Goal: Information Seeking & Learning: Find specific fact

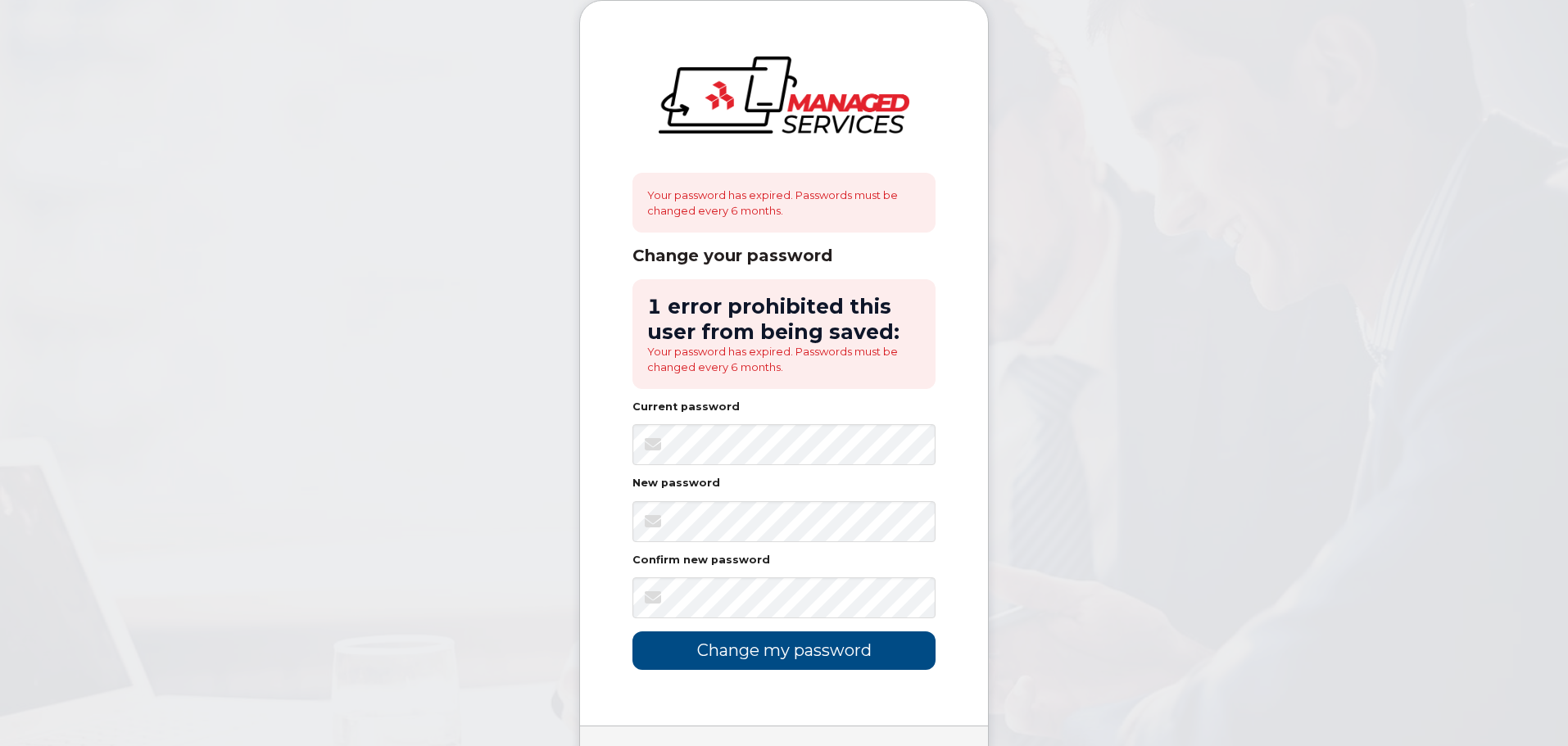
click at [824, 399] on form "1 error prohibited this user from being saved: Your password has expired. Passw…" at bounding box center [784, 475] width 303 height 391
click at [815, 644] on input "Change my password" at bounding box center [784, 651] width 303 height 39
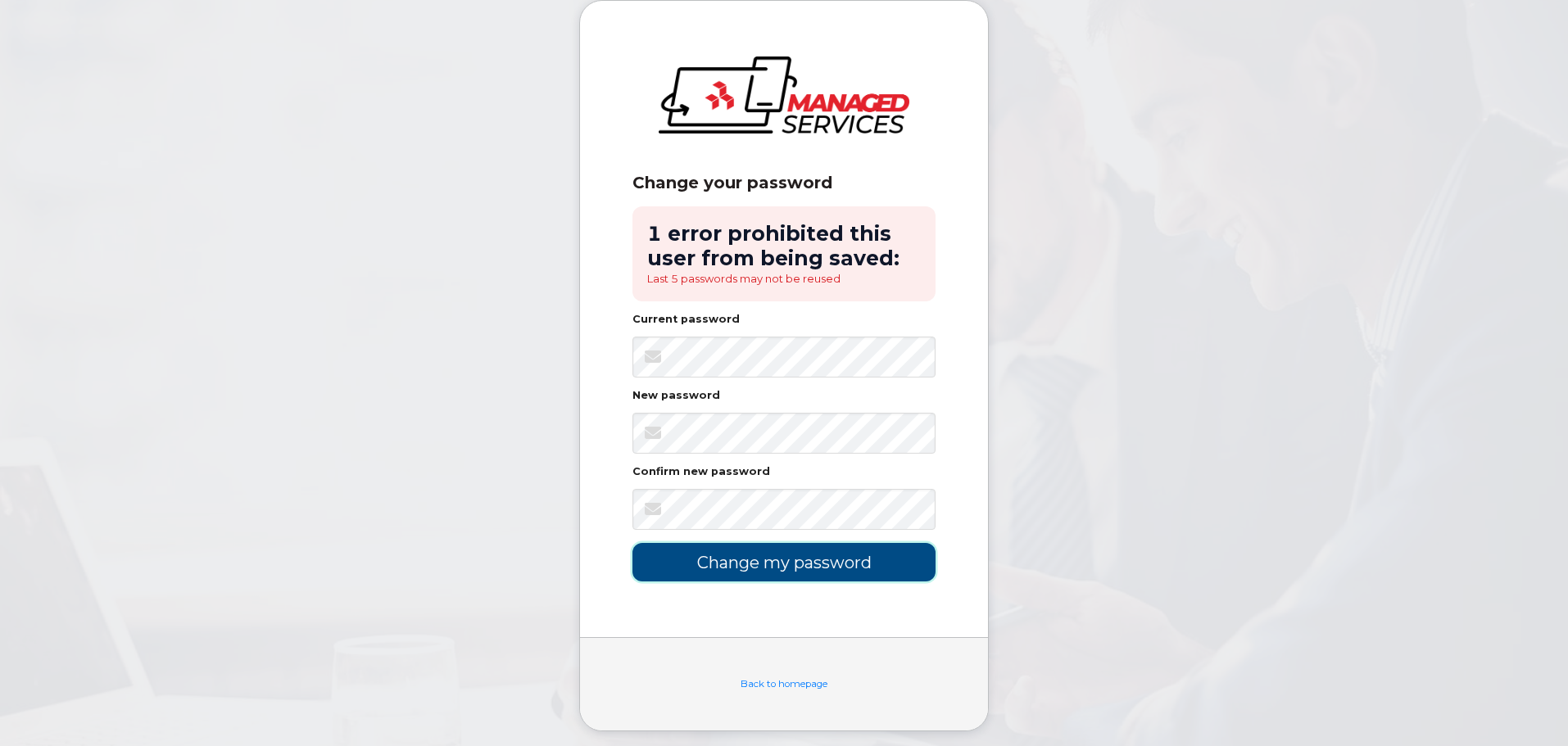
click at [789, 569] on input "Change my password" at bounding box center [784, 562] width 303 height 39
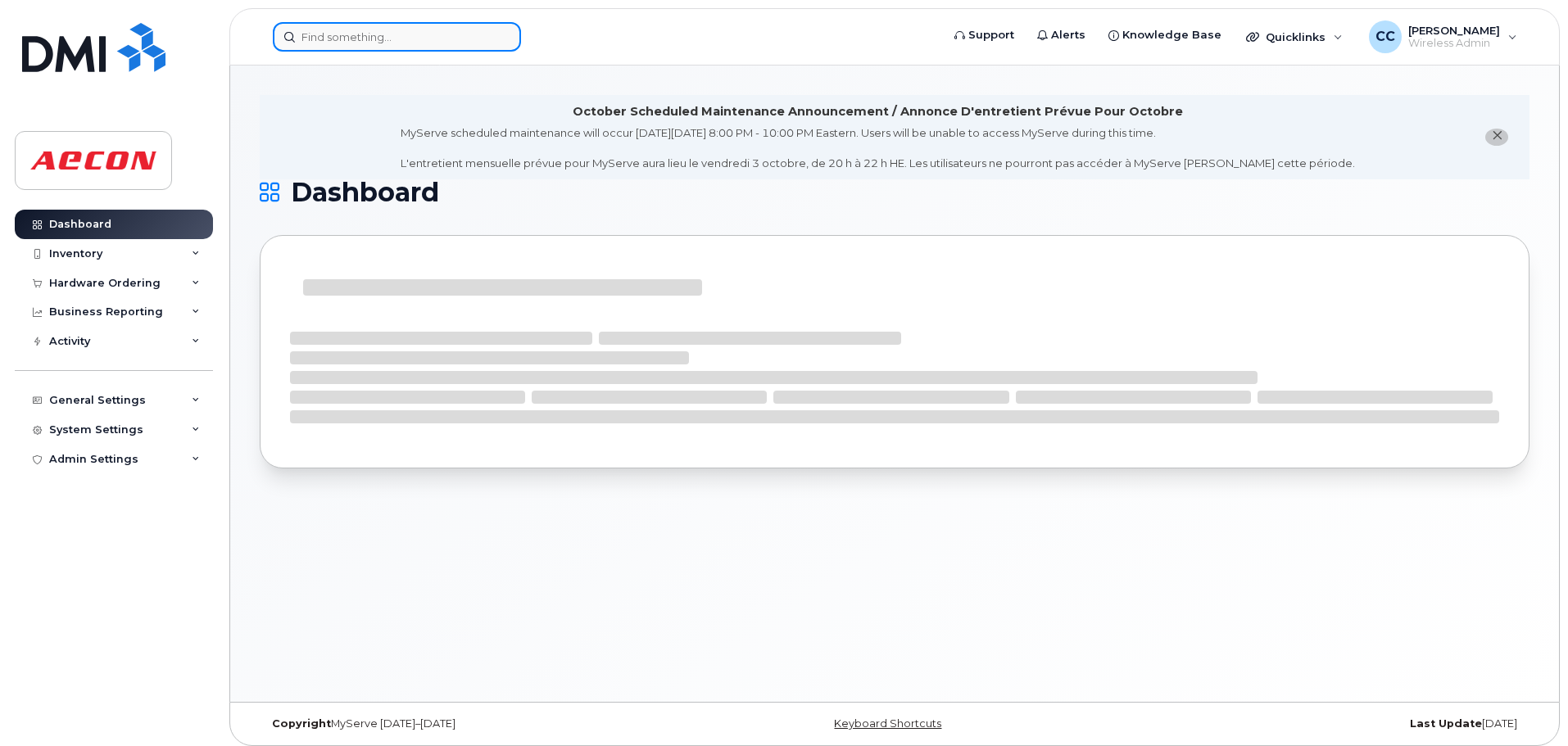
click at [403, 33] on input at bounding box center [397, 36] width 248 height 30
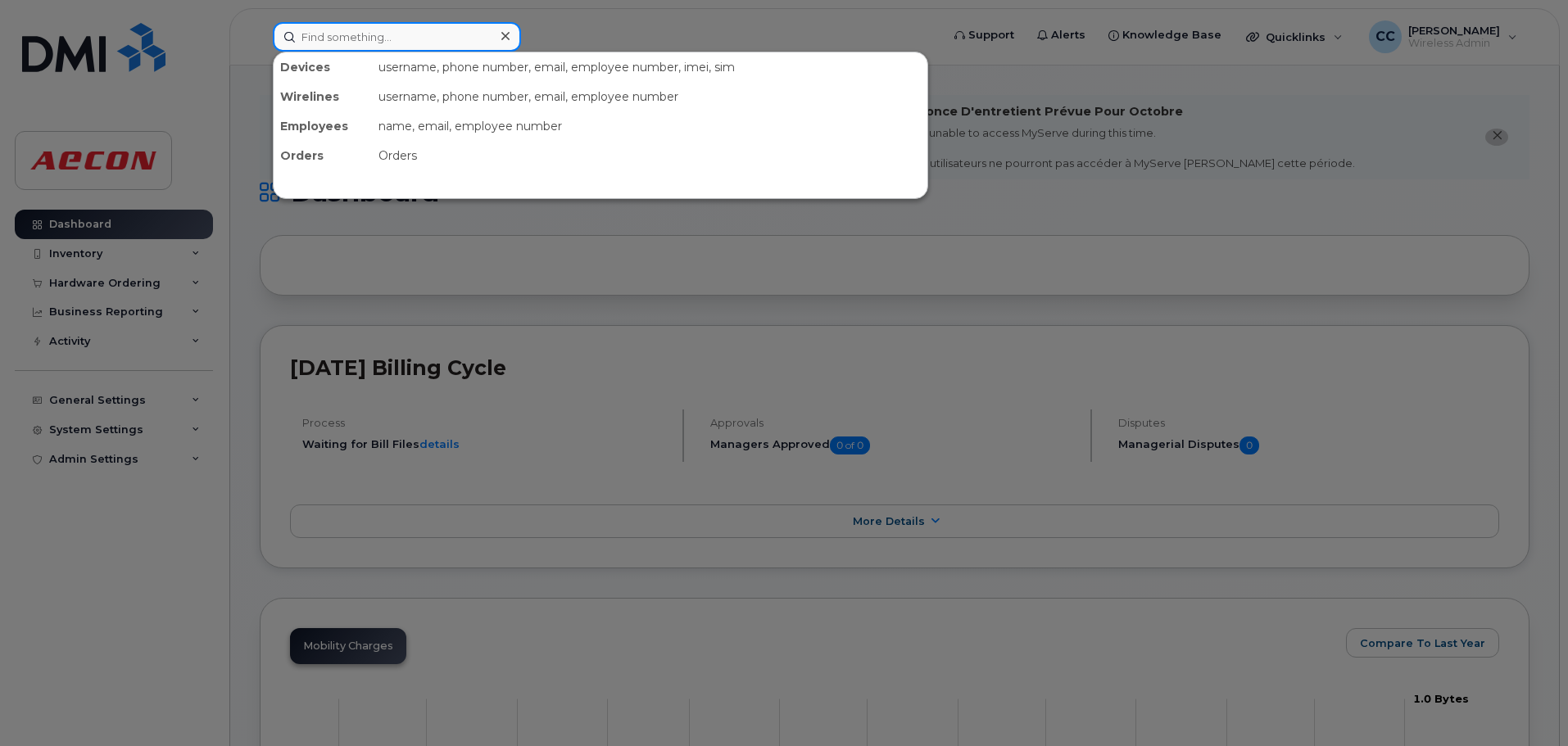
click at [395, 43] on input at bounding box center [397, 36] width 248 height 30
paste input "2369872273"
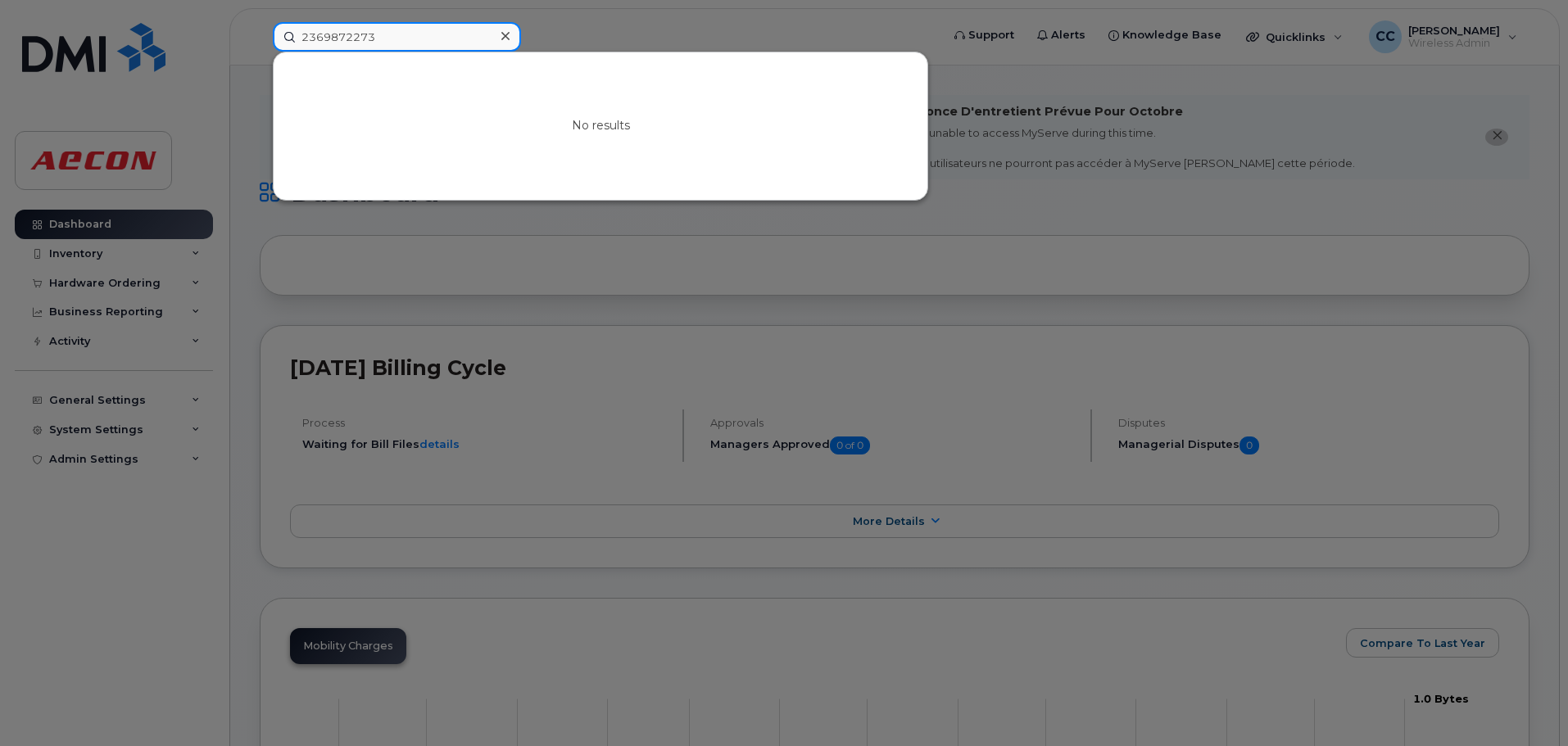
type input "2369872273"
click at [504, 33] on icon at bounding box center [505, 36] width 8 height 13
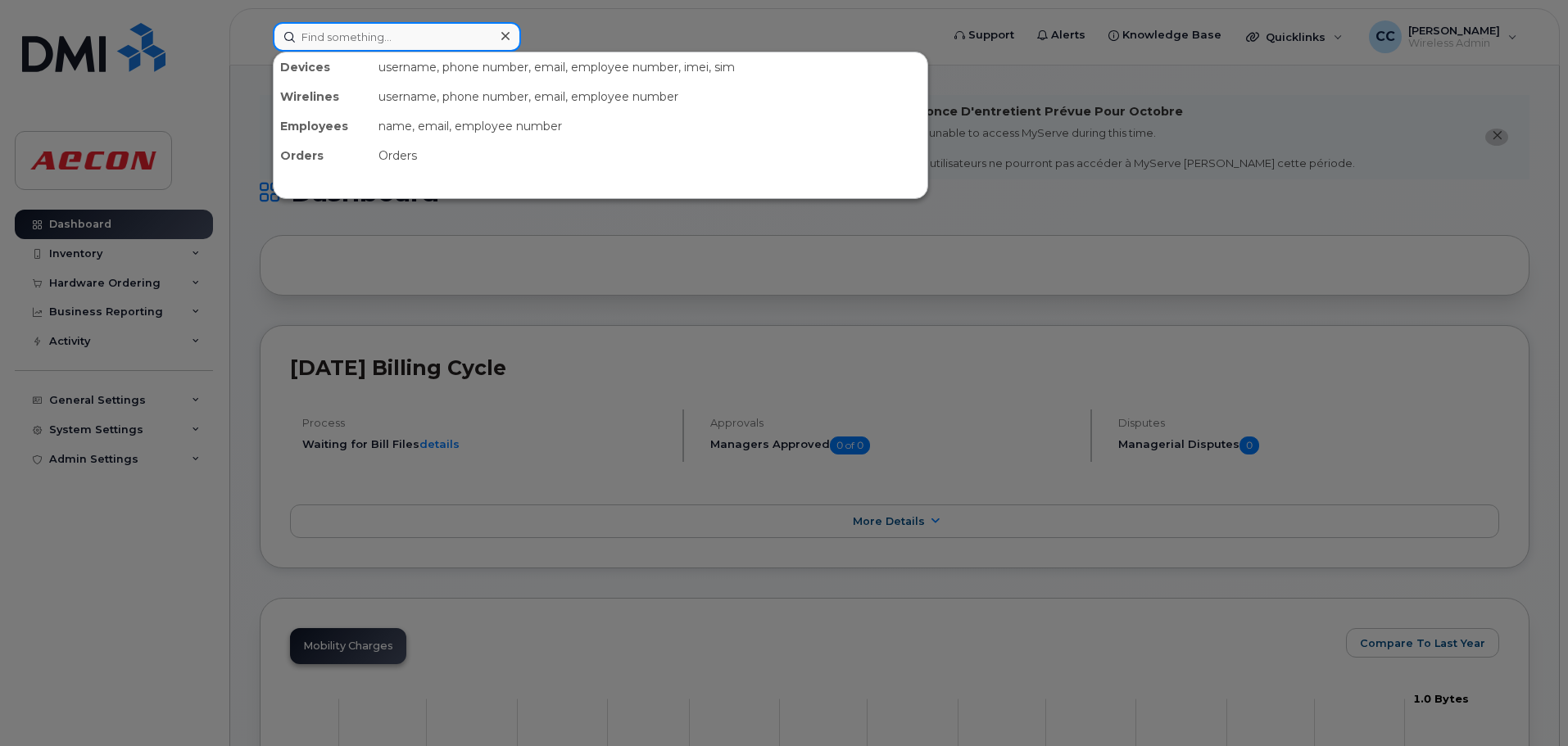
click at [375, 37] on input at bounding box center [397, 36] width 248 height 30
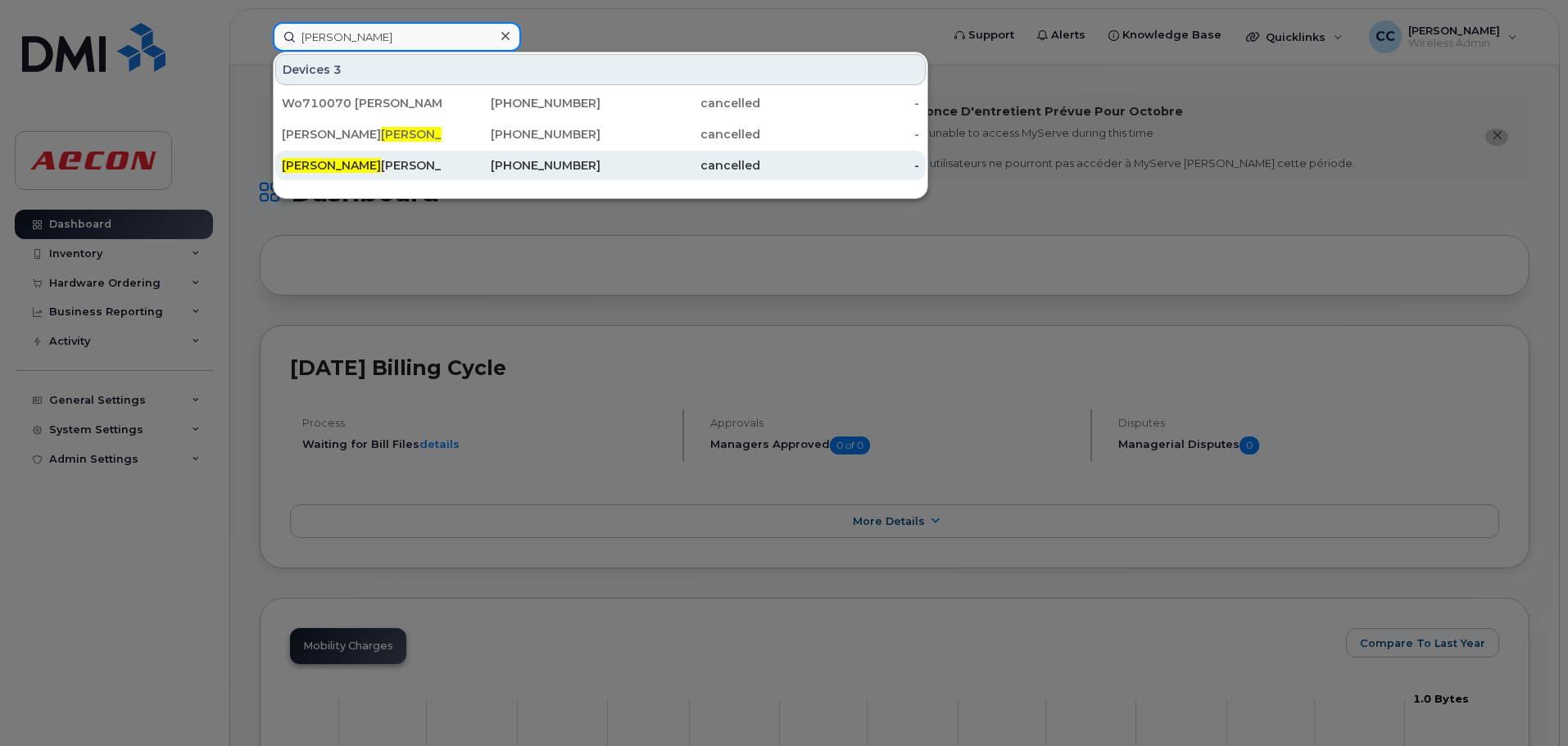
type input "cora"
click at [329, 170] on div "Cora Cavada" at bounding box center [361, 166] width 159 height 16
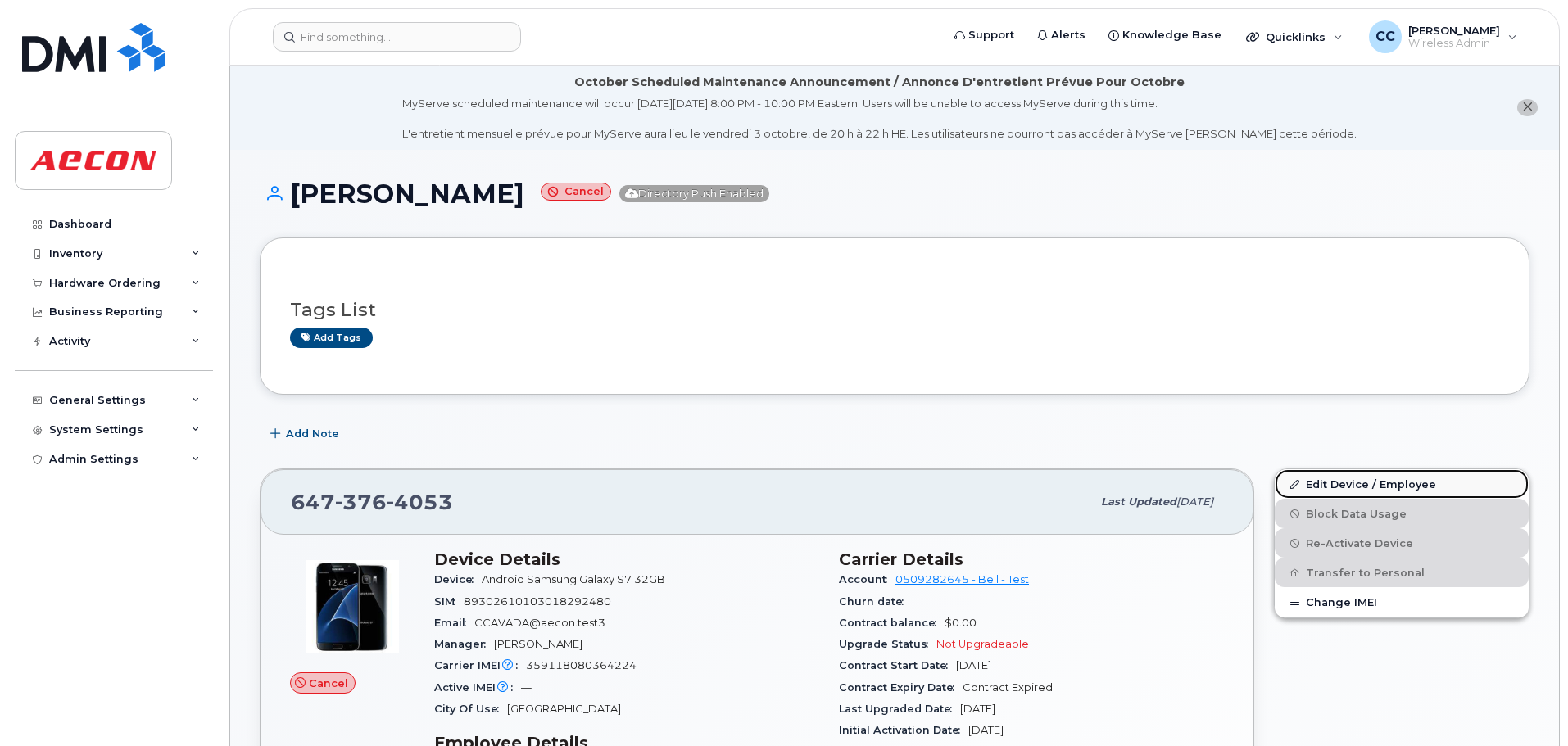
click at [1358, 484] on link "Edit Device / Employee" at bounding box center [1401, 484] width 254 height 30
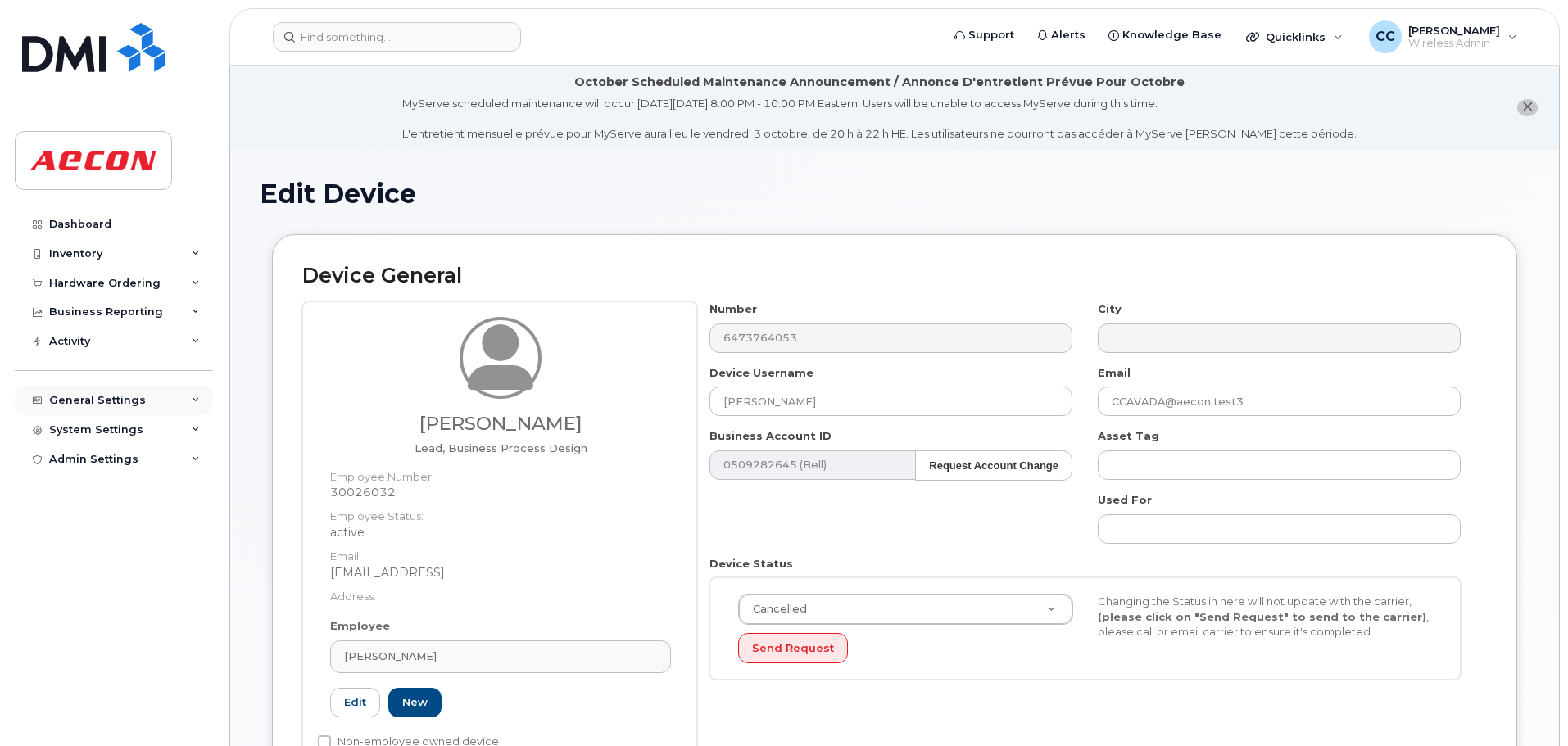
click at [195, 397] on icon at bounding box center [196, 400] width 8 height 8
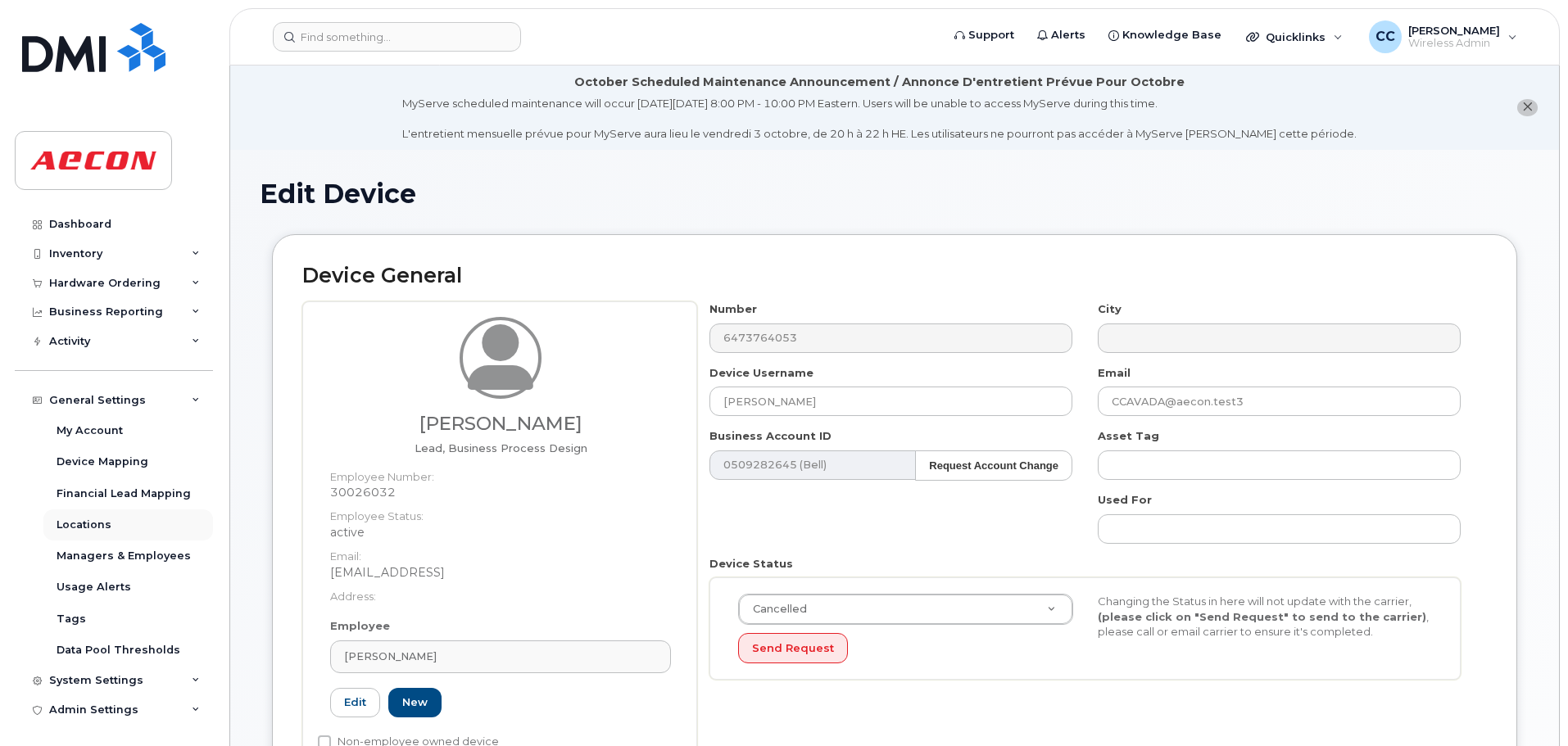
scroll to position [3, 0]
click at [192, 675] on icon at bounding box center [196, 678] width 8 height 8
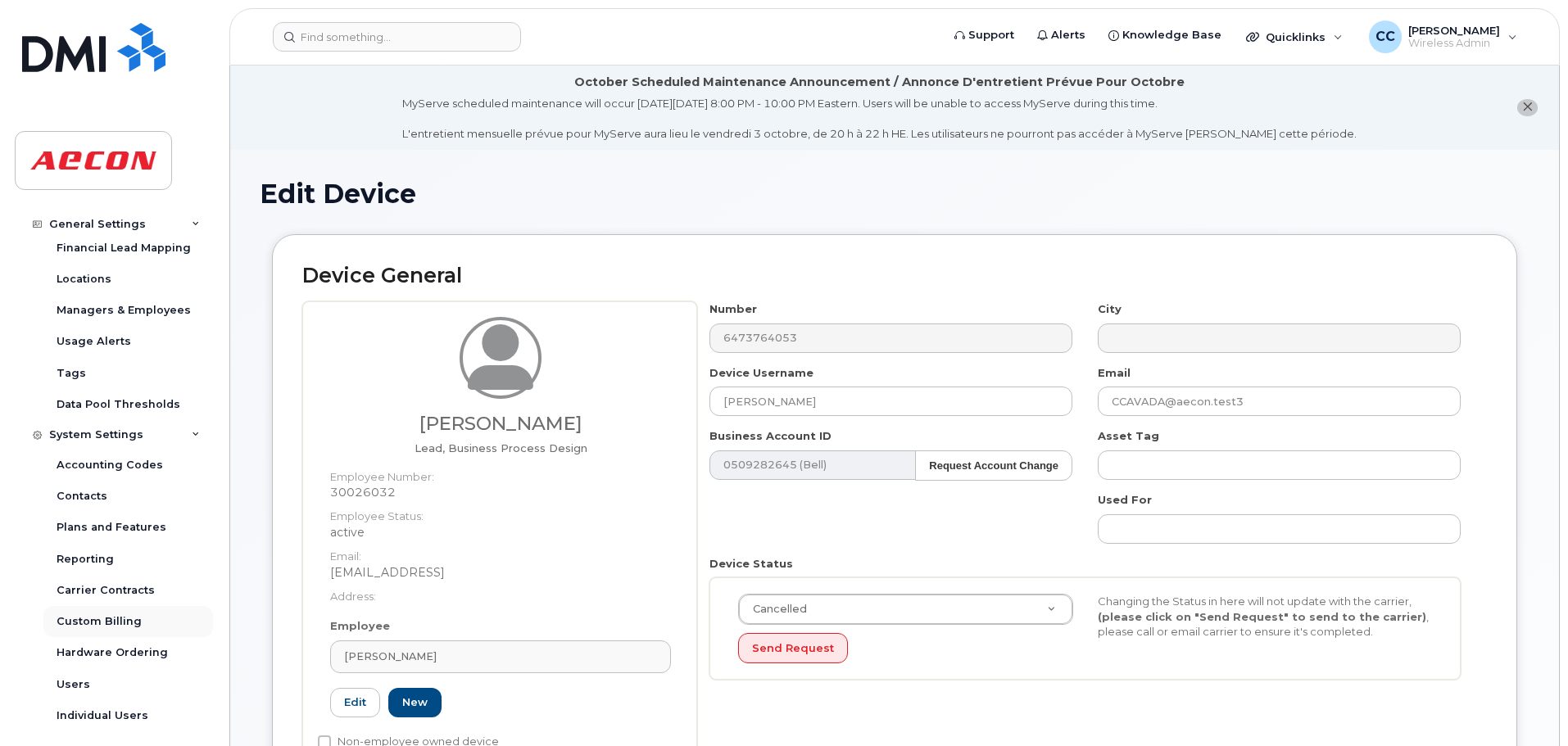
scroll to position [248, 0]
click at [116, 458] on div "Accounting Codes" at bounding box center [110, 463] width 107 height 14
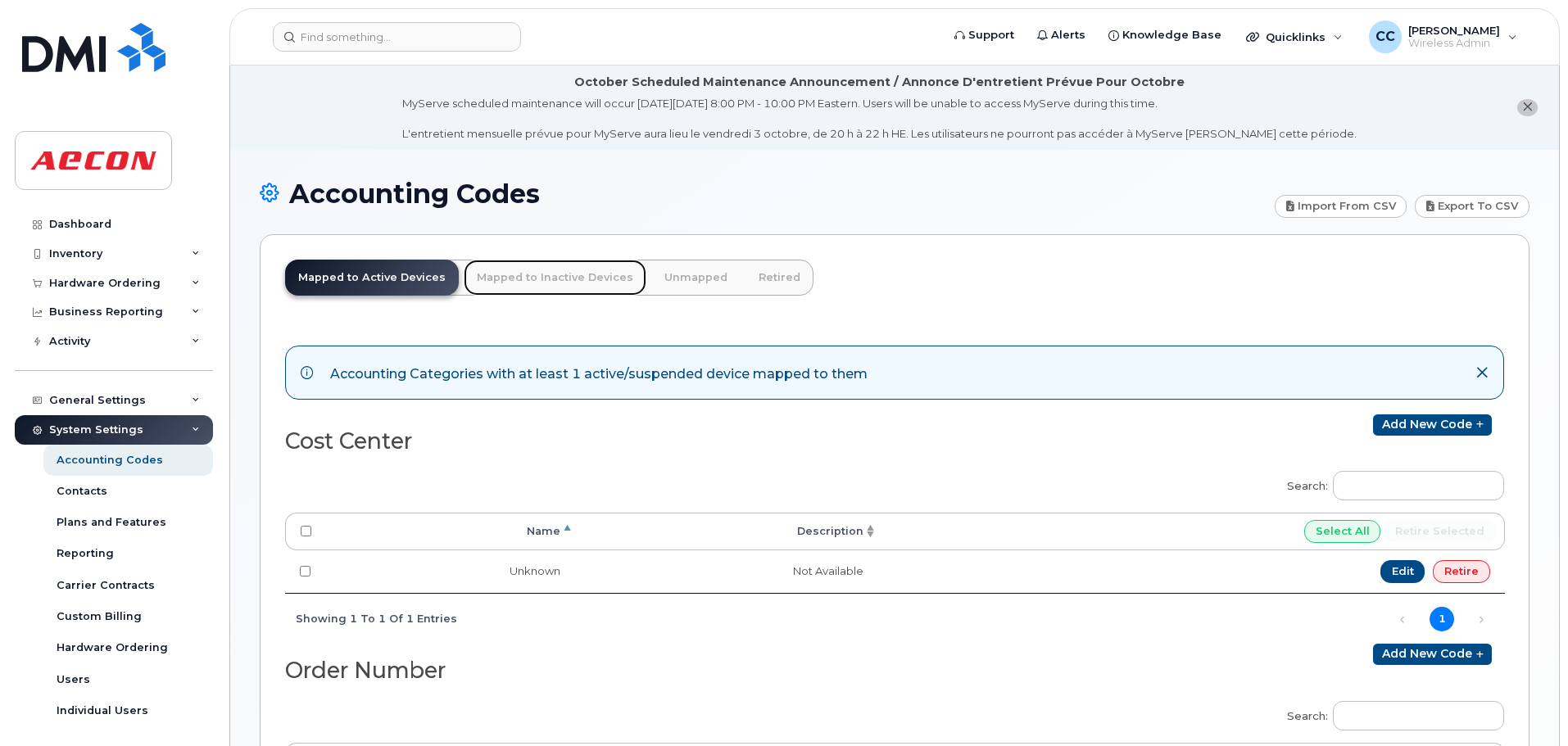
drag, startPoint x: 569, startPoint y: 280, endPoint x: 613, endPoint y: 286, distance: 44.4
click at [570, 280] on link "Mapped to Inactive Devices" at bounding box center [555, 278] width 183 height 36
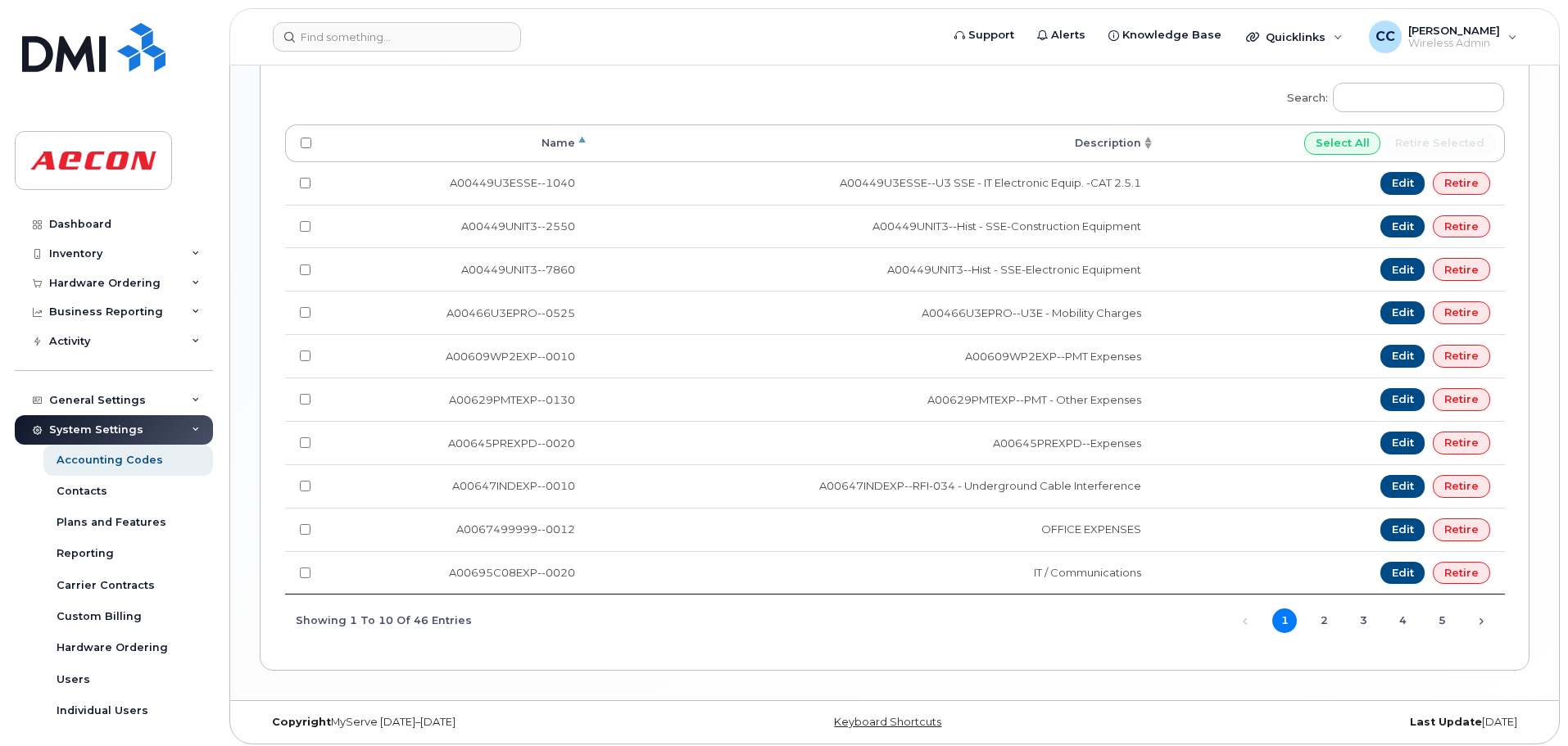
scroll to position [1614, 0]
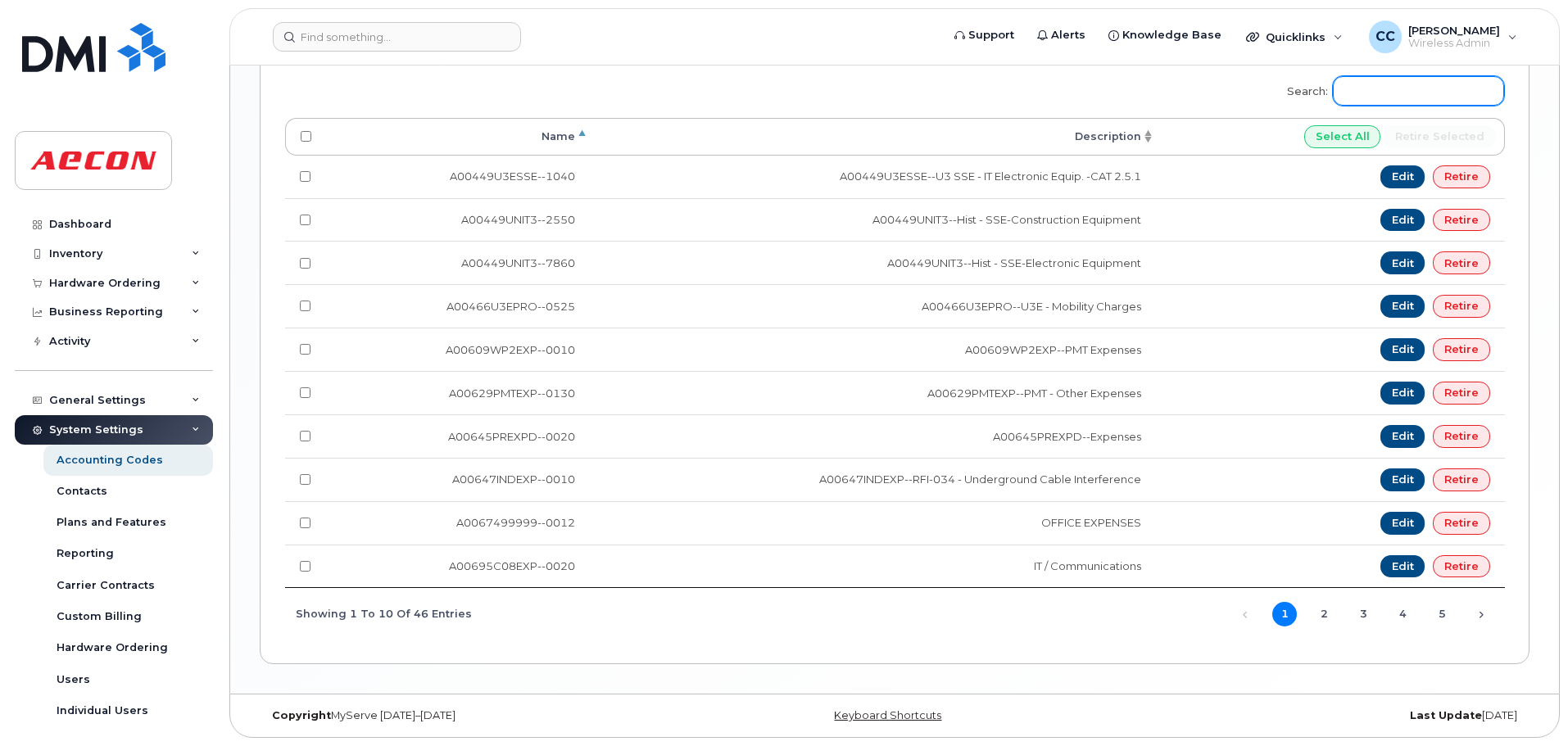
click at [1393, 94] on input "Search:" at bounding box center [1418, 91] width 171 height 30
paste input "A02141YRD"
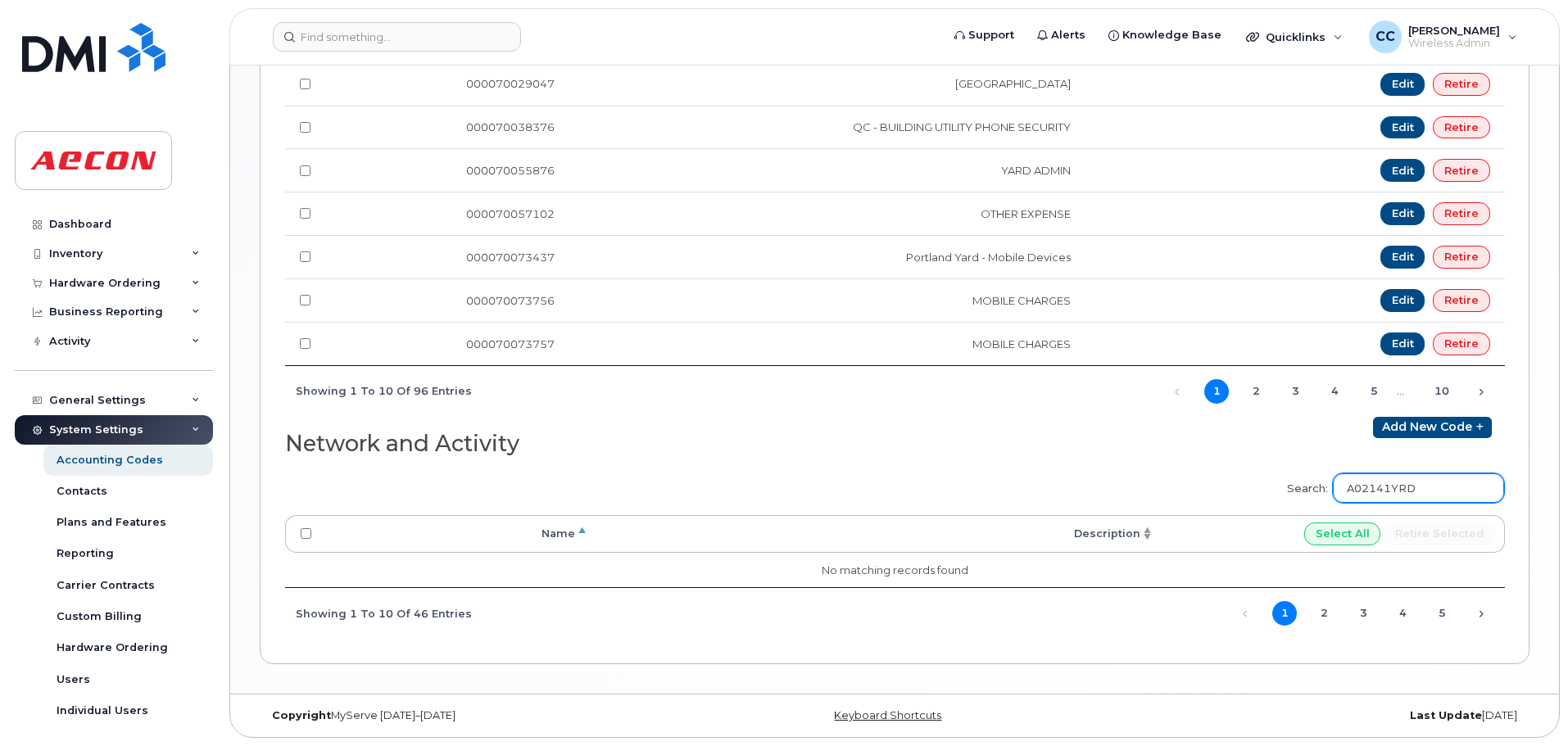
scroll to position [1217, 0]
type input "A02141YRD"
click at [1329, 613] on link "2" at bounding box center [1324, 613] width 24 height 24
click at [1278, 616] on link "1" at bounding box center [1284, 613] width 24 height 24
drag, startPoint x: 1464, startPoint y: 488, endPoint x: 1262, endPoint y: 484, distance: 202.0
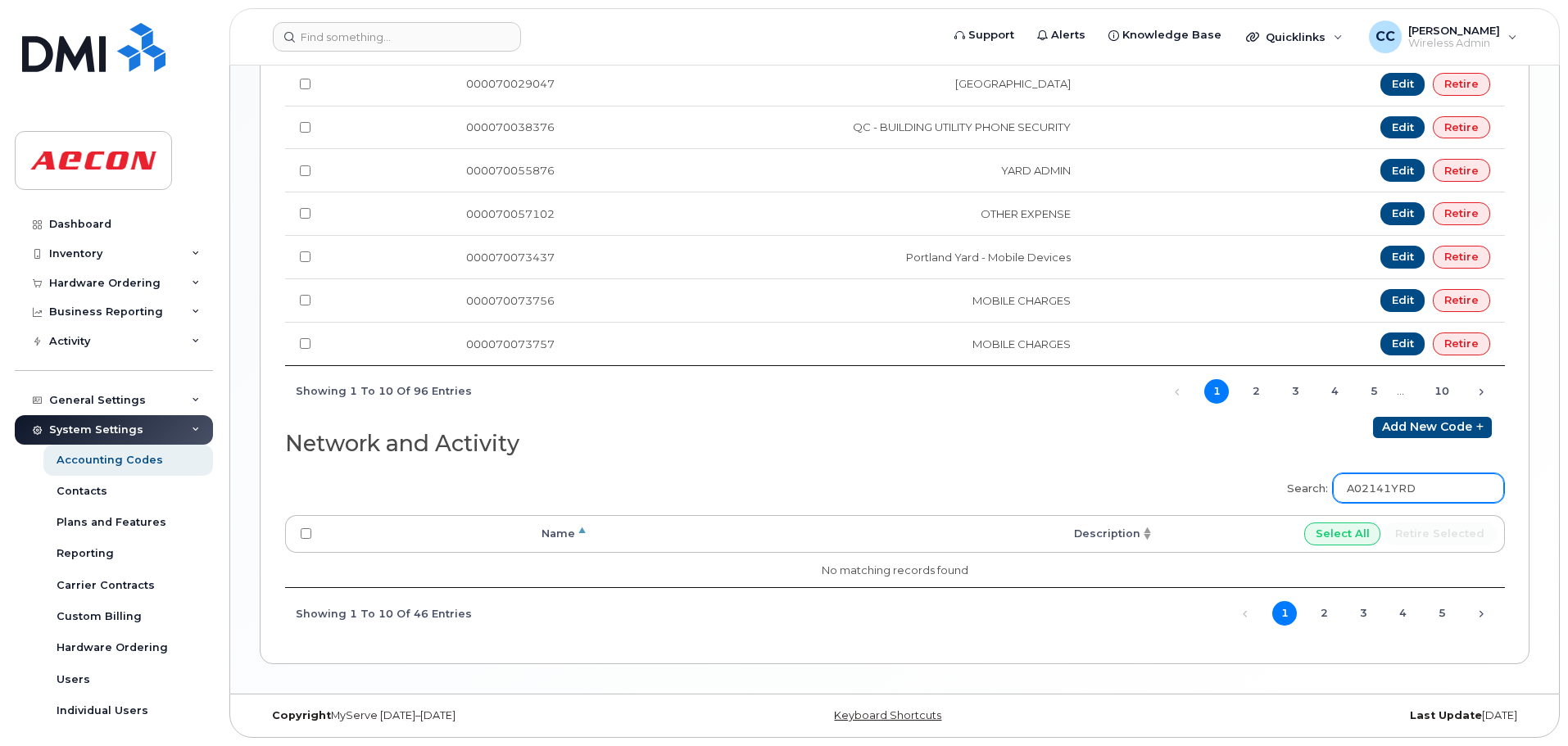
click at [1262, 484] on div "Search: A02141YRD Processing... Name Description Select All Retire selected No …" at bounding box center [894, 550] width 1219 height 177
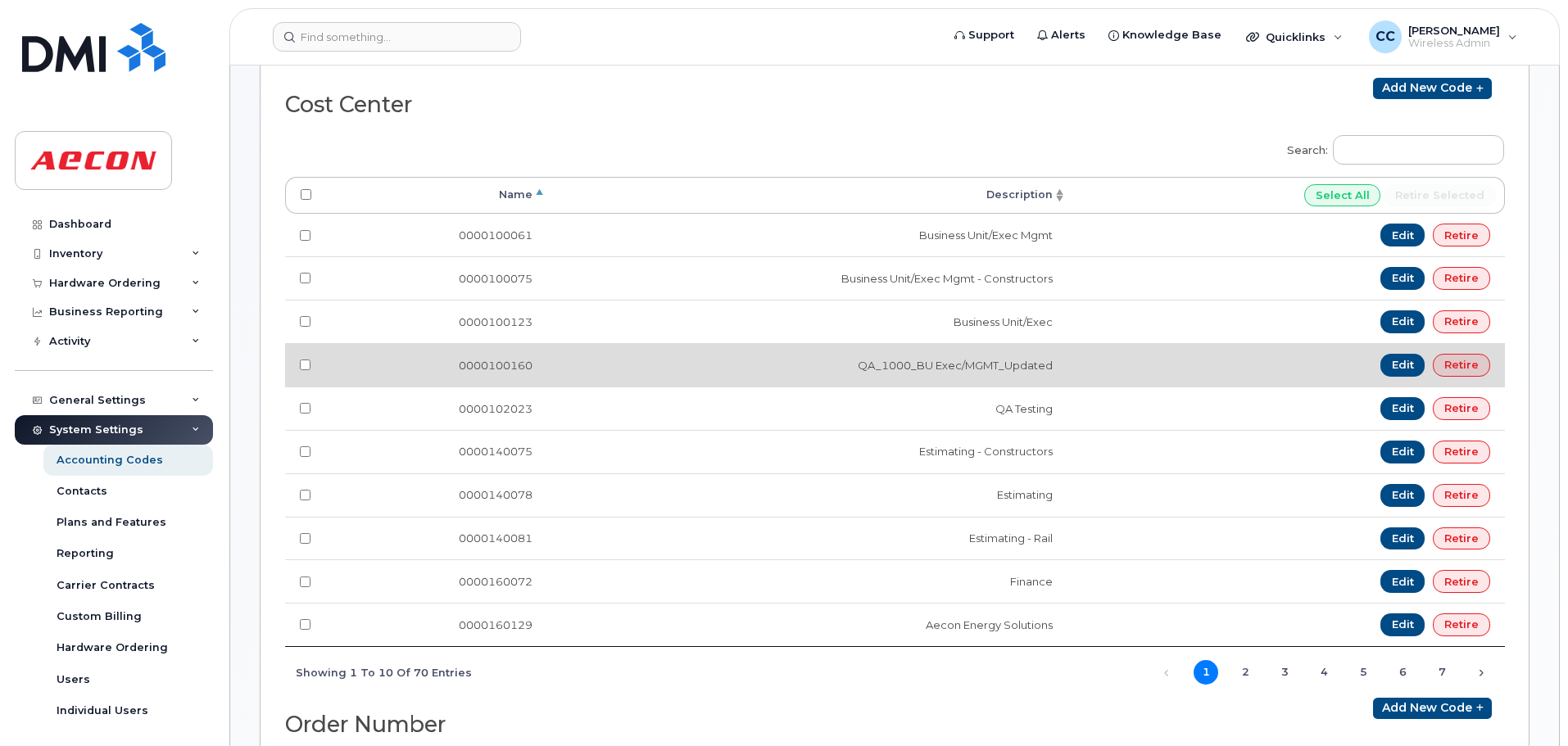
scroll to position [0, 0]
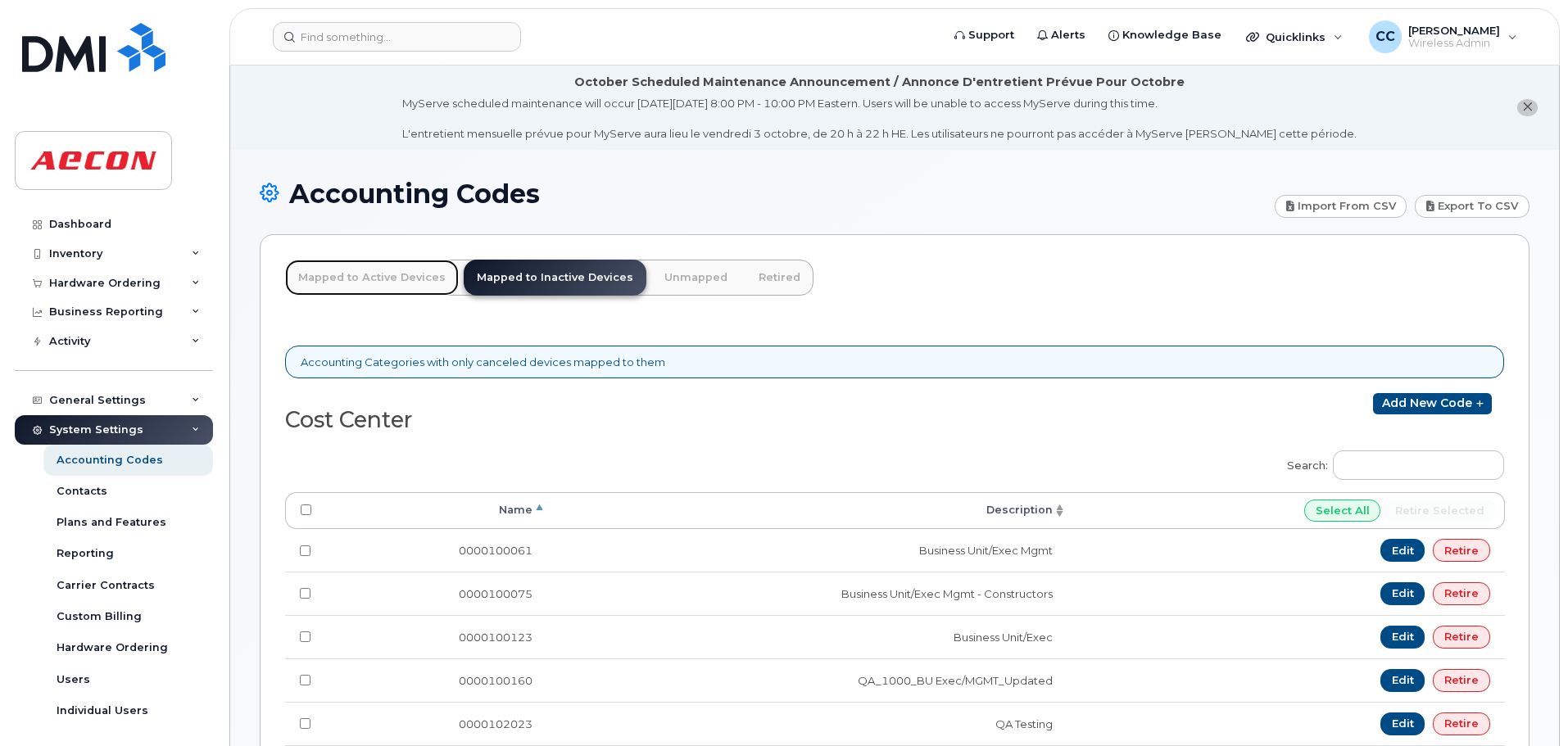
click at [355, 278] on link "Mapped to Active Devices" at bounding box center [372, 278] width 174 height 36
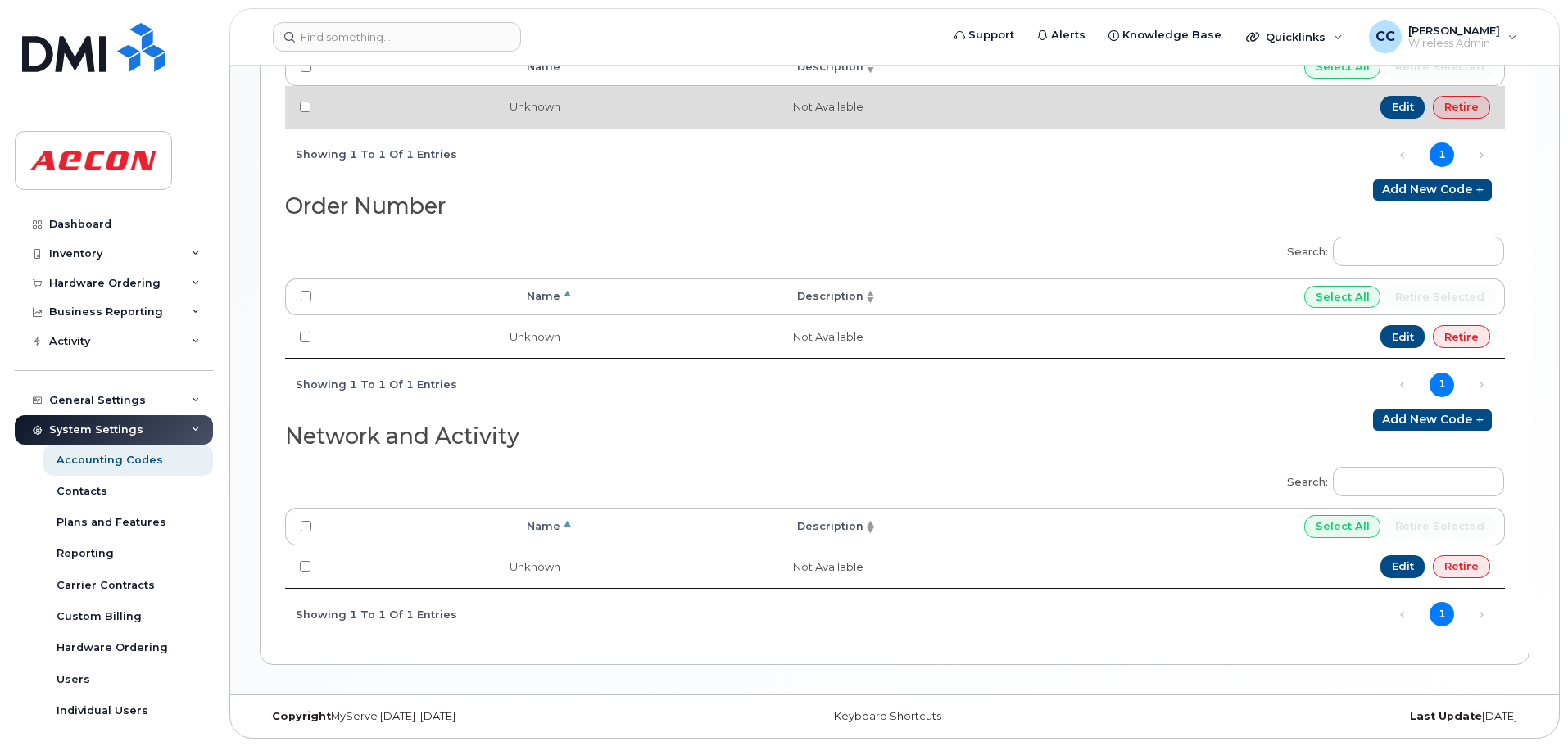
scroll to position [465, 0]
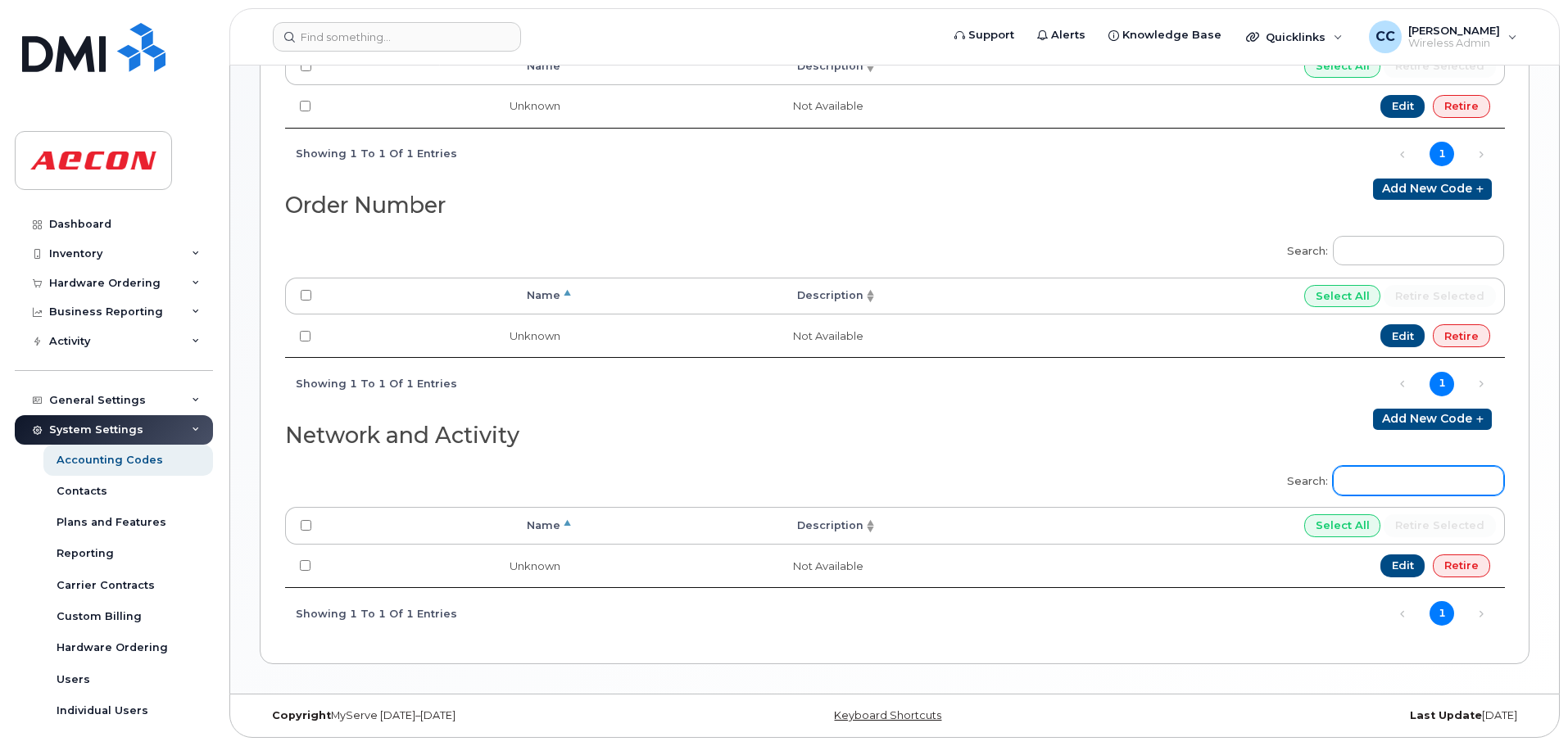
click at [1383, 483] on input "Search:" at bounding box center [1418, 481] width 171 height 30
paste input "A02141YRD"
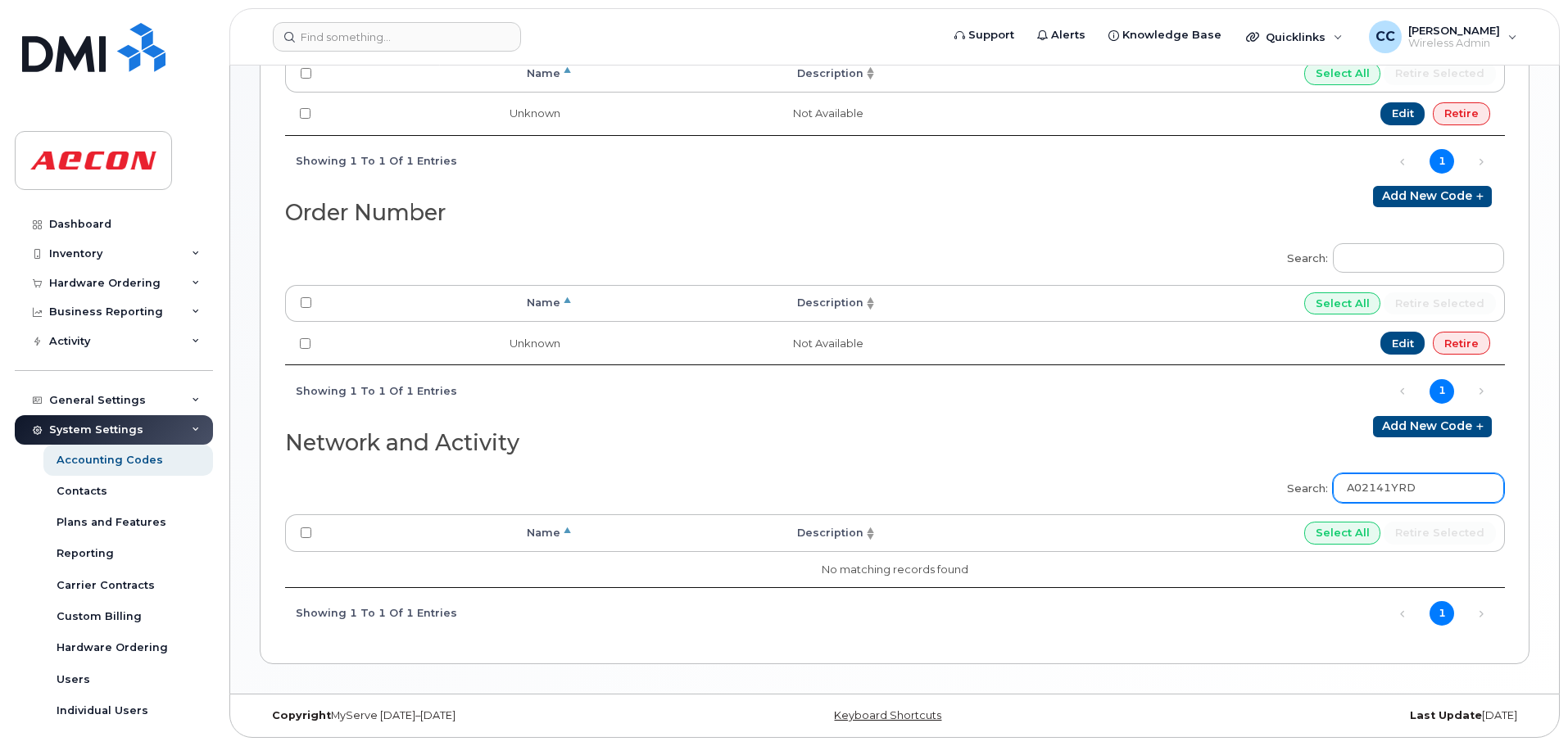
scroll to position [458, 0]
type input "A02141YRD"
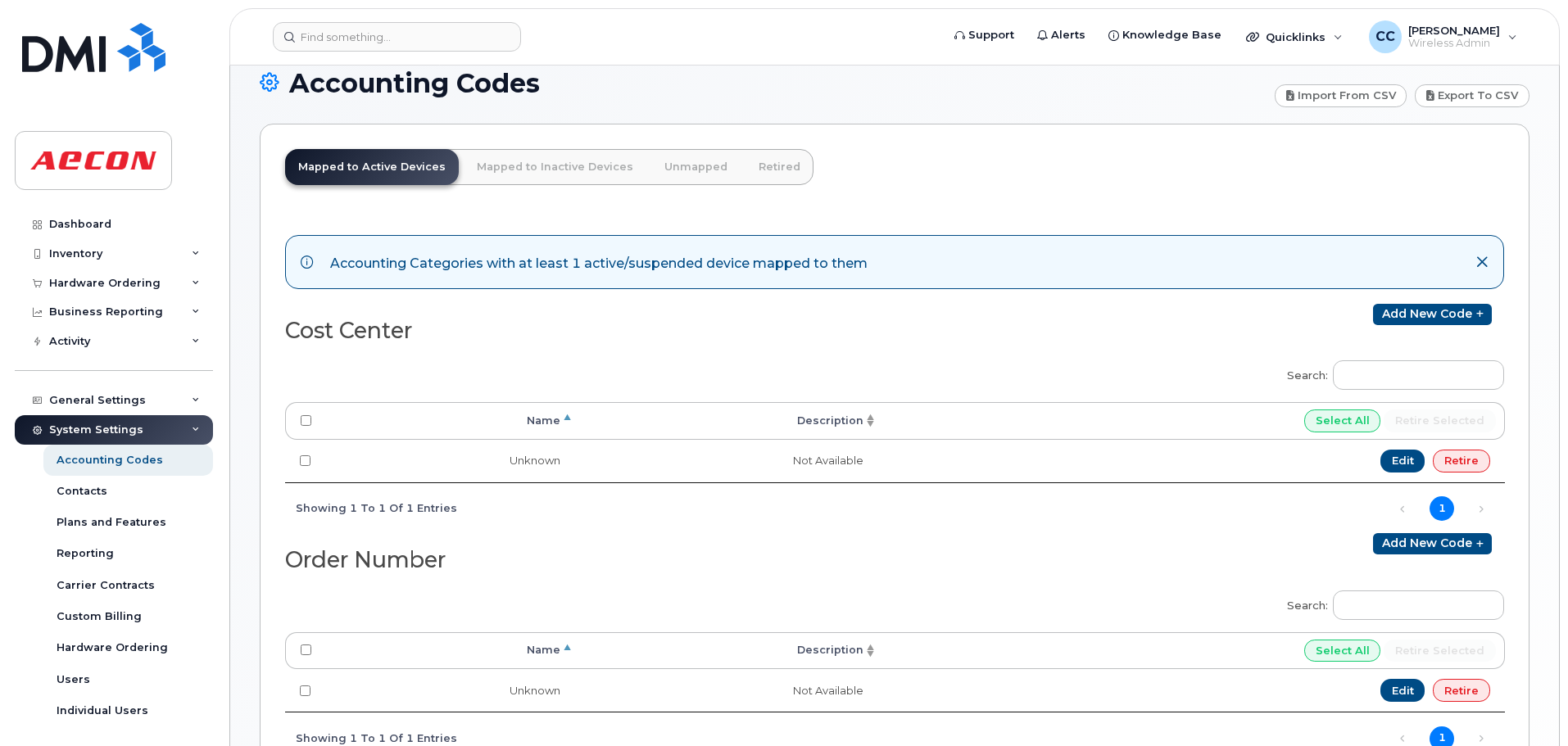
scroll to position [0, 0]
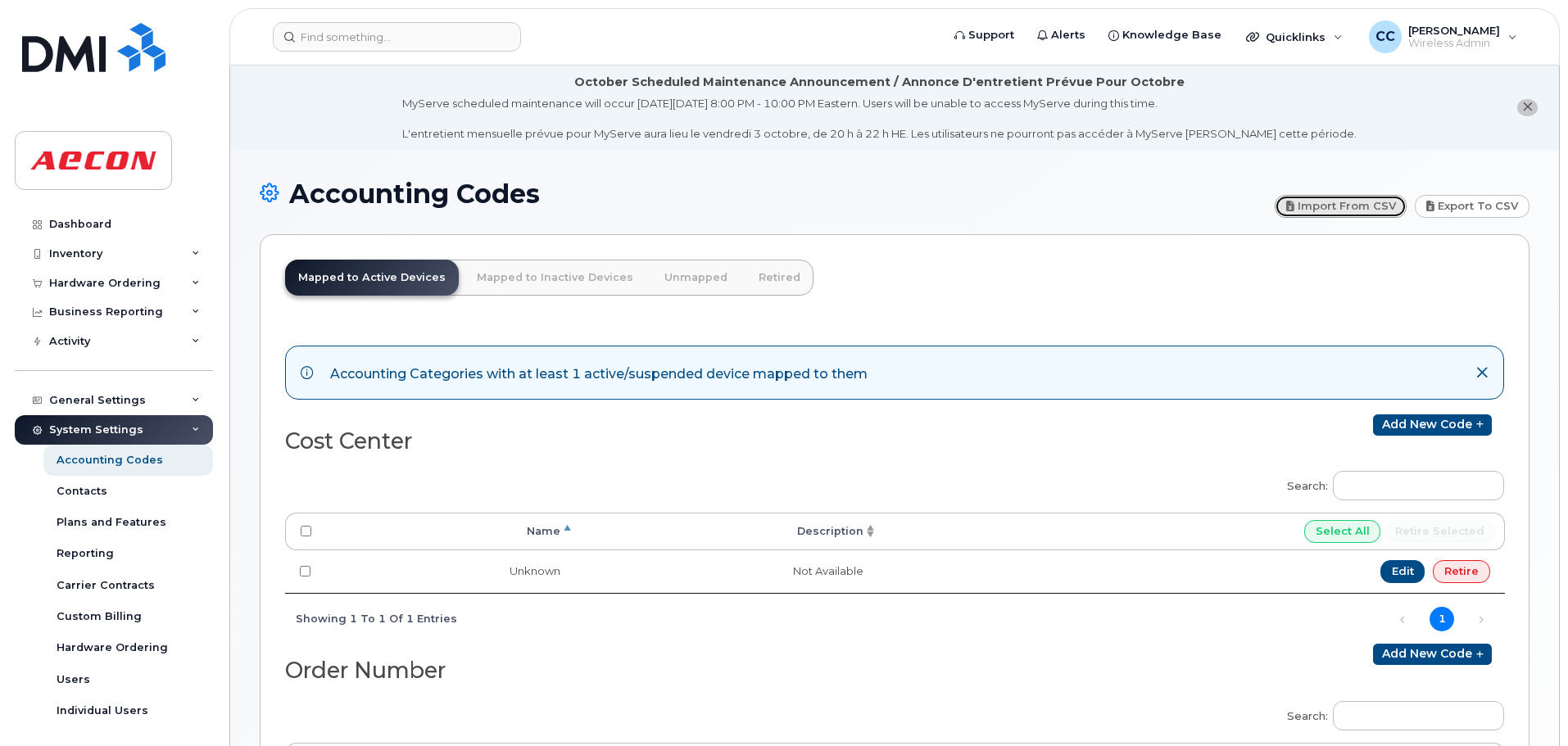
click at [1345, 203] on link "Import from CSV" at bounding box center [1341, 206] width 133 height 23
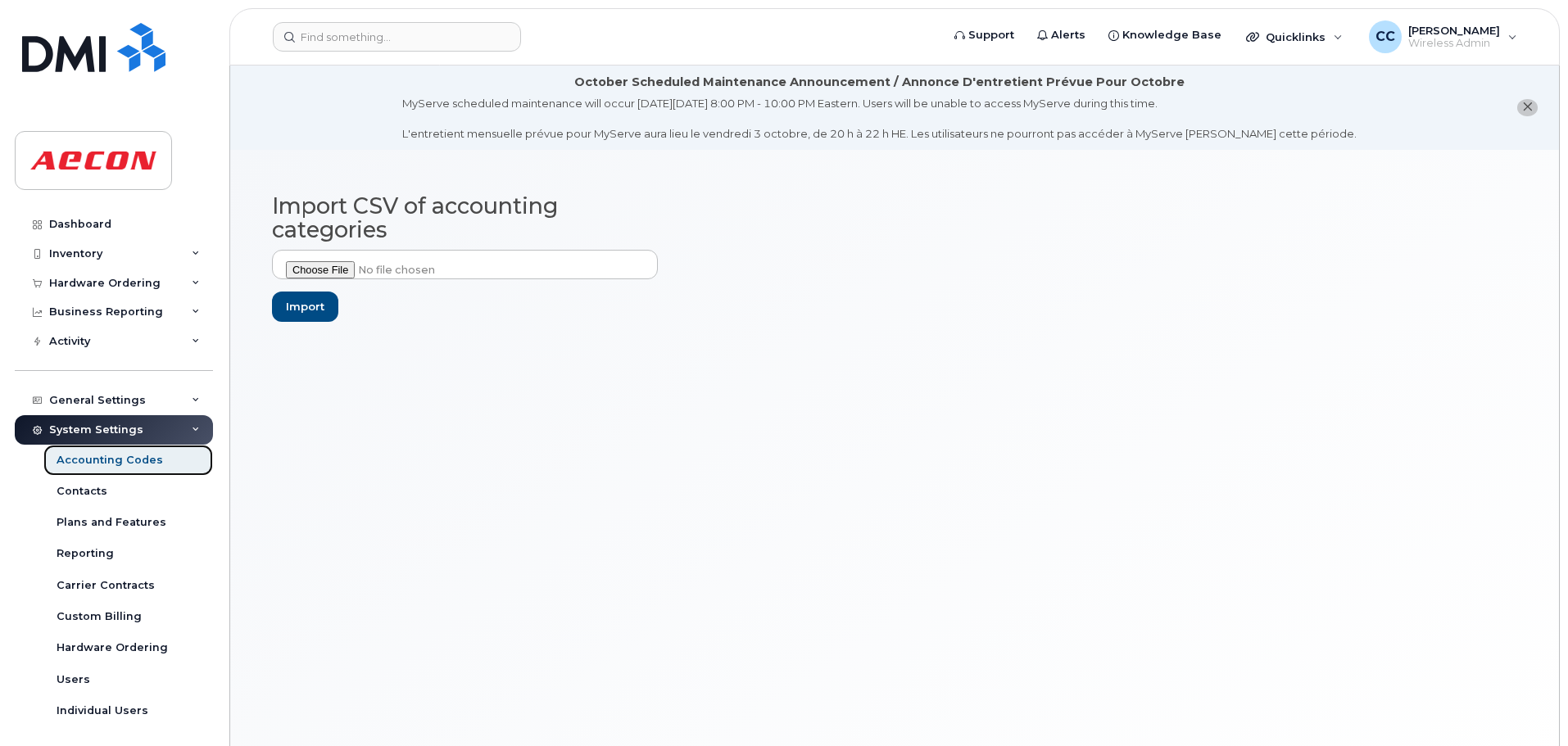
drag, startPoint x: 148, startPoint y: 462, endPoint x: 197, endPoint y: 470, distance: 49.6
click at [148, 462] on div "Accounting Codes" at bounding box center [110, 460] width 107 height 14
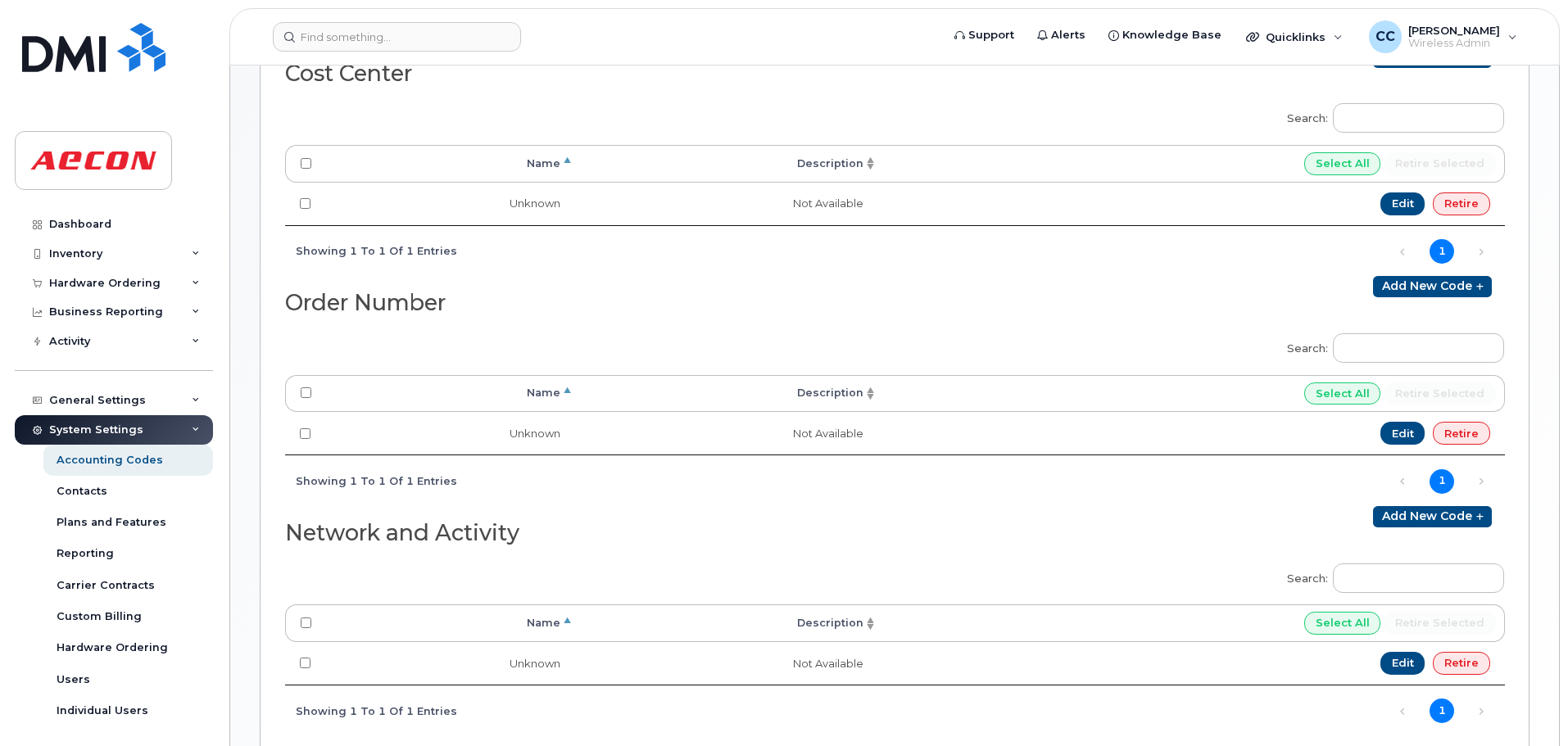
scroll to position [465, 0]
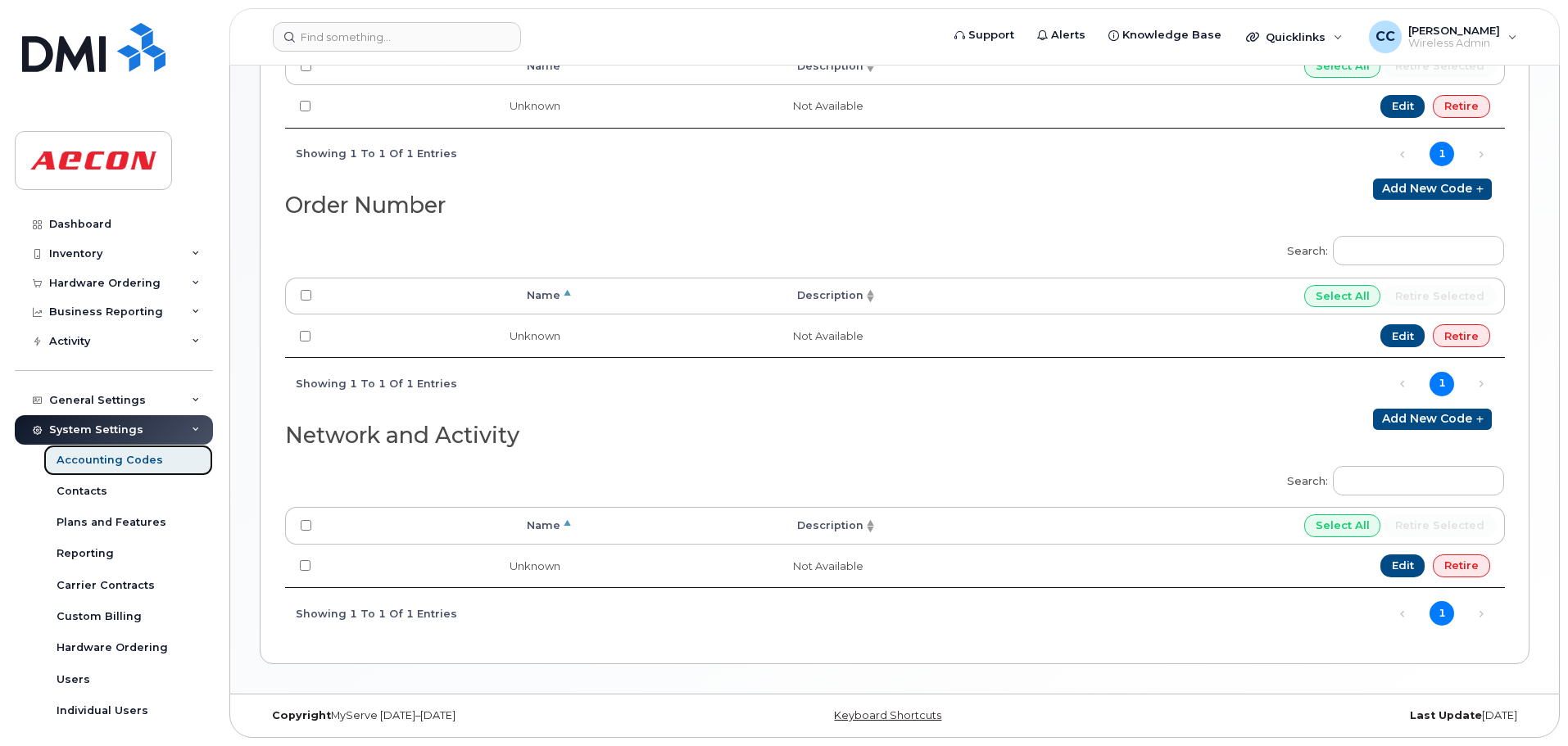
click at [139, 459] on div "Accounting Codes" at bounding box center [110, 460] width 107 height 14
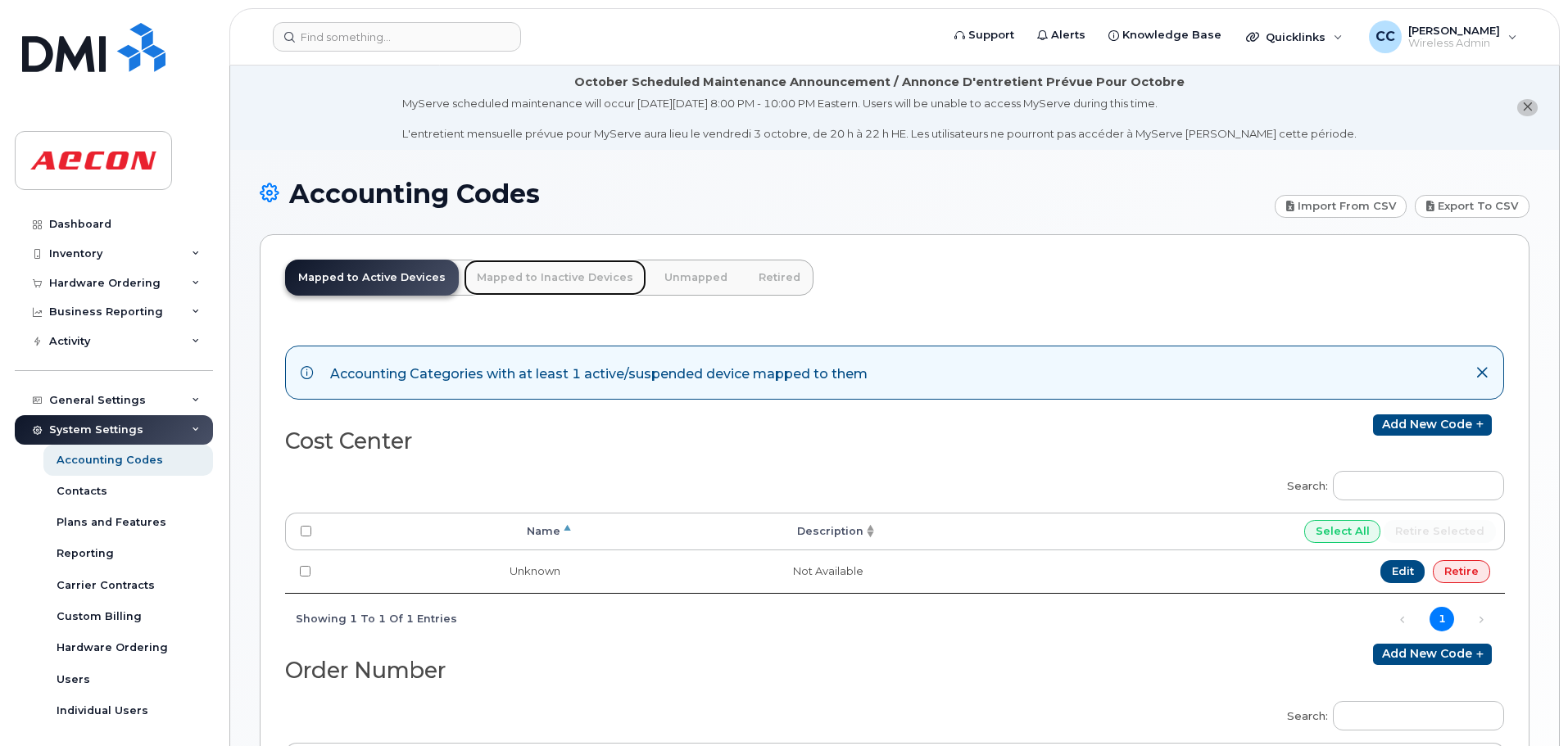
click at [540, 268] on link "Mapped to Inactive Devices" at bounding box center [555, 278] width 183 height 36
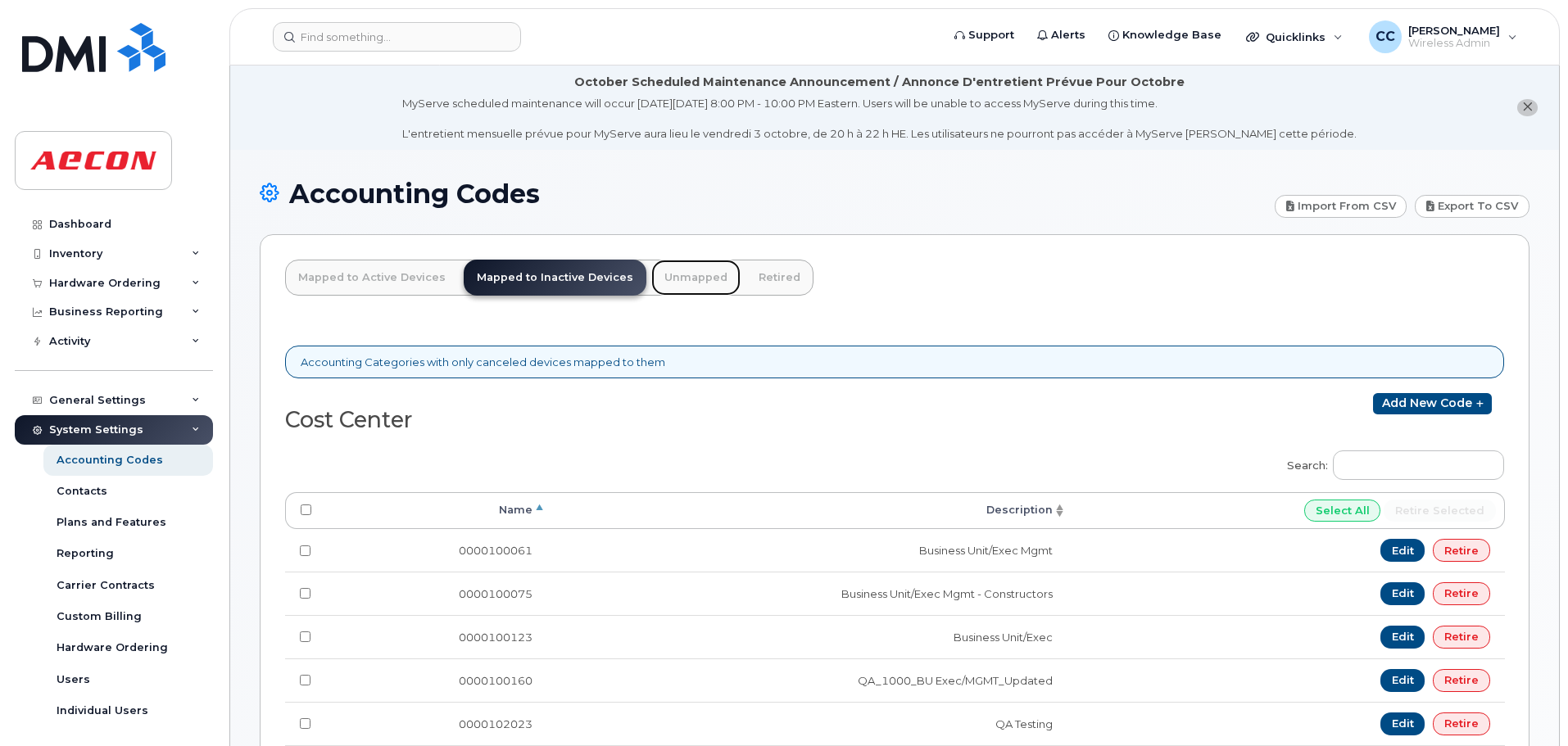
click at [685, 277] on link "Unmapped" at bounding box center [695, 278] width 90 height 36
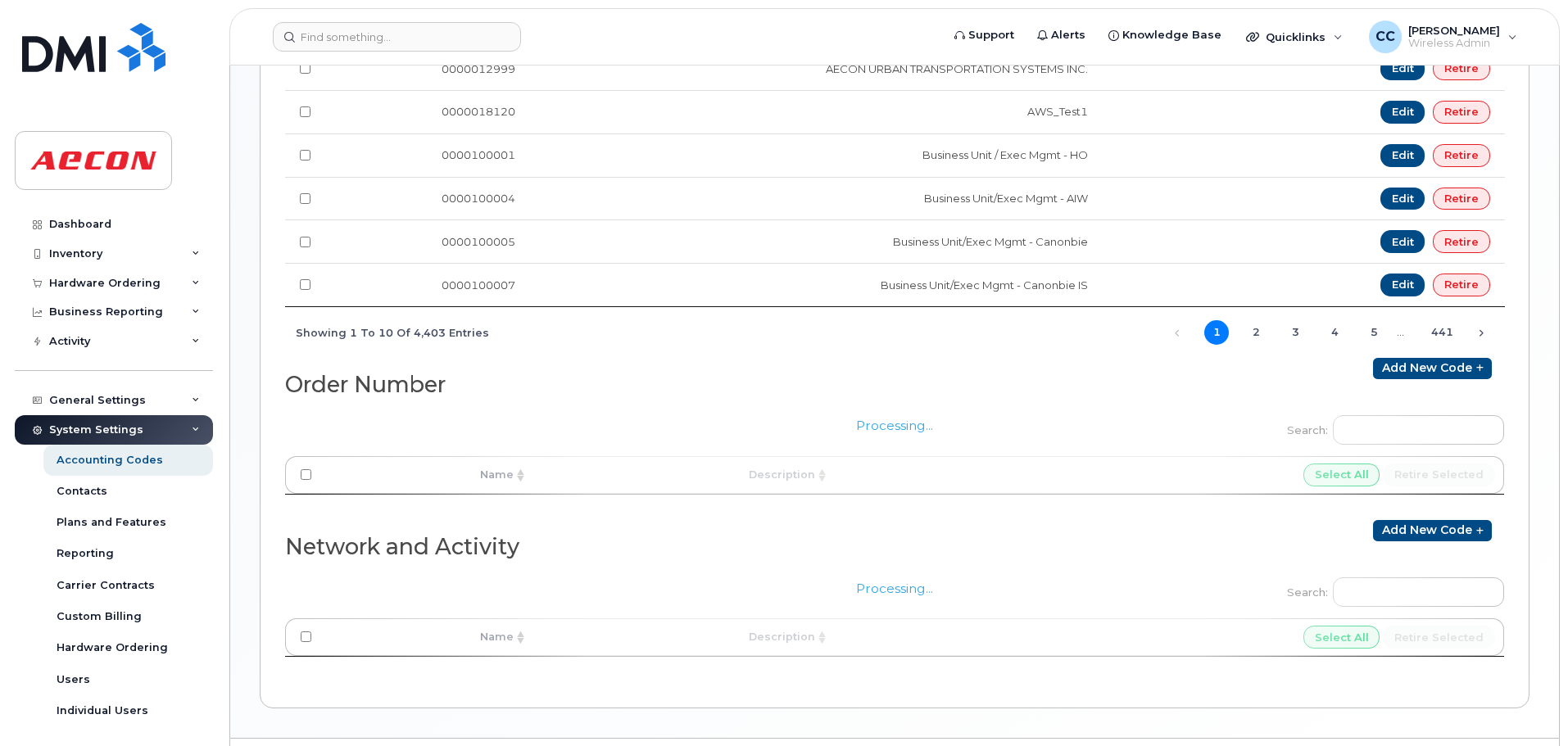
scroll to position [700, 0]
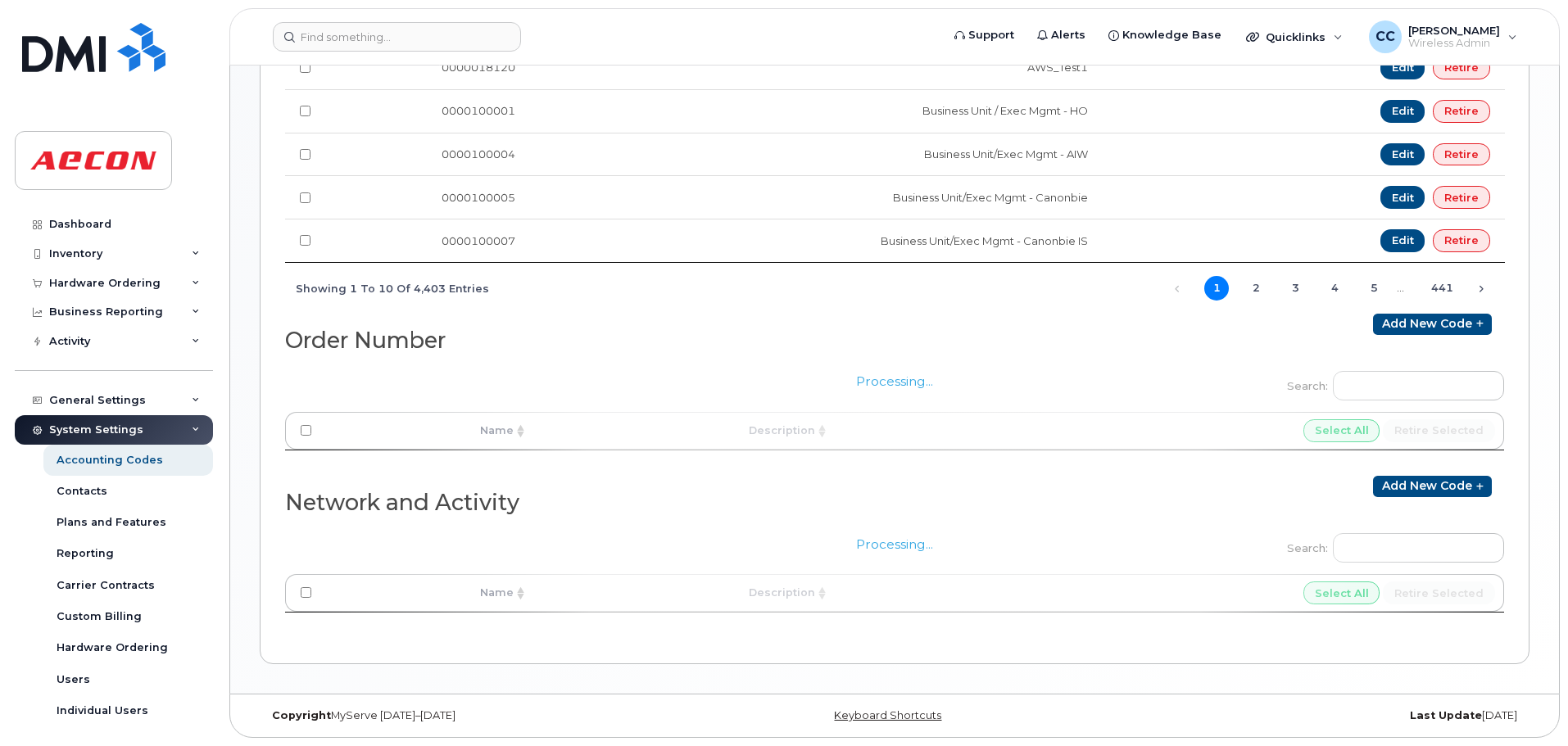
click at [1379, 550] on div "Processing..." at bounding box center [894, 578] width 1219 height 117
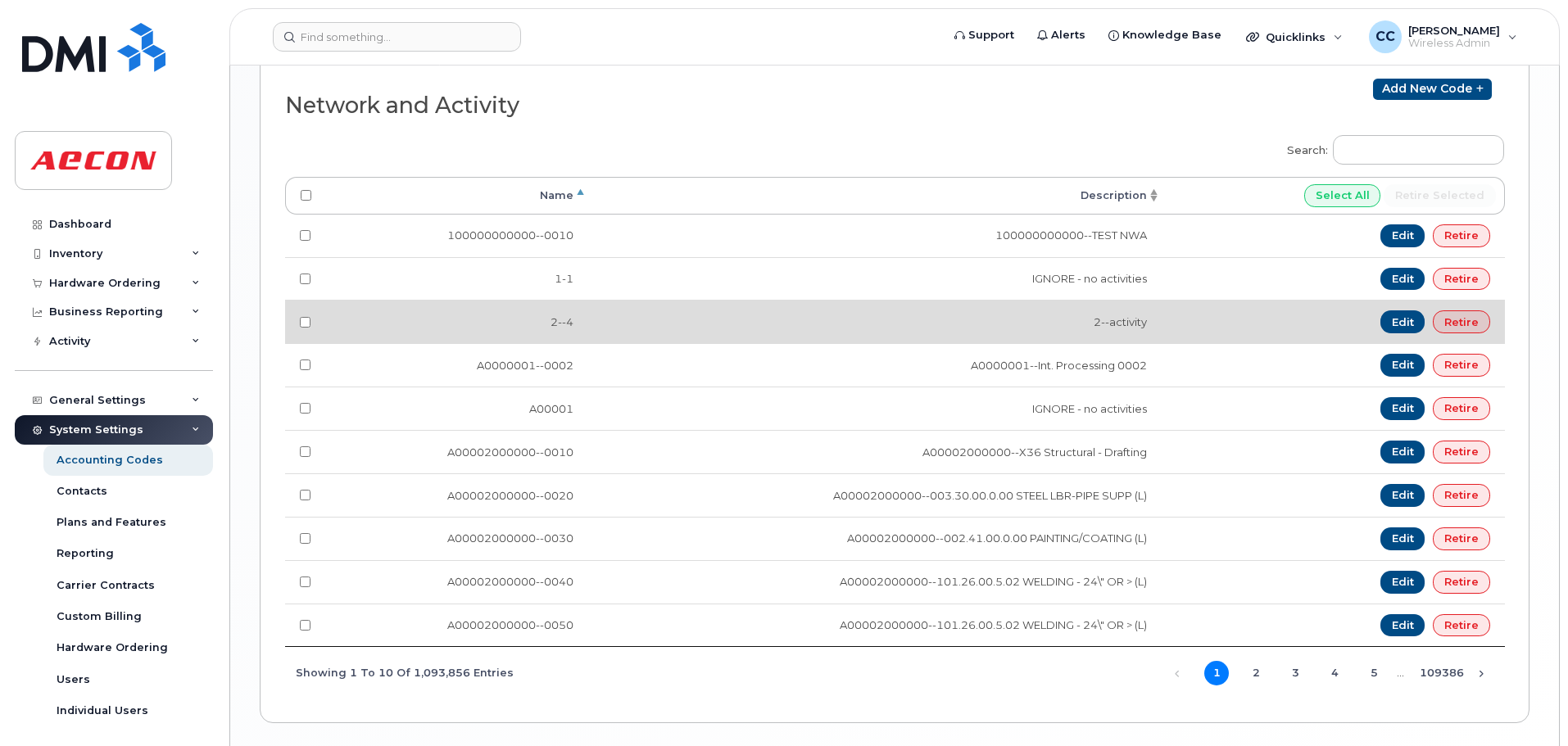
scroll to position [1614, 0]
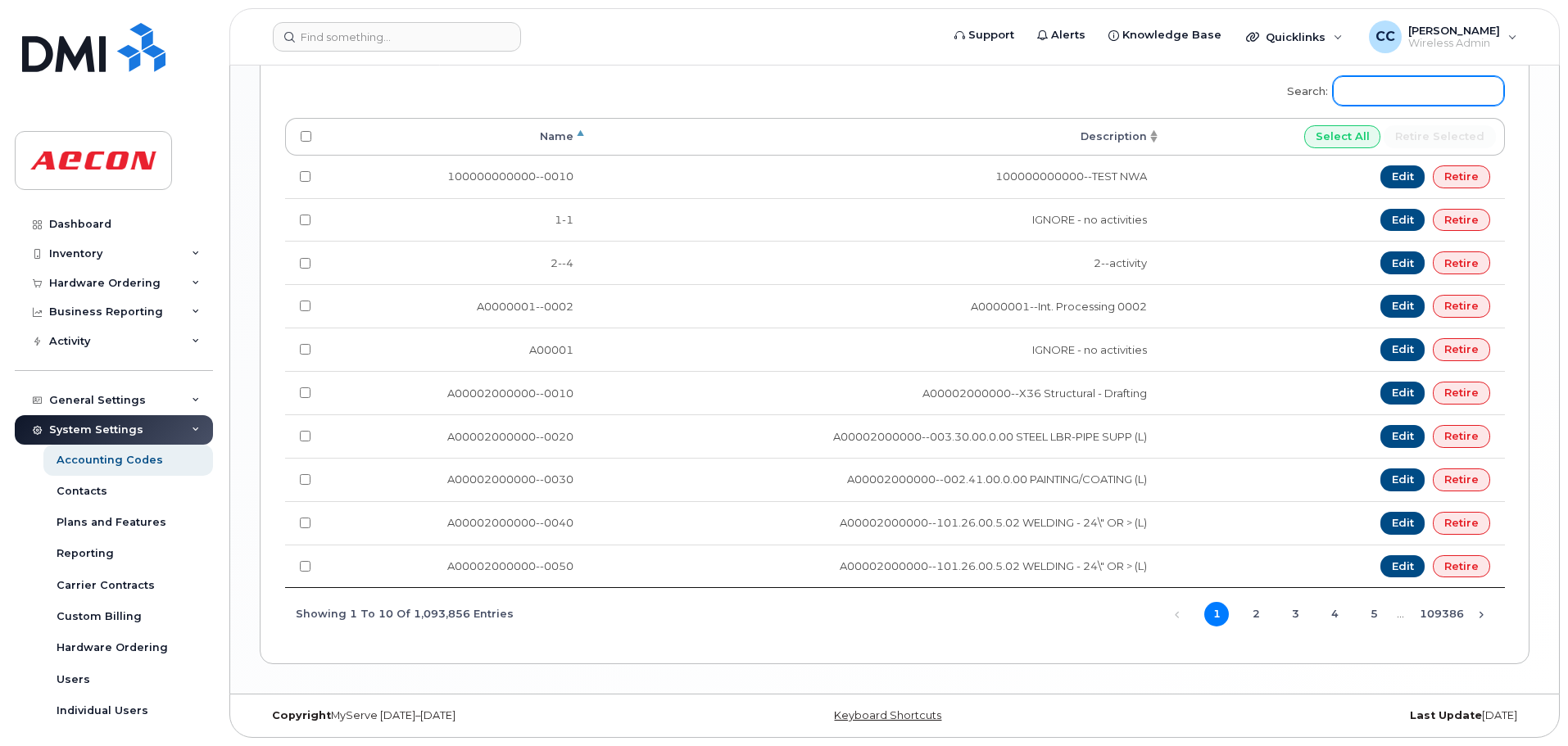
click at [1420, 96] on input "Search:" at bounding box center [1418, 91] width 171 height 30
click at [1458, 85] on input "Search:" at bounding box center [1418, 91] width 171 height 30
paste input "A02141YRD"
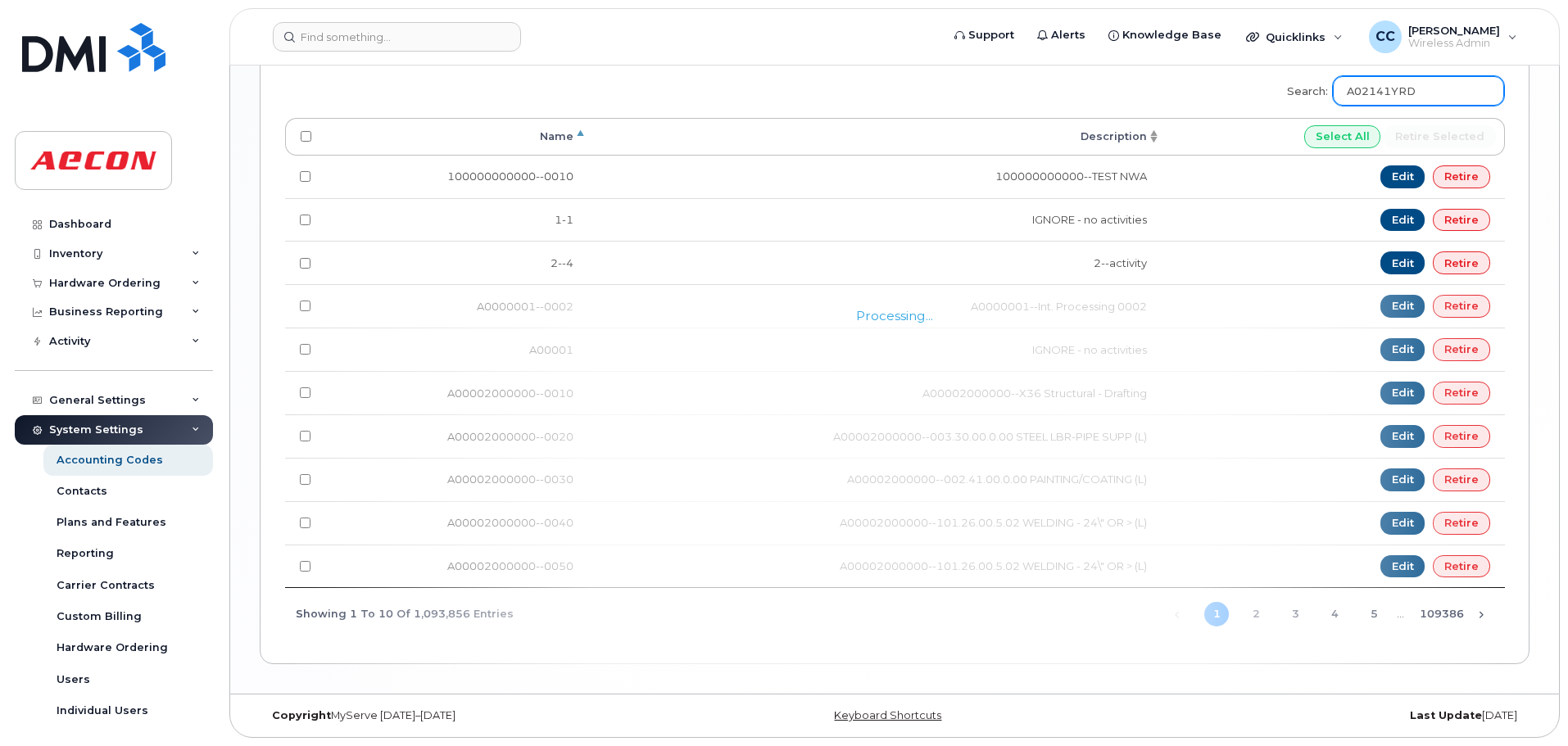
type input "A02141YRD"
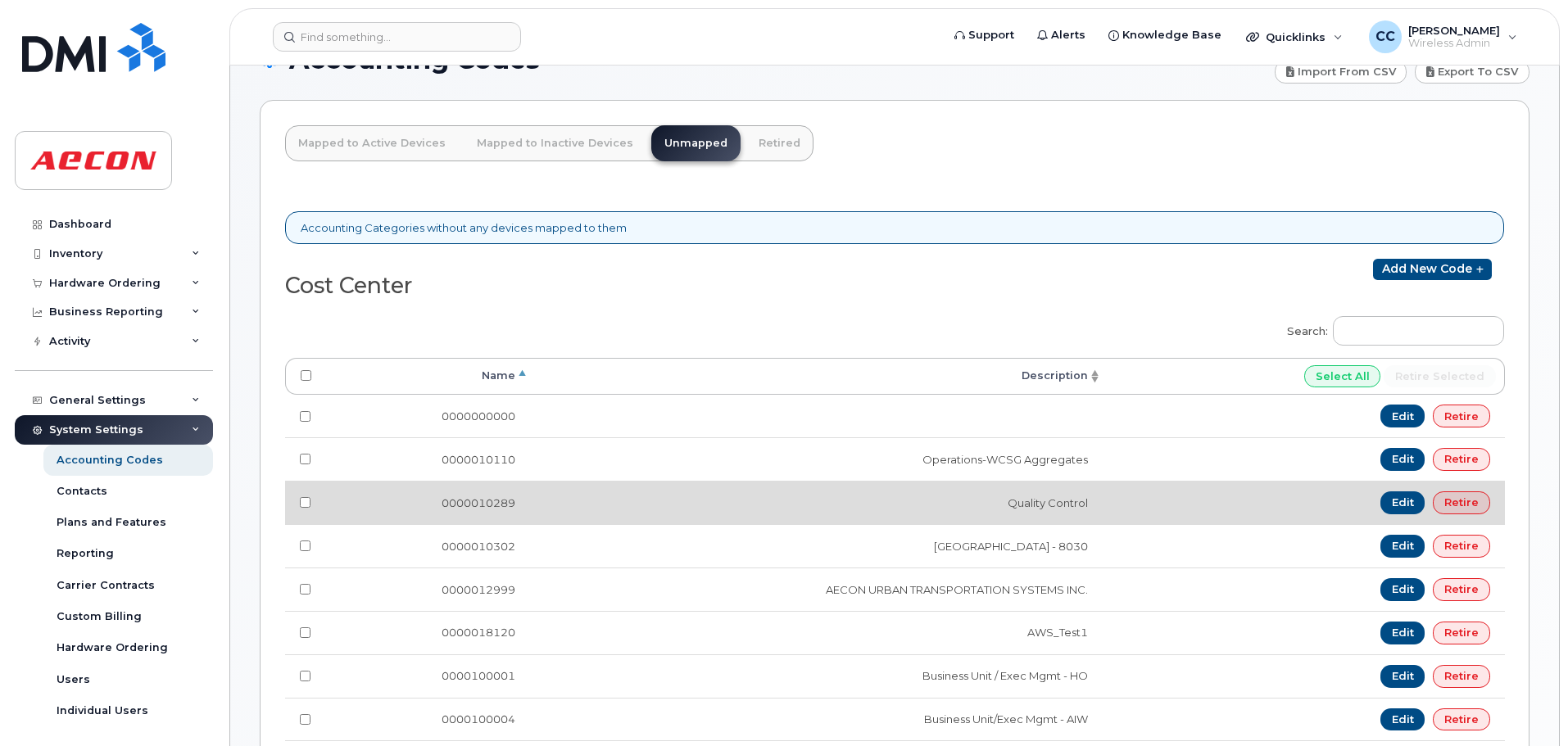
scroll to position [0, 0]
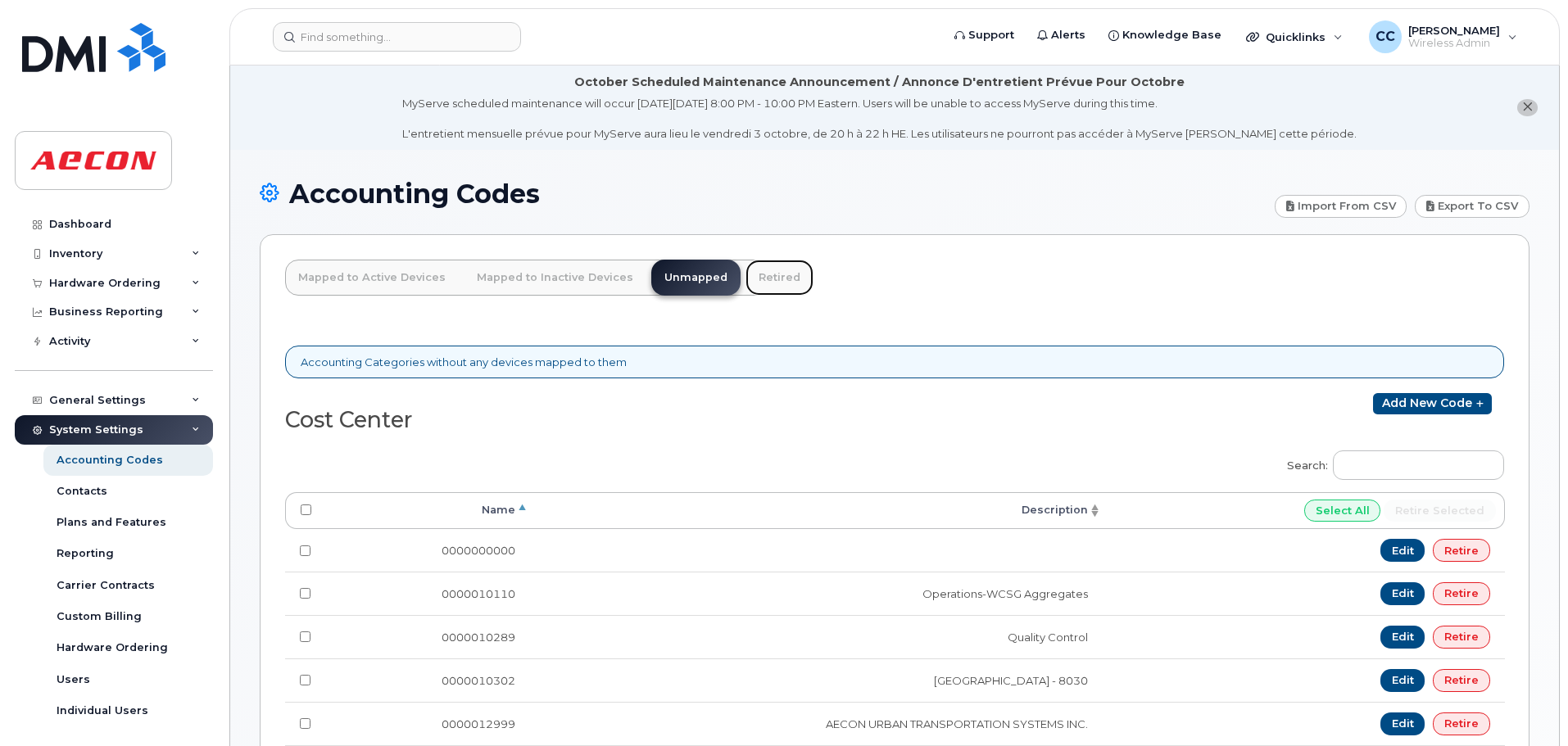
click at [756, 282] on link "Retired" at bounding box center [779, 278] width 68 height 36
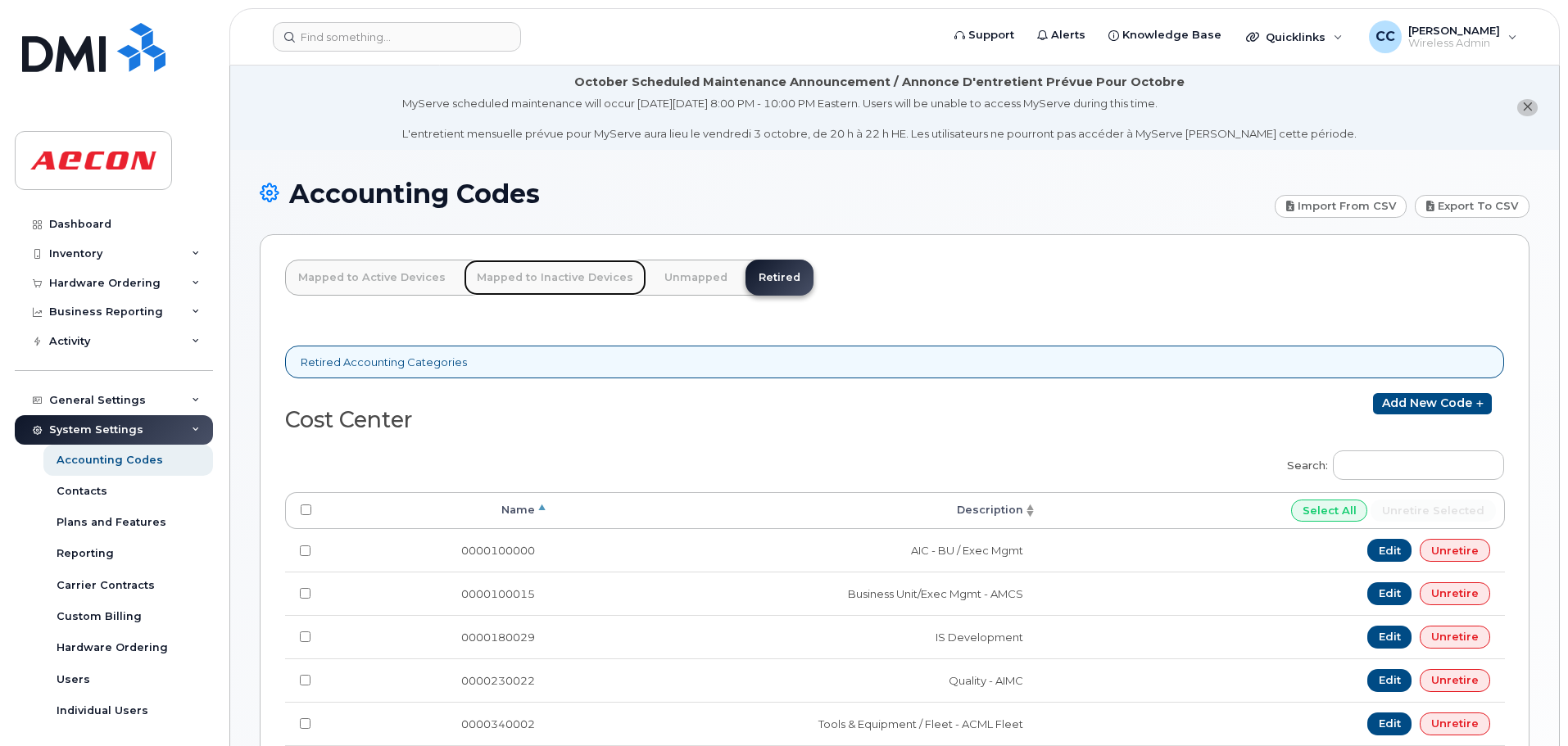
click at [518, 274] on link "Mapped to Inactive Devices" at bounding box center [555, 278] width 183 height 36
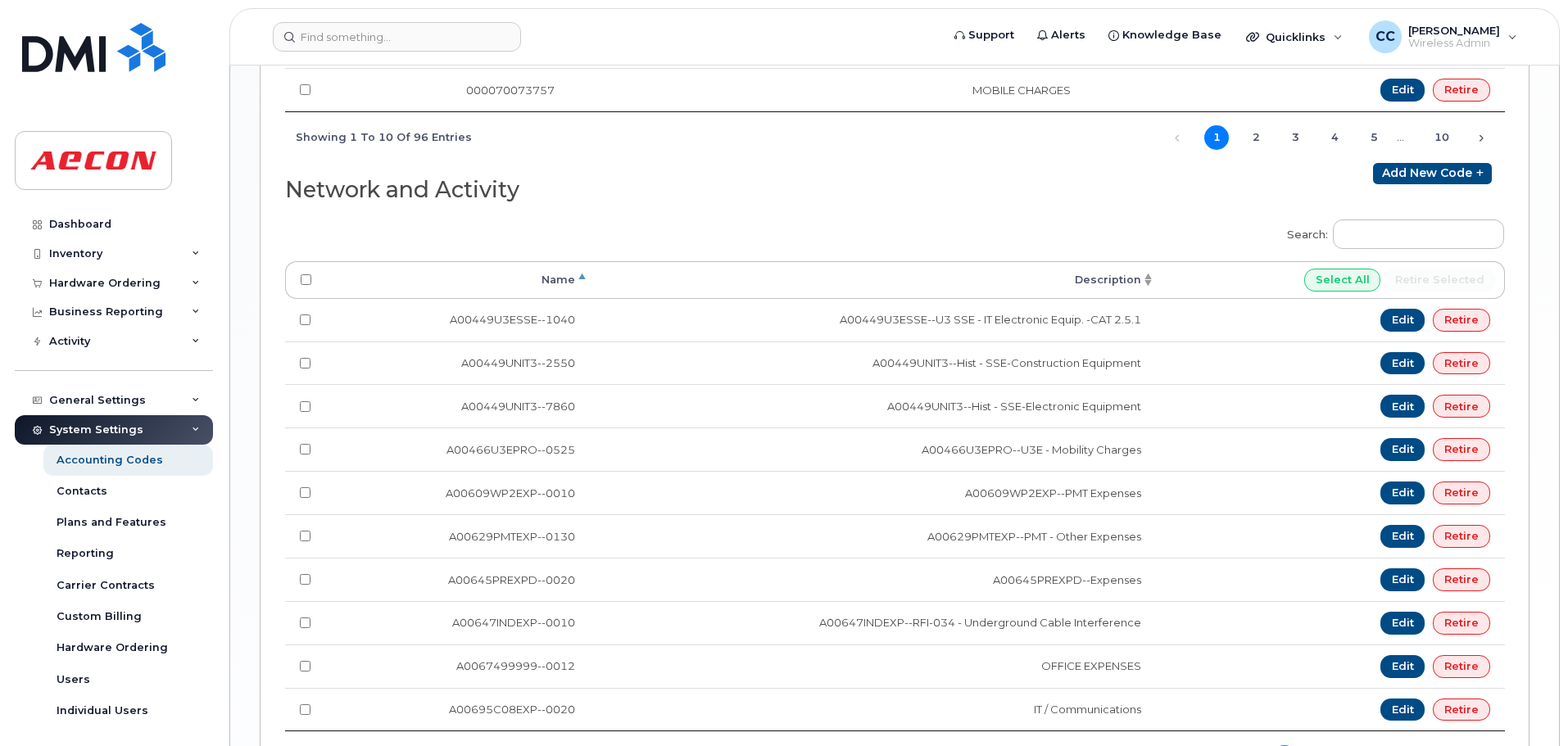
scroll to position [1450, 0]
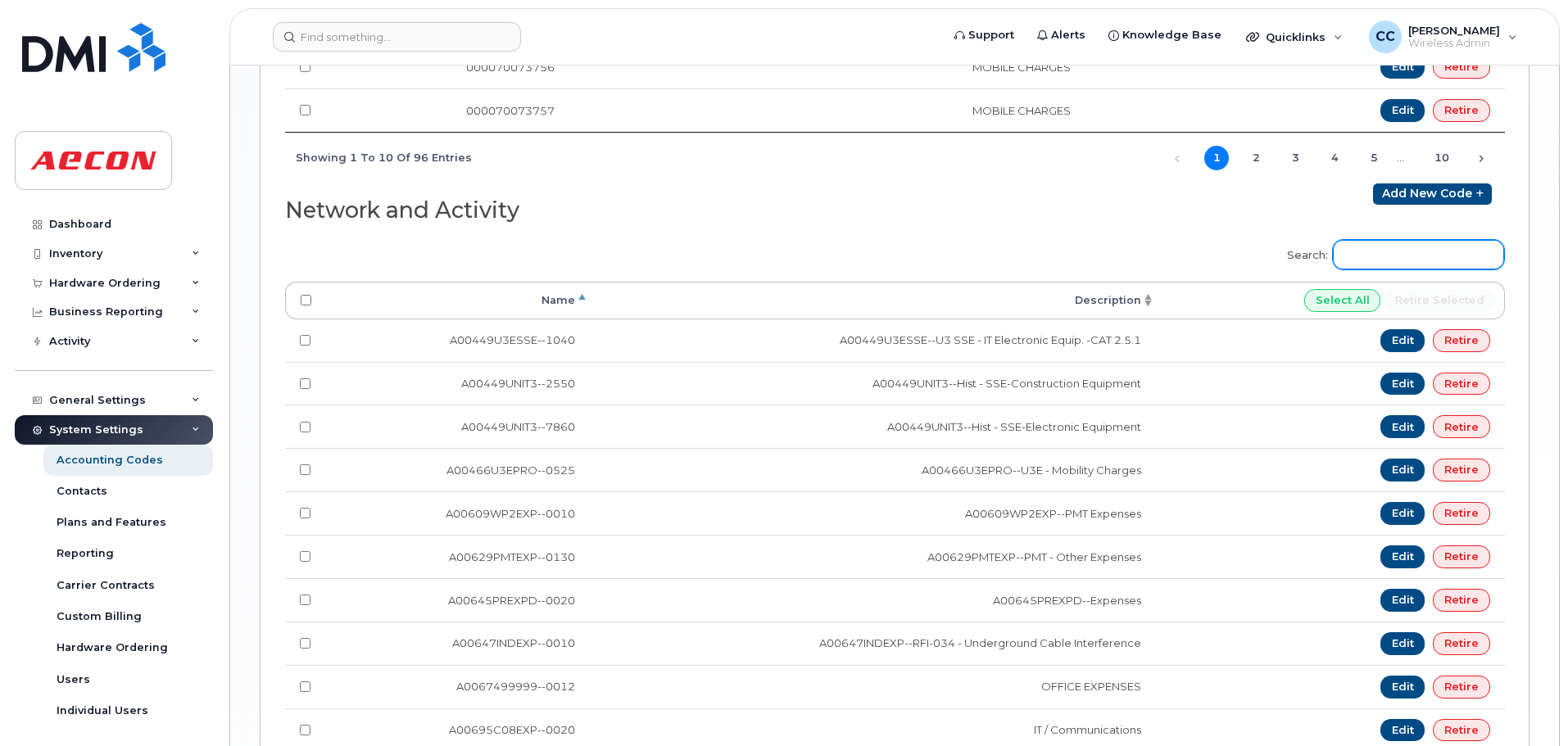
click at [1384, 254] on input "Search:" at bounding box center [1418, 254] width 171 height 30
paste input "A02141YRD"
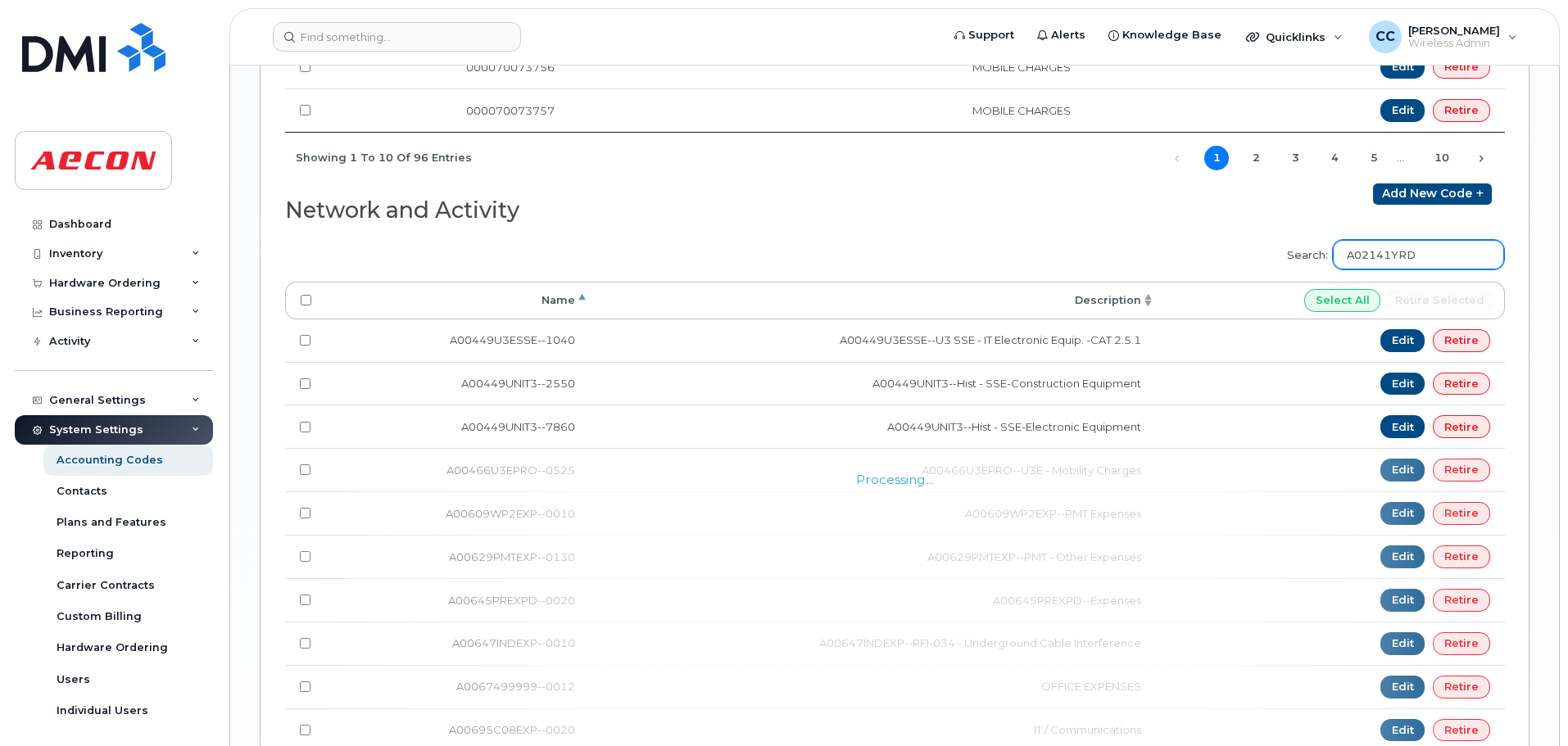
scroll to position [1217, 0]
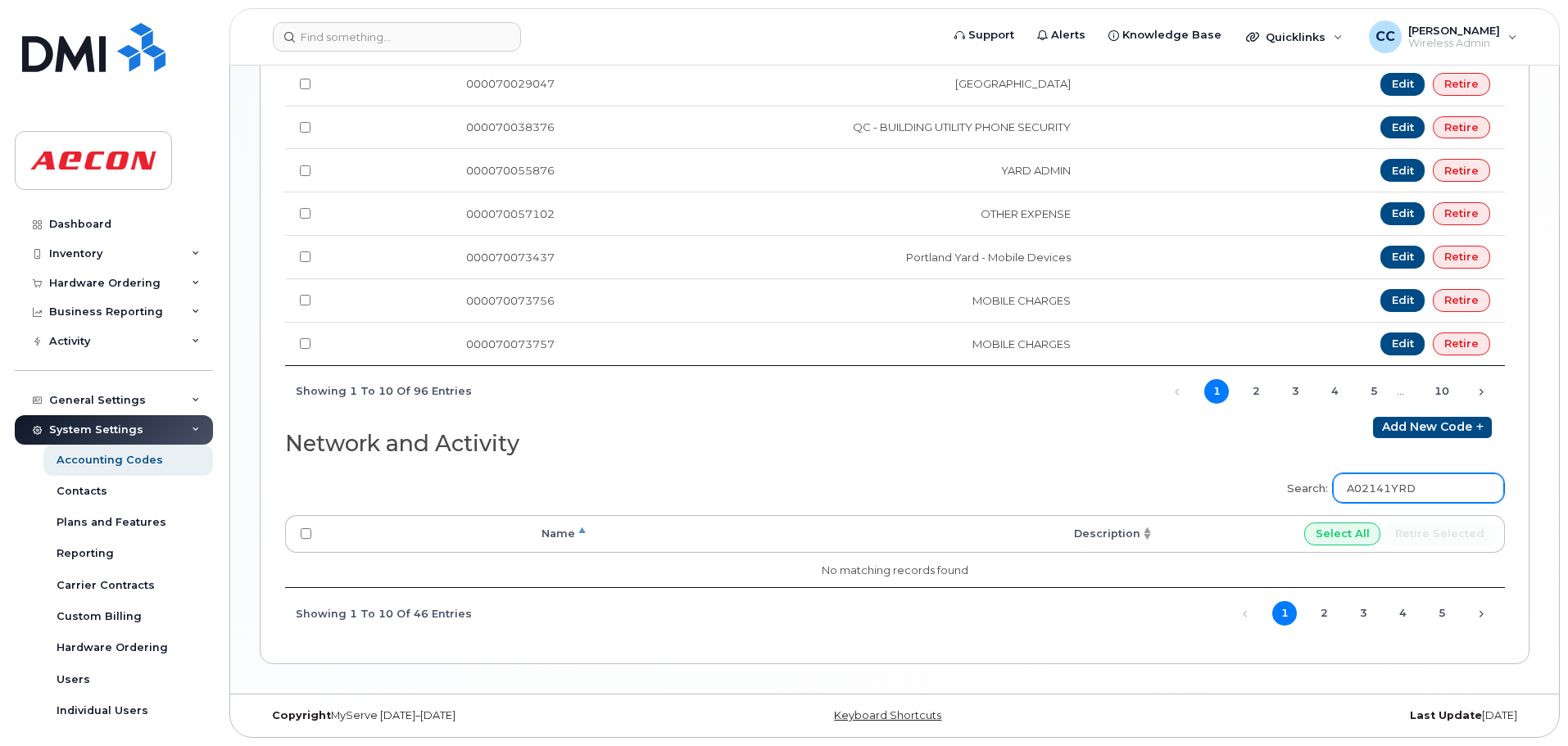
type input "A02141YRD"
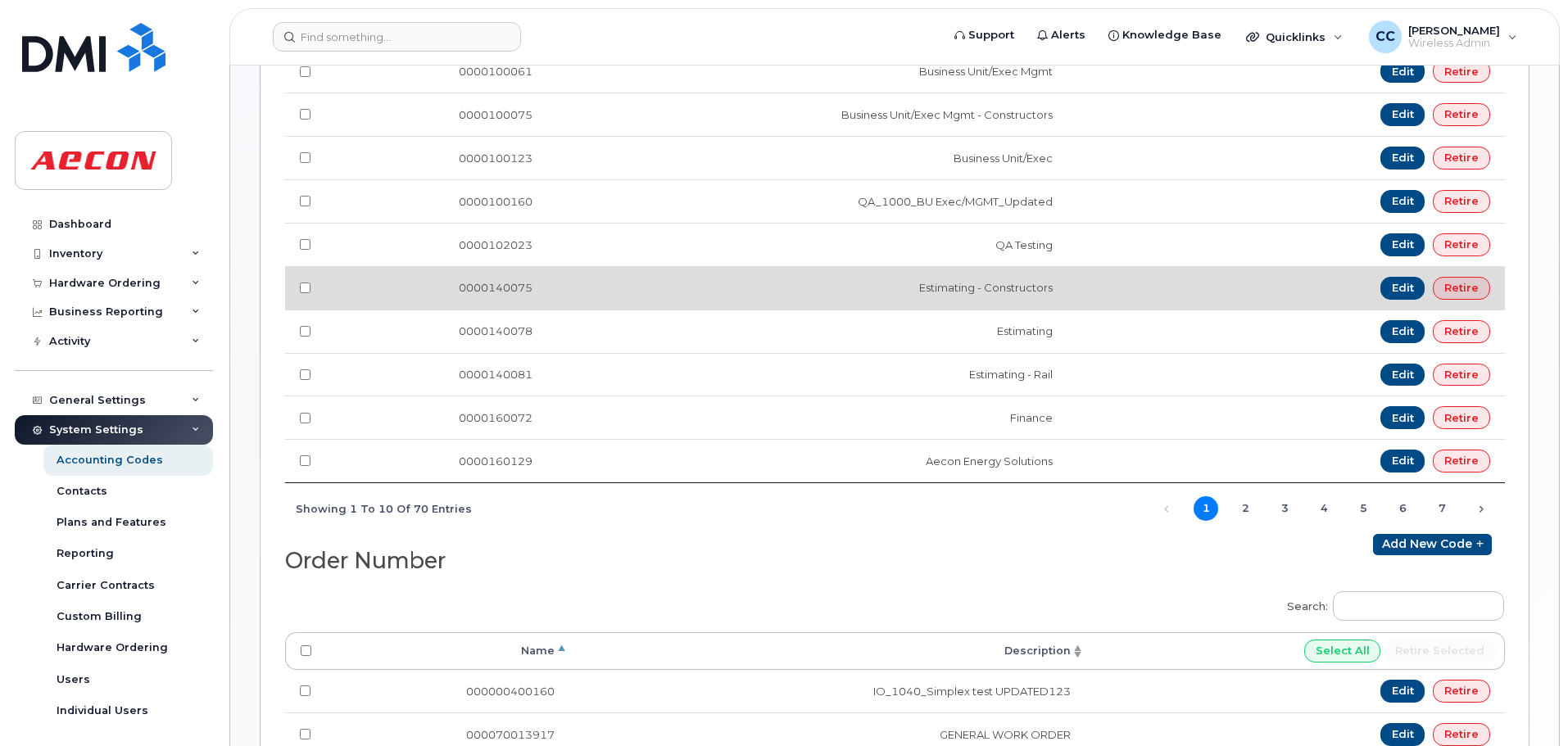
scroll to position [0, 0]
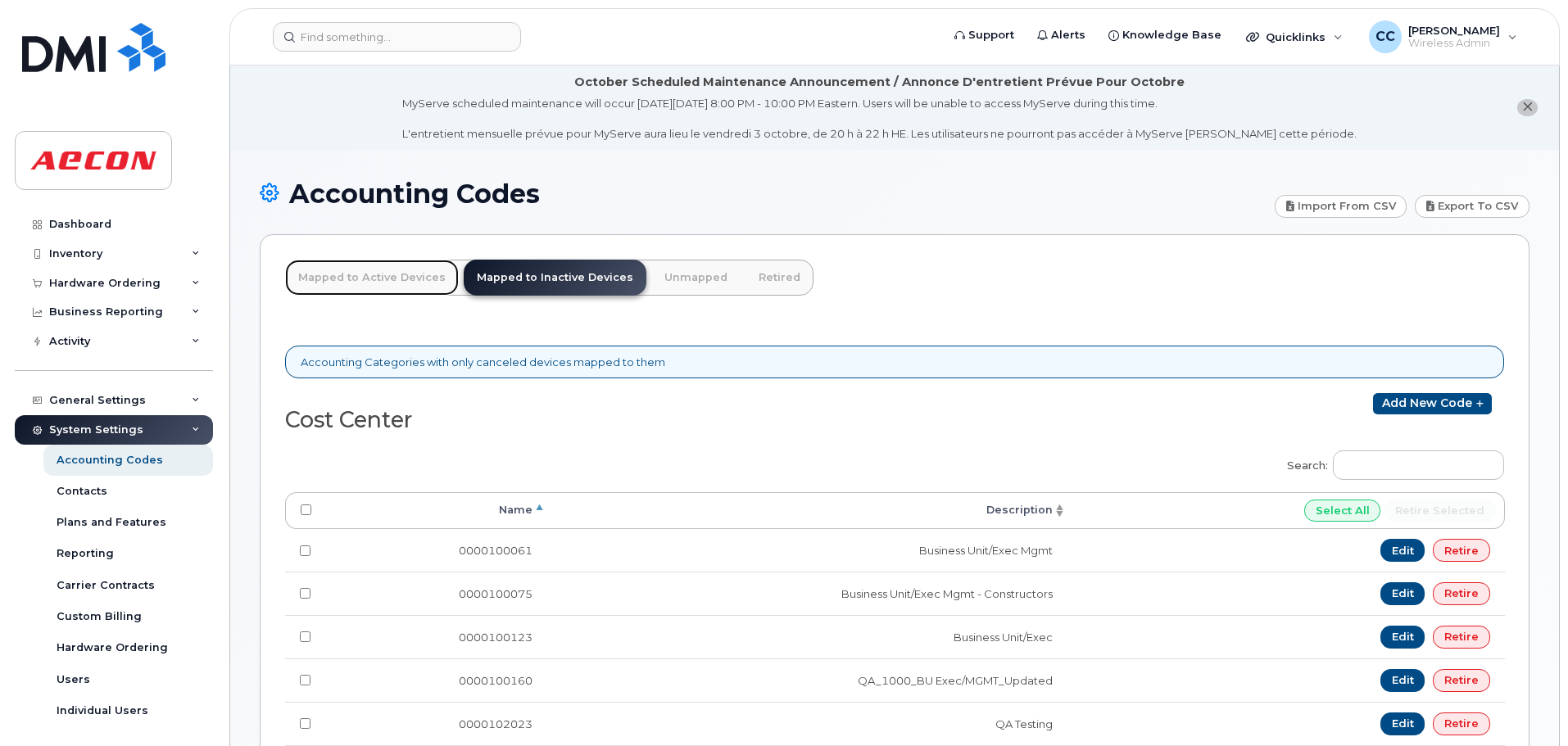
click at [384, 274] on link "Mapped to Active Devices" at bounding box center [372, 278] width 174 height 36
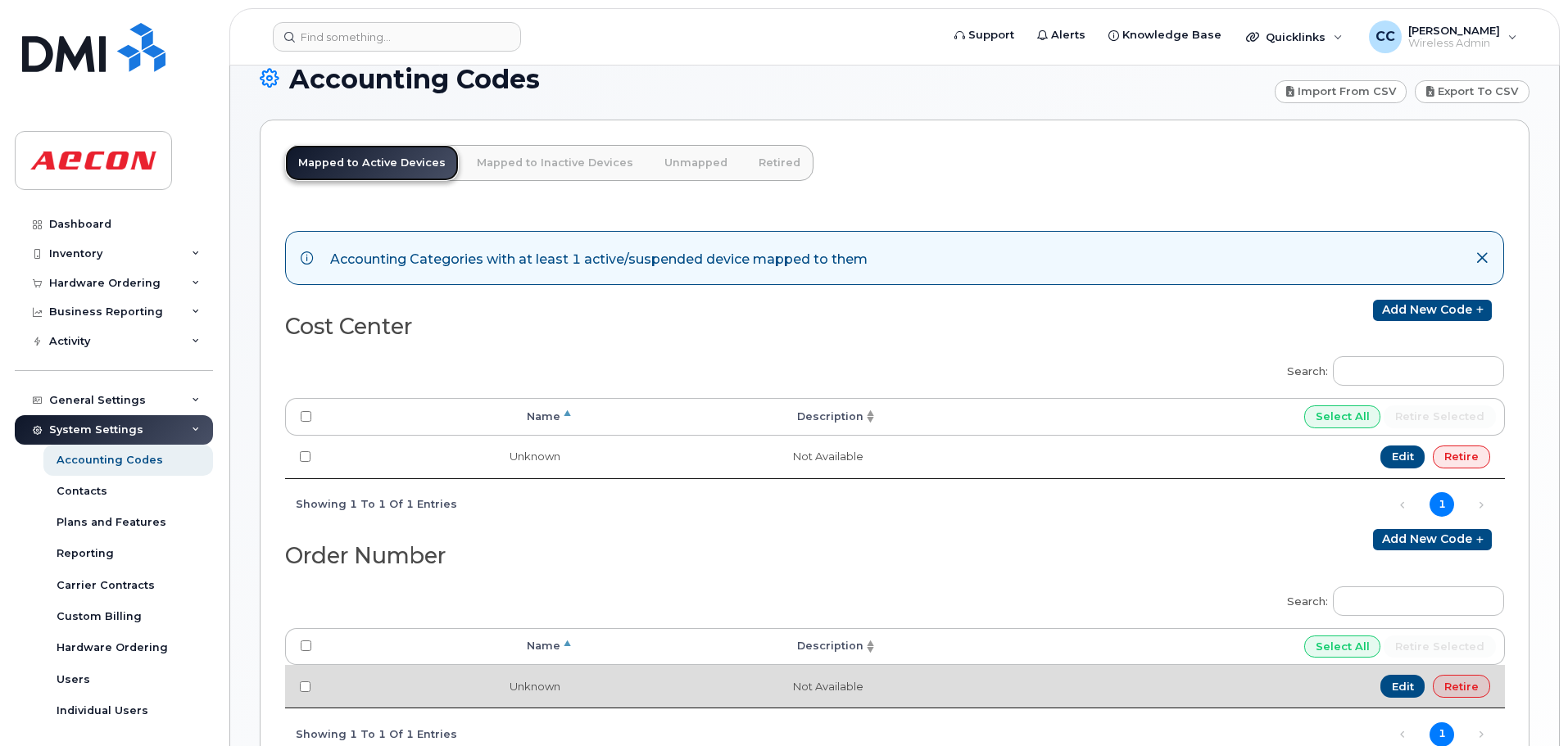
scroll to position [465, 0]
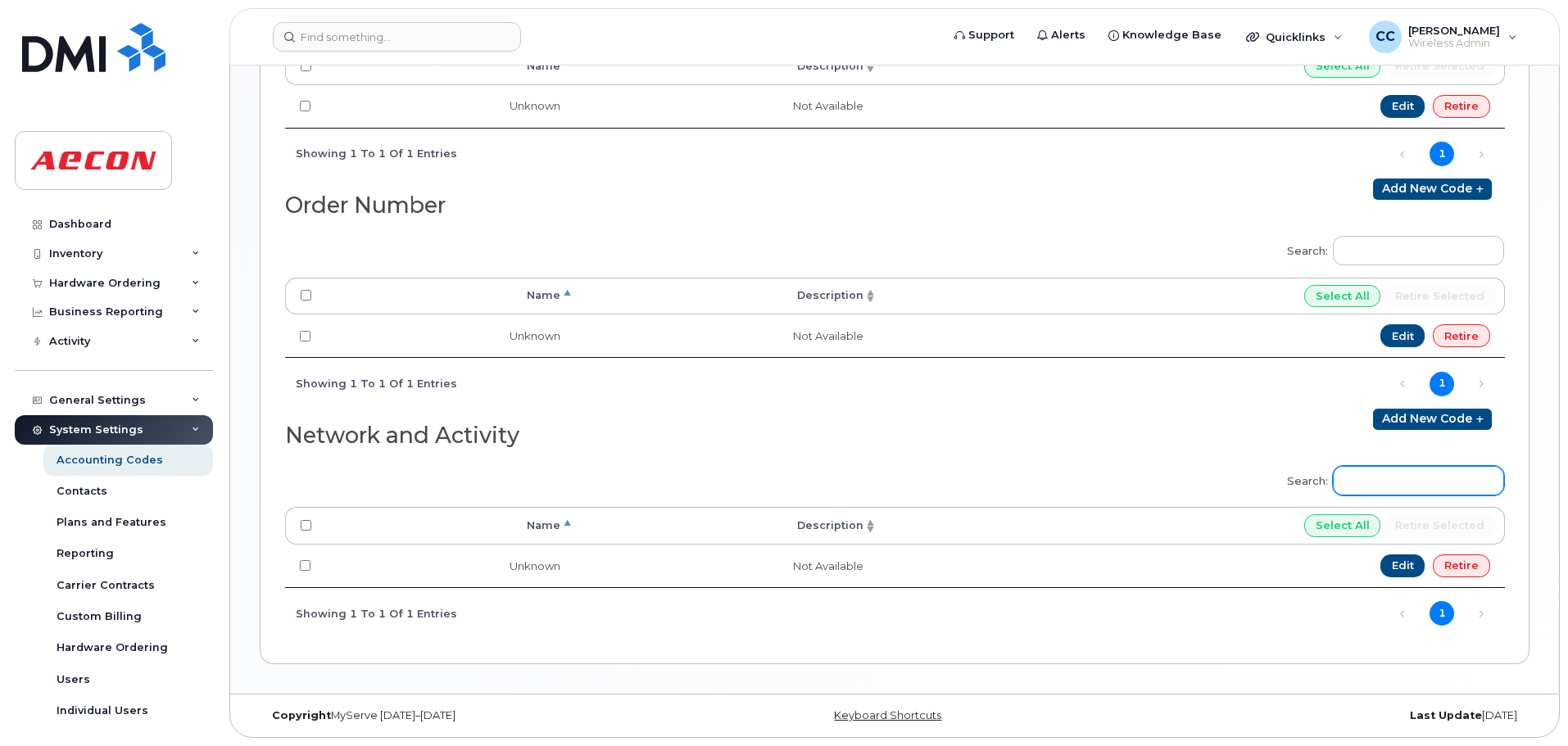
click at [1394, 485] on input "Search:" at bounding box center [1418, 481] width 171 height 30
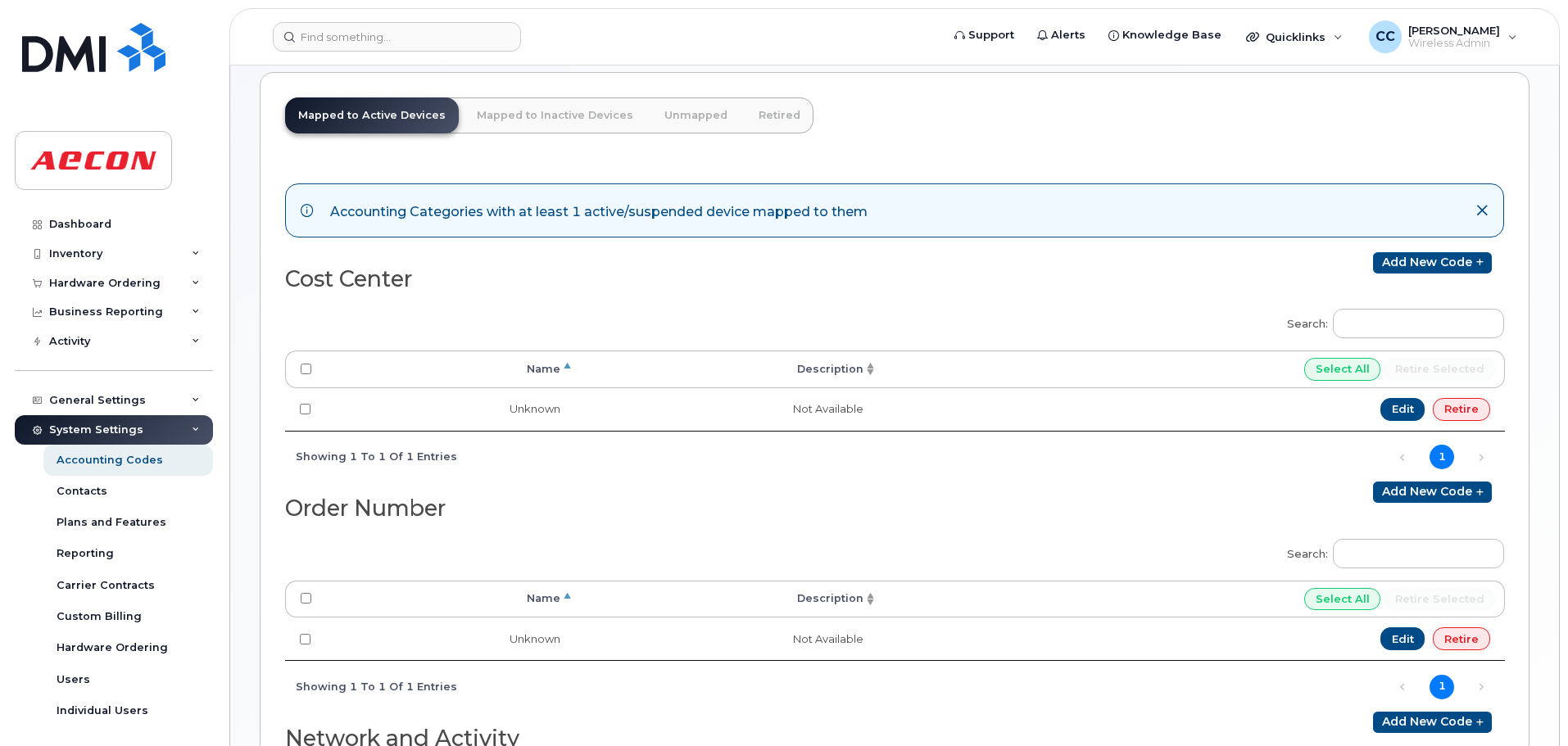
scroll to position [0, 0]
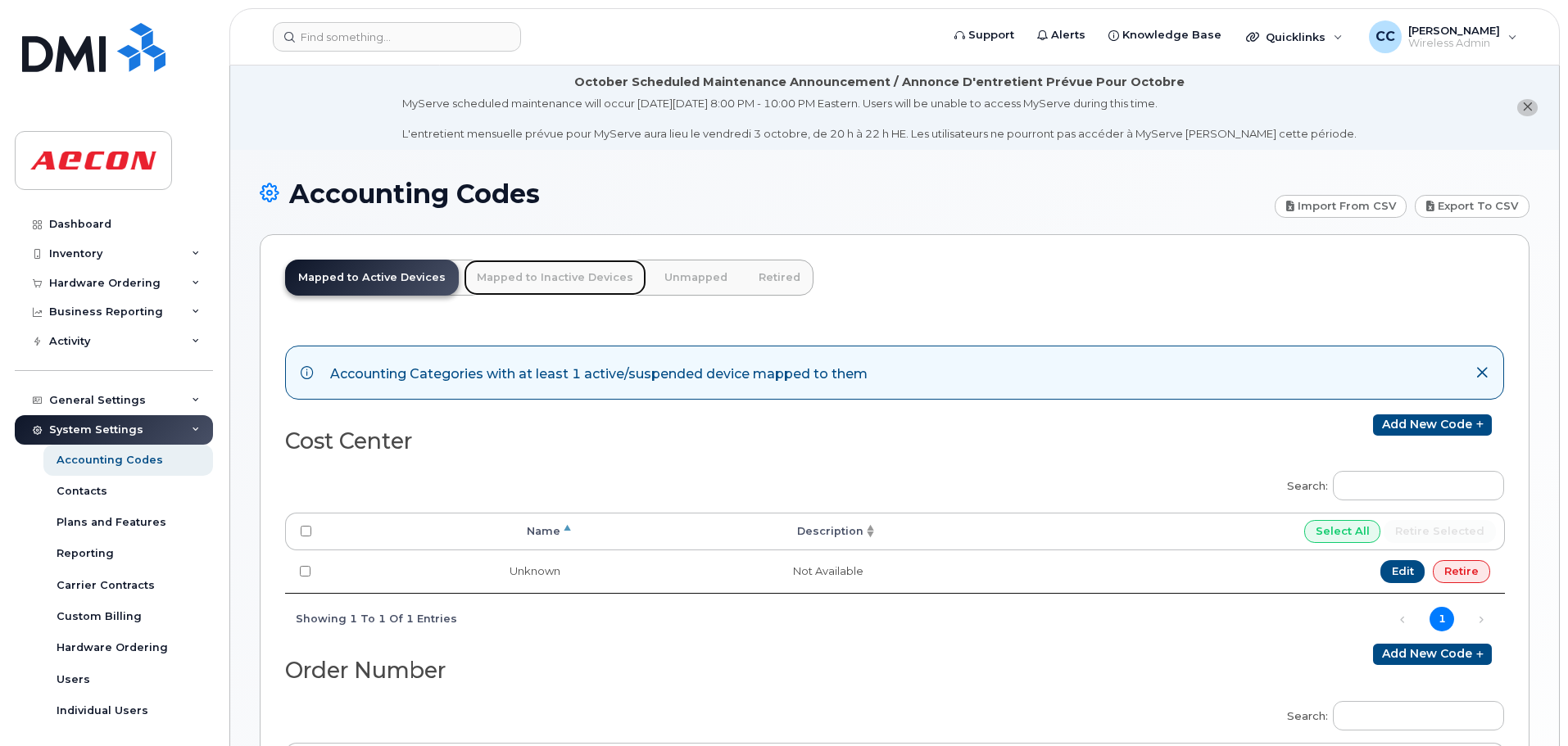
click at [539, 280] on link "Mapped to Inactive Devices" at bounding box center [555, 278] width 183 height 36
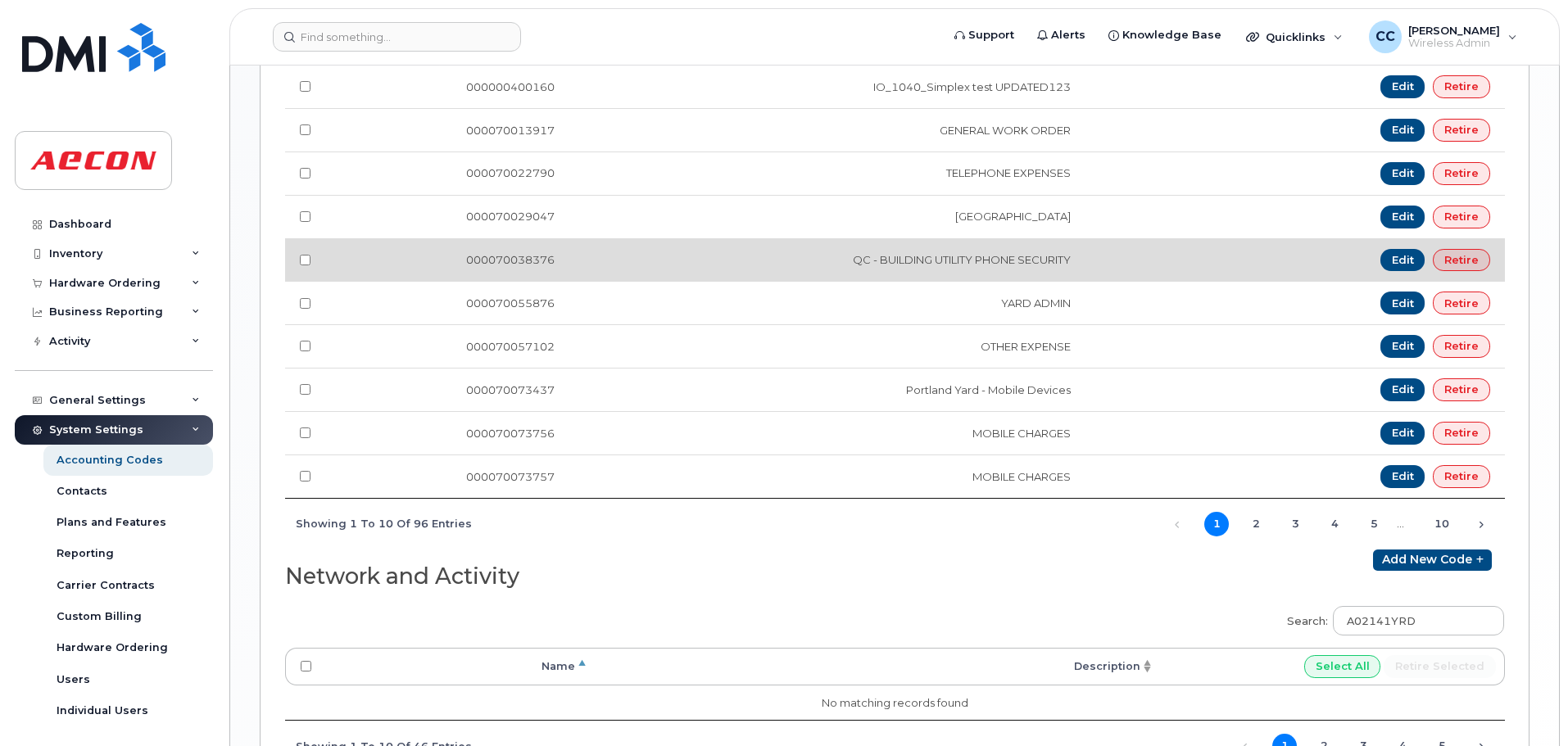
scroll to position [1217, 0]
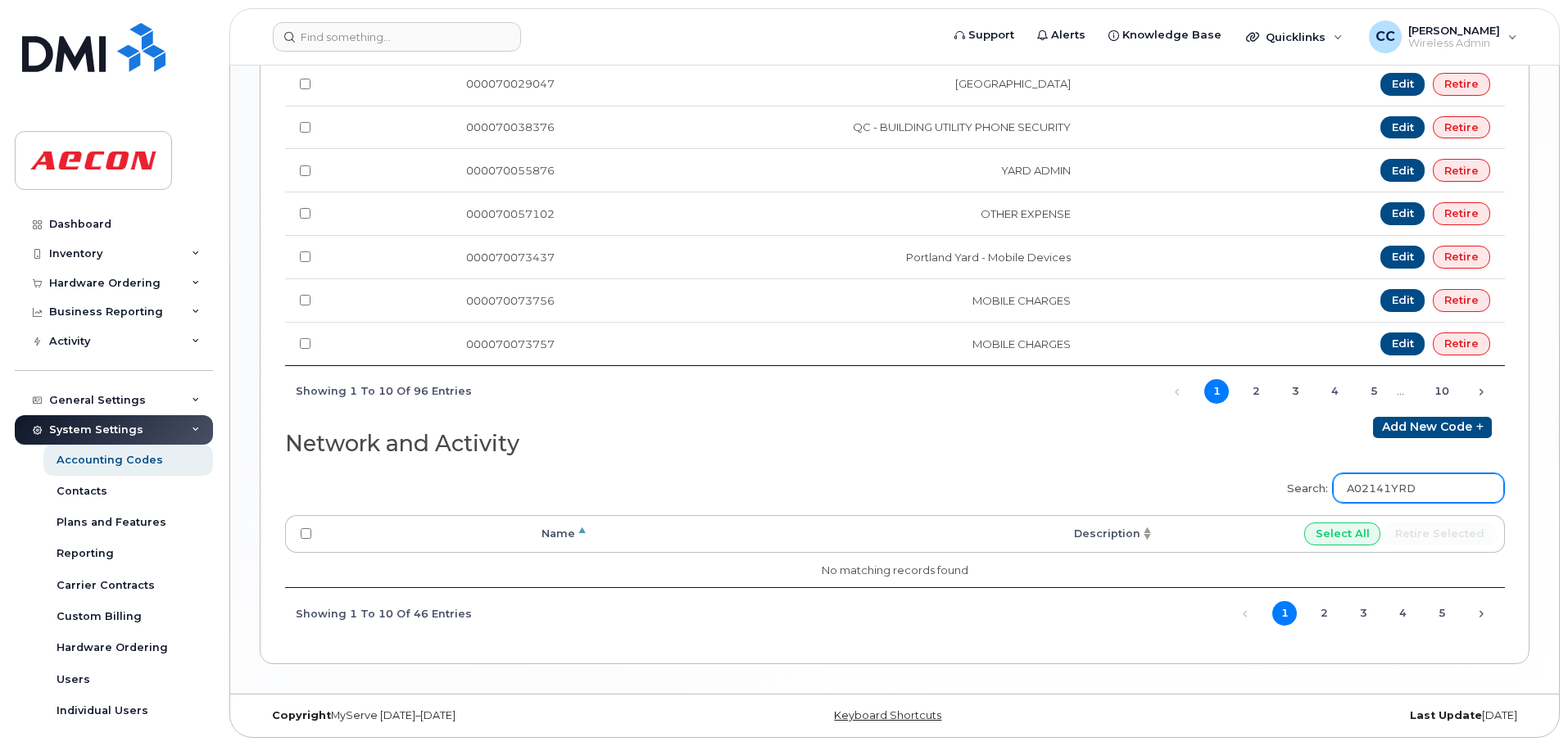
drag, startPoint x: 1437, startPoint y: 488, endPoint x: 1318, endPoint y: 497, distance: 119.3
click at [1318, 497] on label "Search: A02141YRD" at bounding box center [1391, 485] width 228 height 46
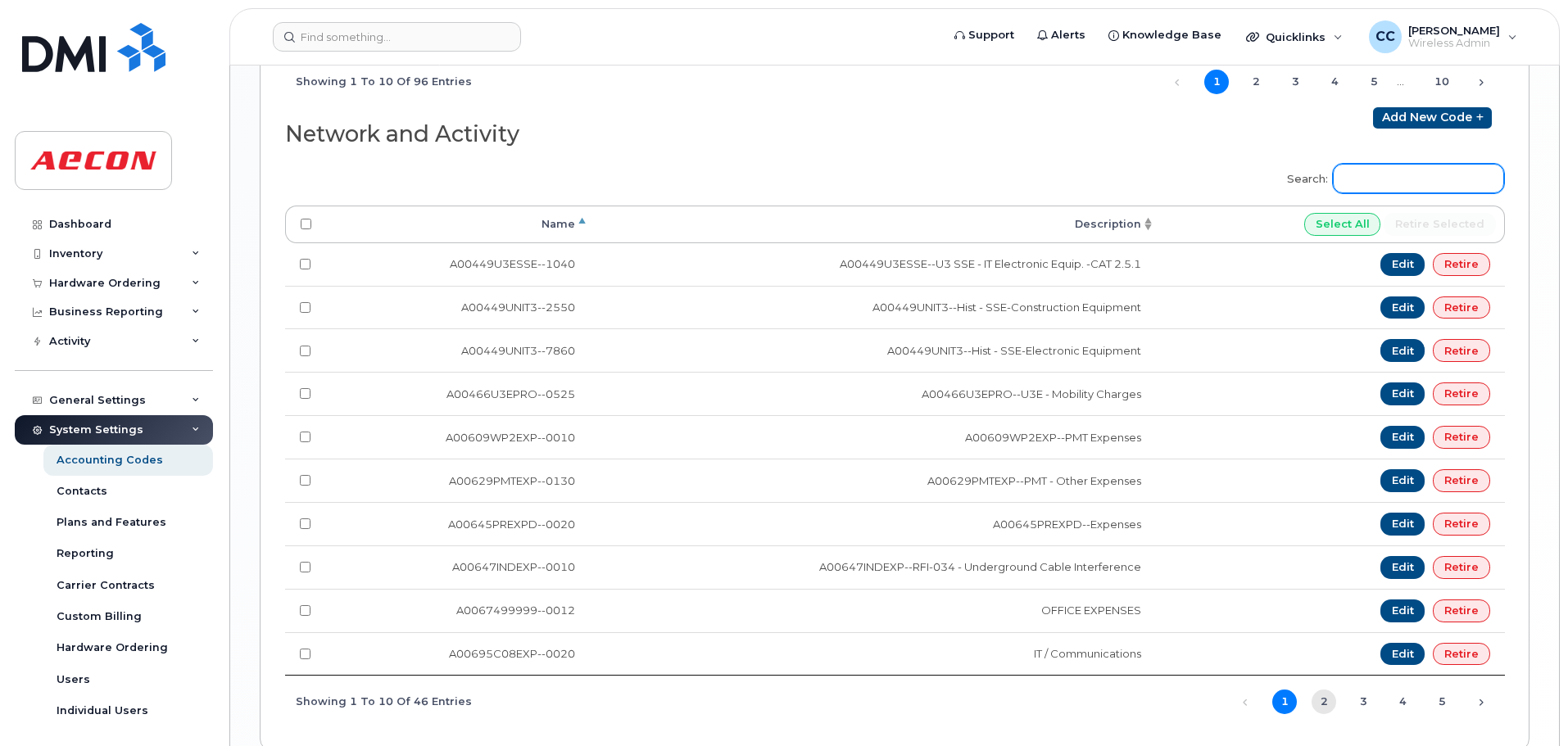
scroll to position [1614, 0]
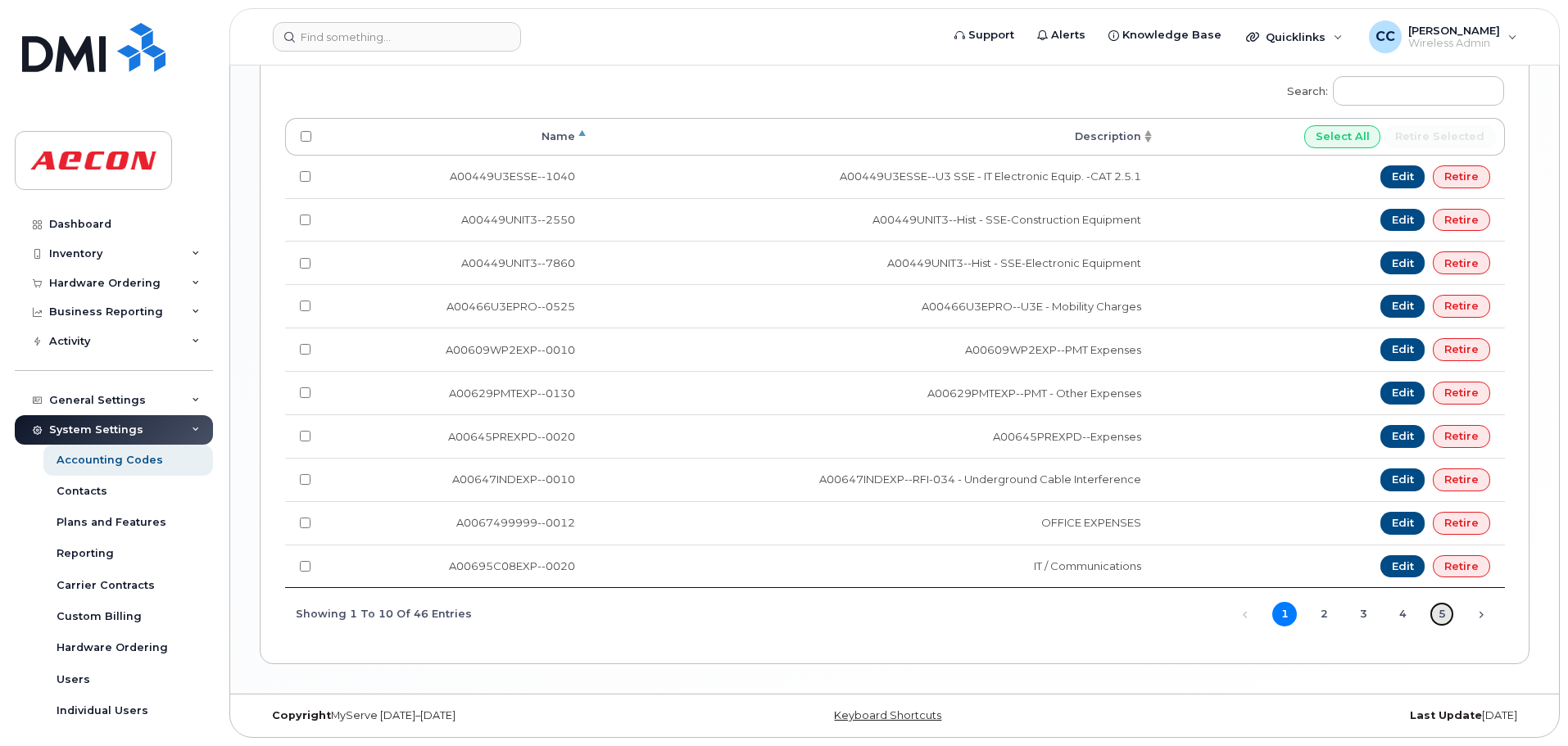
click at [1446, 615] on link "5" at bounding box center [1441, 614] width 24 height 24
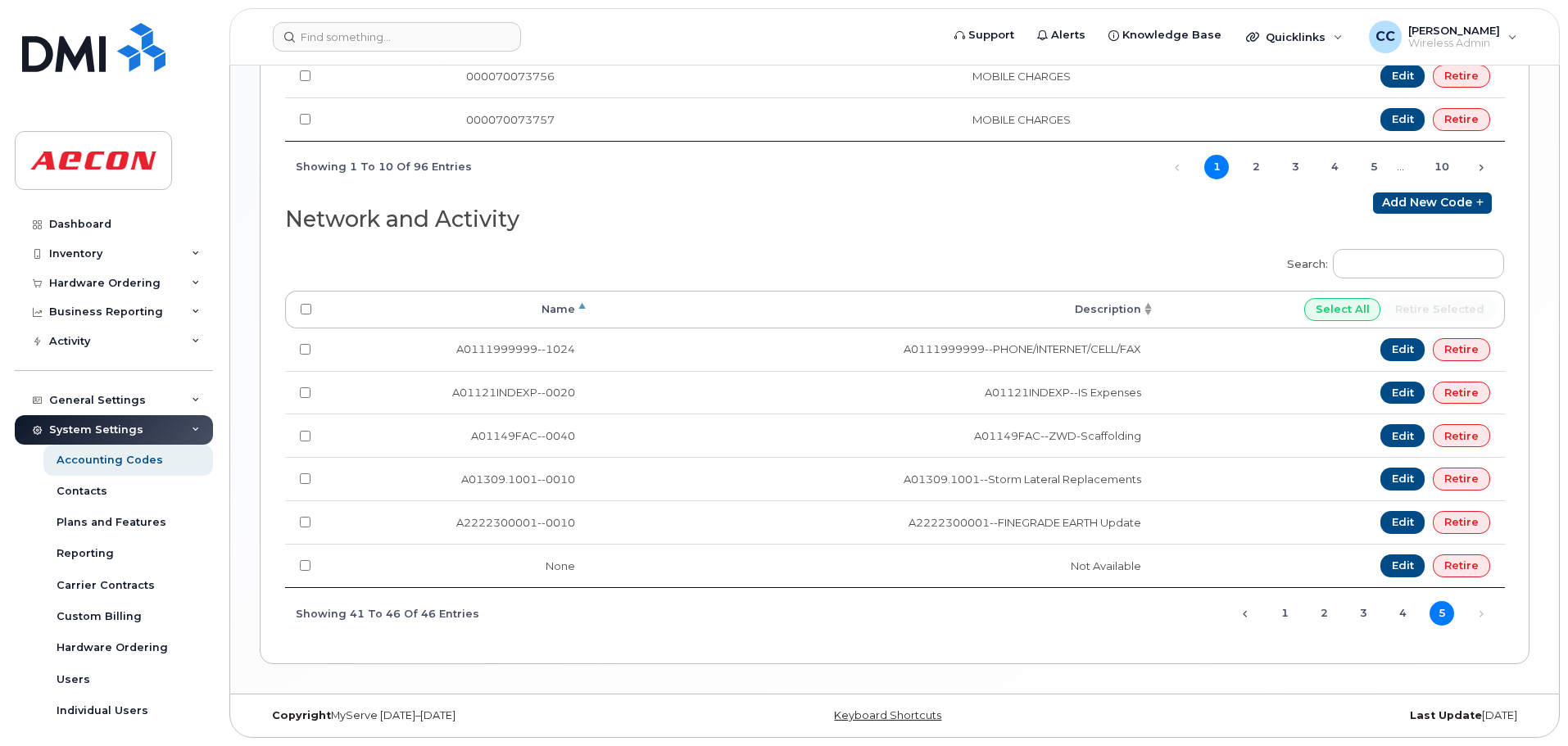
scroll to position [1441, 0]
click at [1359, 614] on link "3" at bounding box center [1362, 613] width 24 height 24
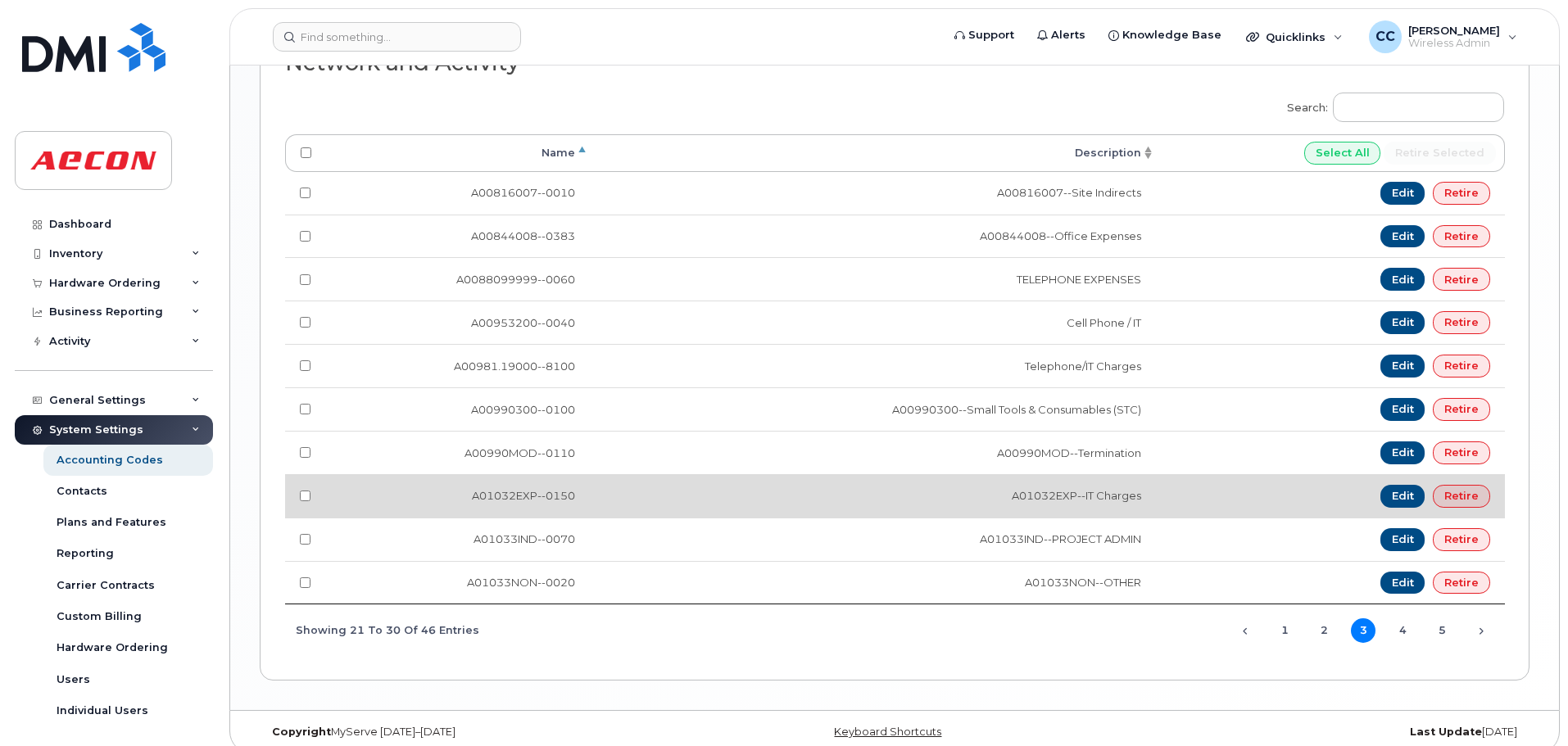
scroll to position [1614, 0]
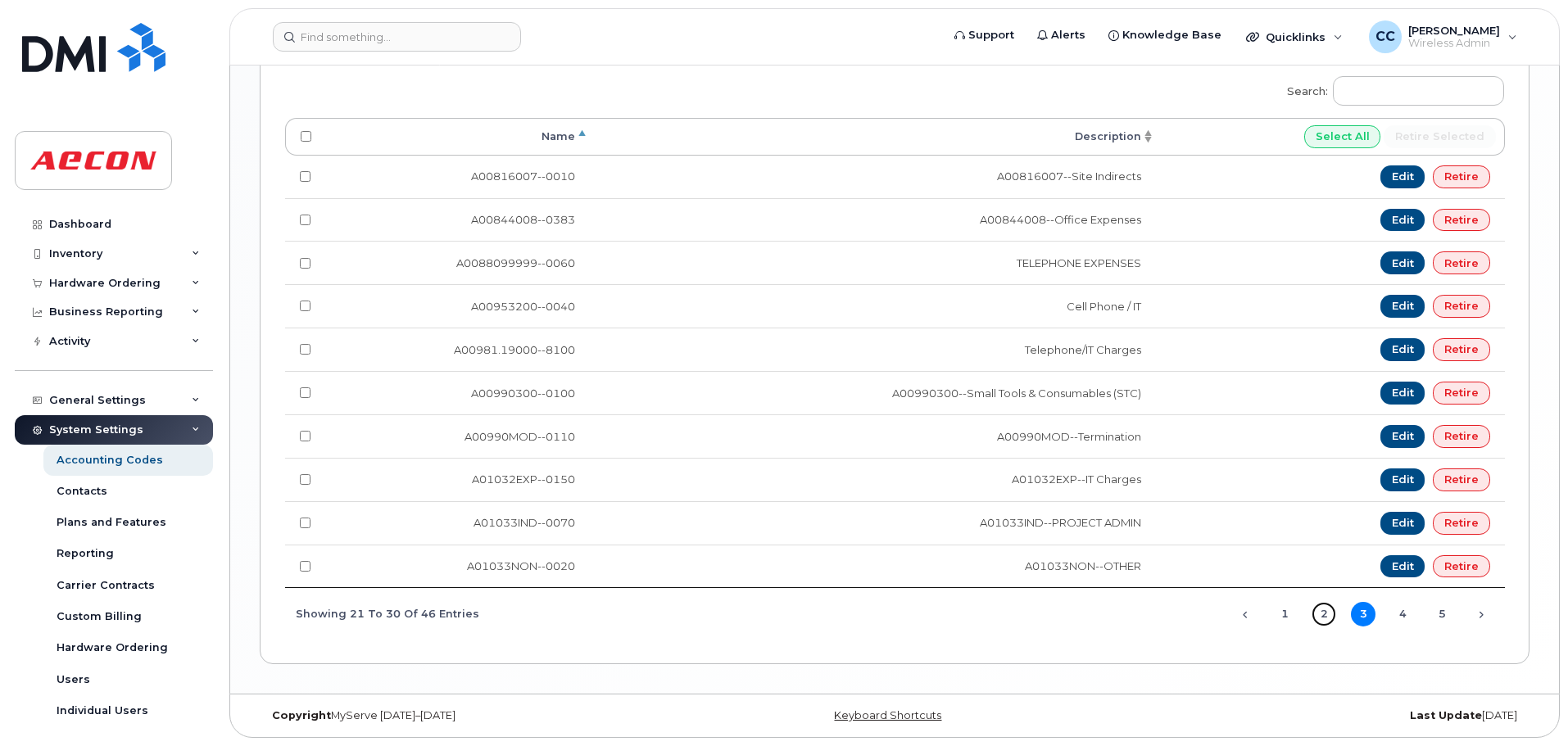
click at [1324, 620] on link "2" at bounding box center [1324, 614] width 24 height 24
click at [1479, 617] on link "Next" at bounding box center [1481, 614] width 24 height 24
click at [1441, 615] on link "5" at bounding box center [1441, 614] width 24 height 24
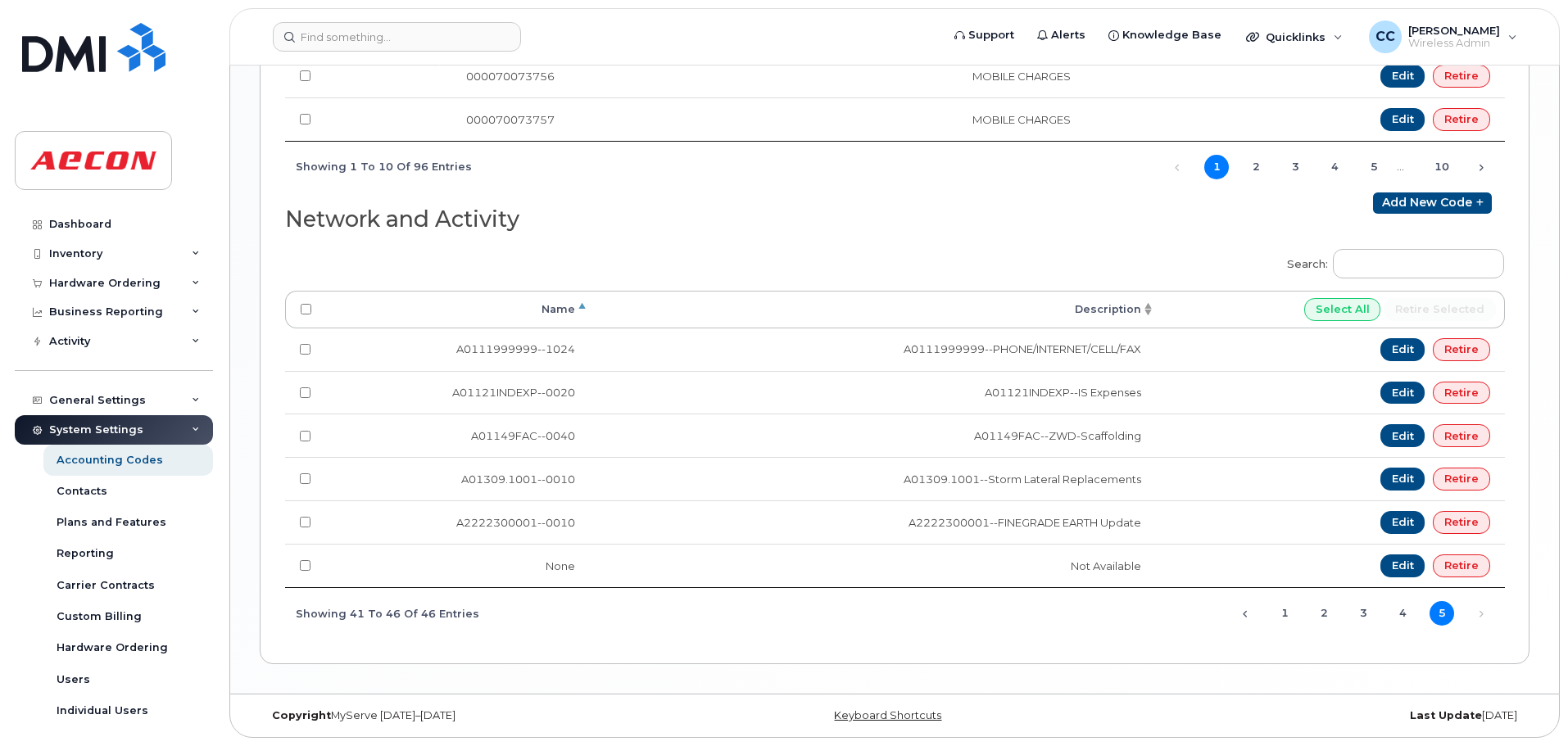
scroll to position [1441, 0]
click at [1483, 617] on link "Next" at bounding box center [1481, 614] width 24 height 24
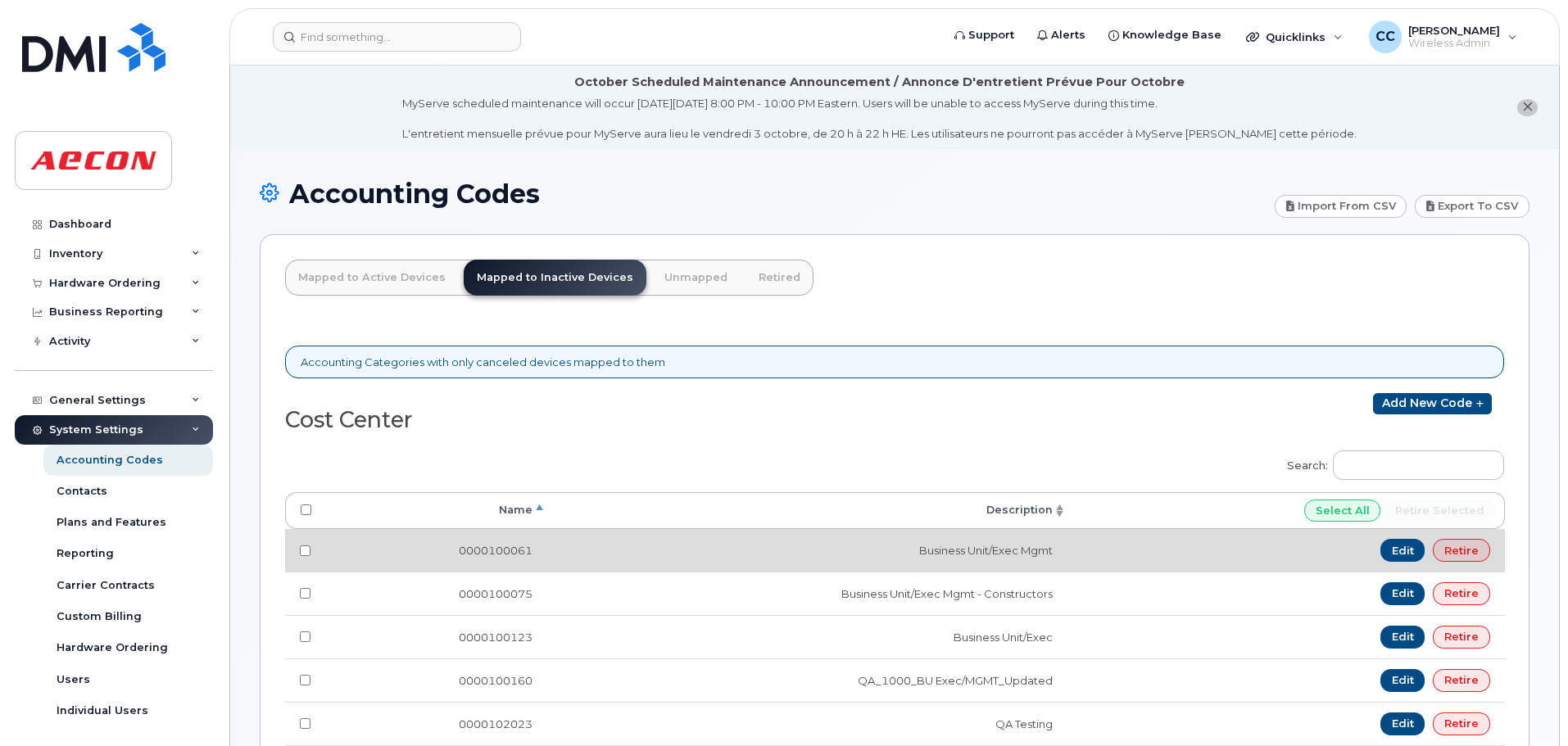
scroll to position [82, 0]
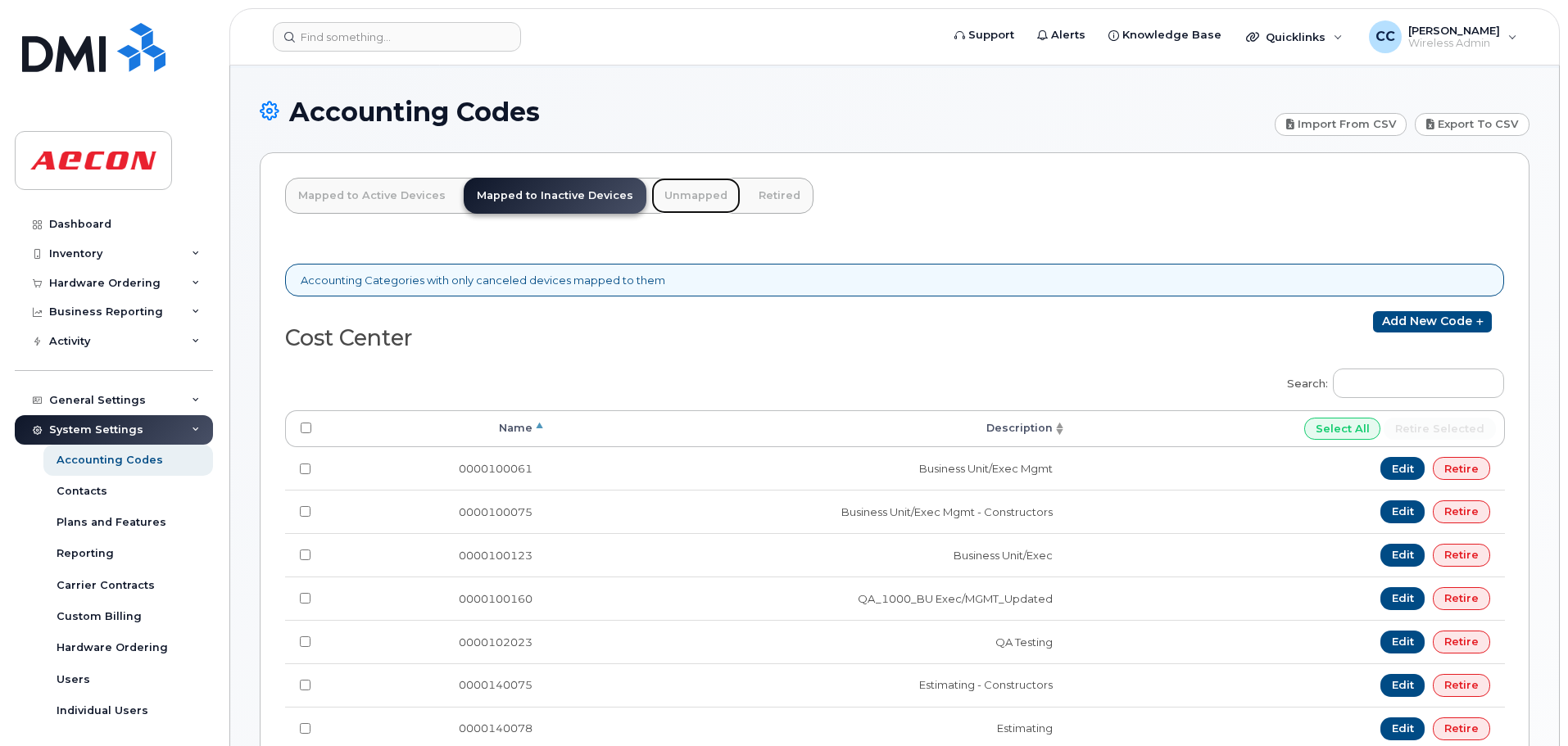
click at [674, 192] on link "Unmapped" at bounding box center [695, 196] width 90 height 36
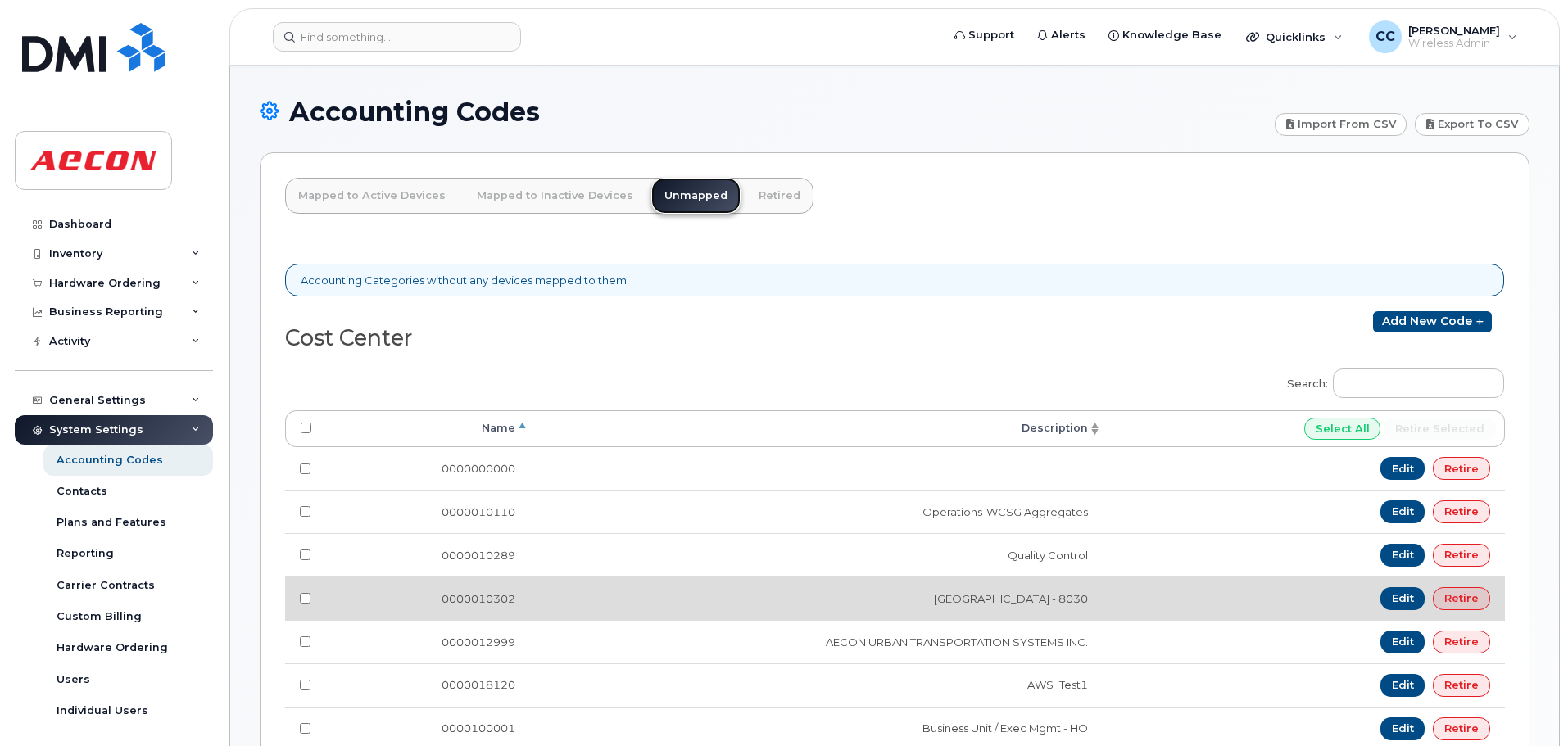
scroll to position [164, 0]
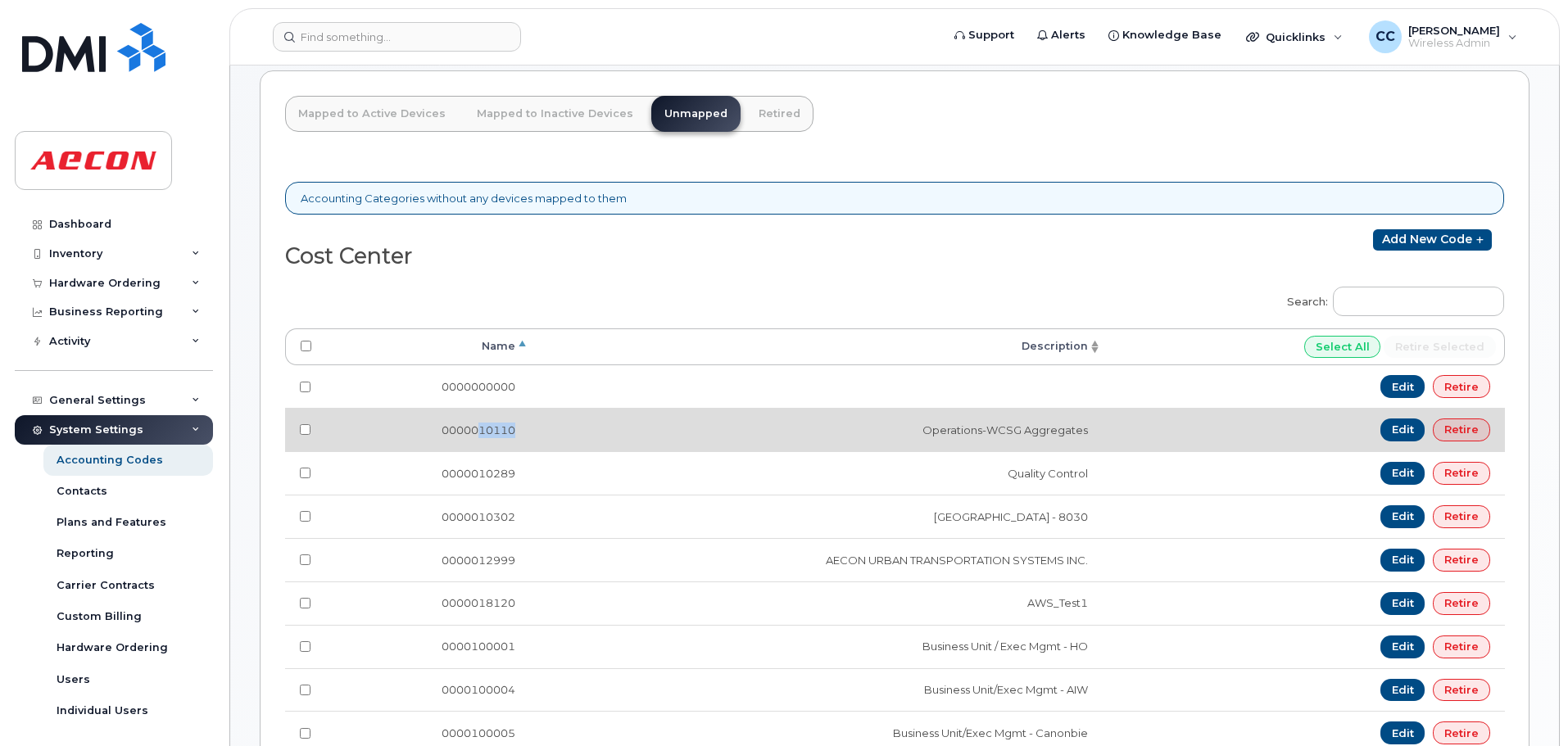
drag, startPoint x: 518, startPoint y: 429, endPoint x: 482, endPoint y: 432, distance: 36.1
click at [479, 434] on td "0000010110" at bounding box center [427, 430] width 204 height 43
copy td "10110"
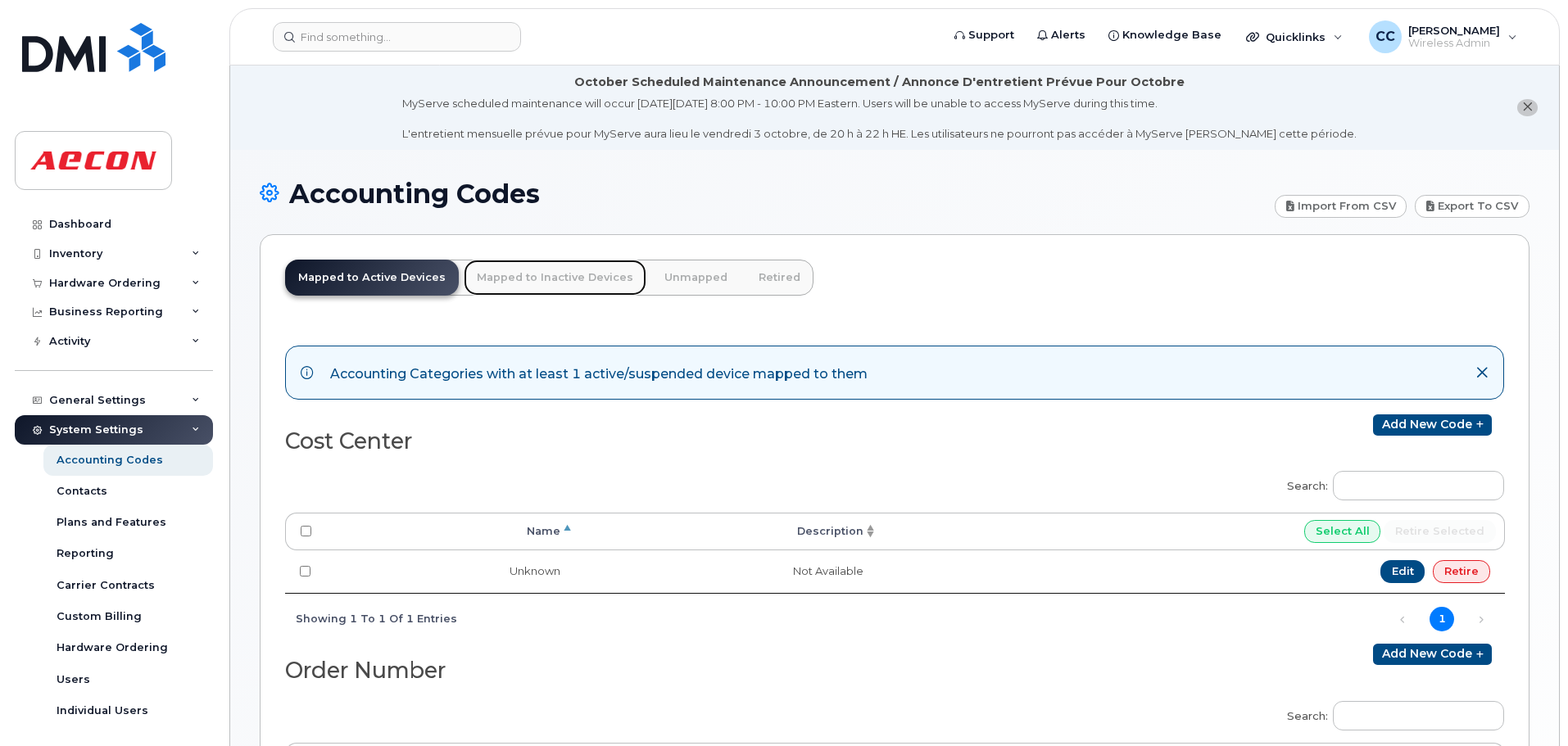
click at [559, 277] on link "Mapped to Inactive Devices" at bounding box center [555, 278] width 183 height 36
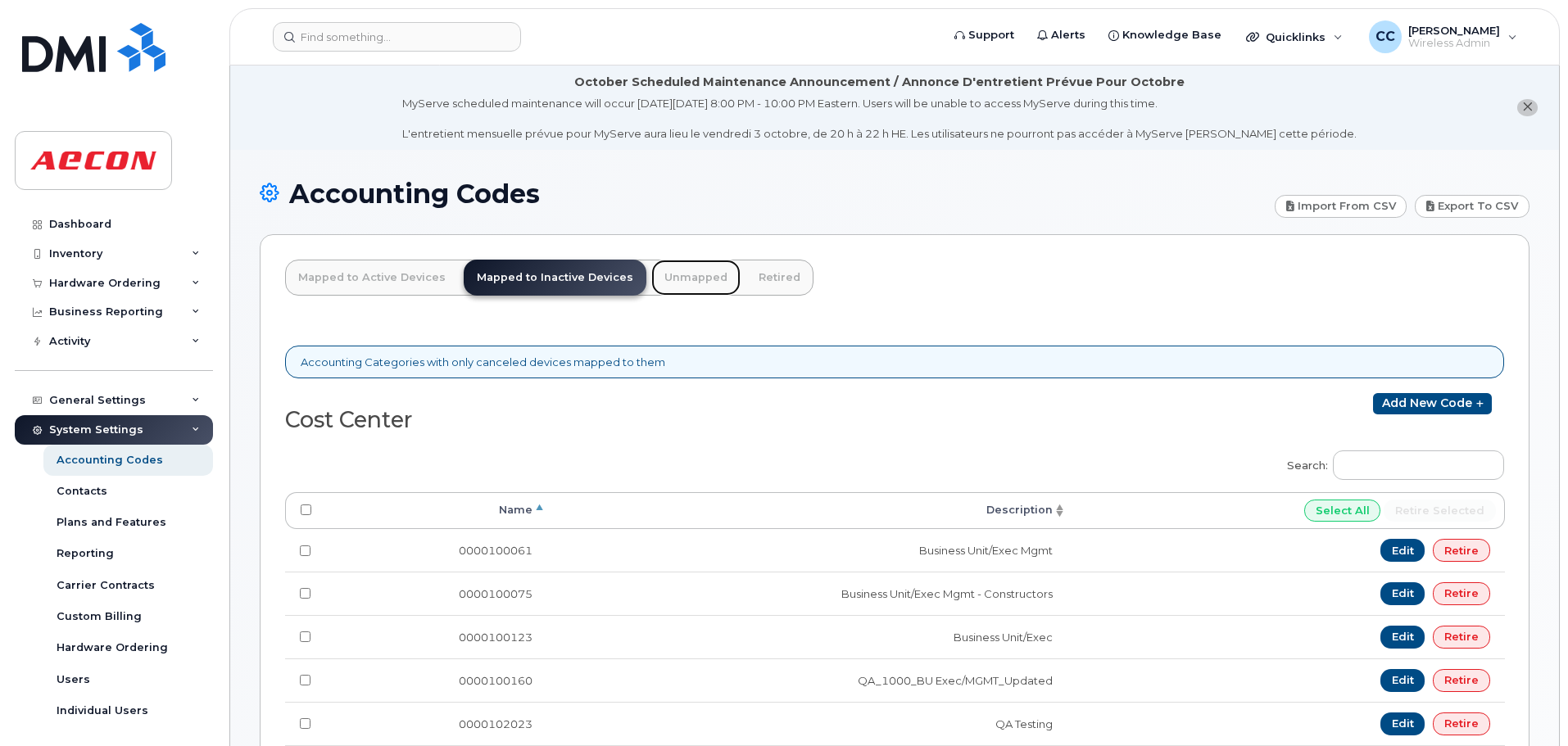
click at [684, 282] on link "Unmapped" at bounding box center [695, 278] width 90 height 36
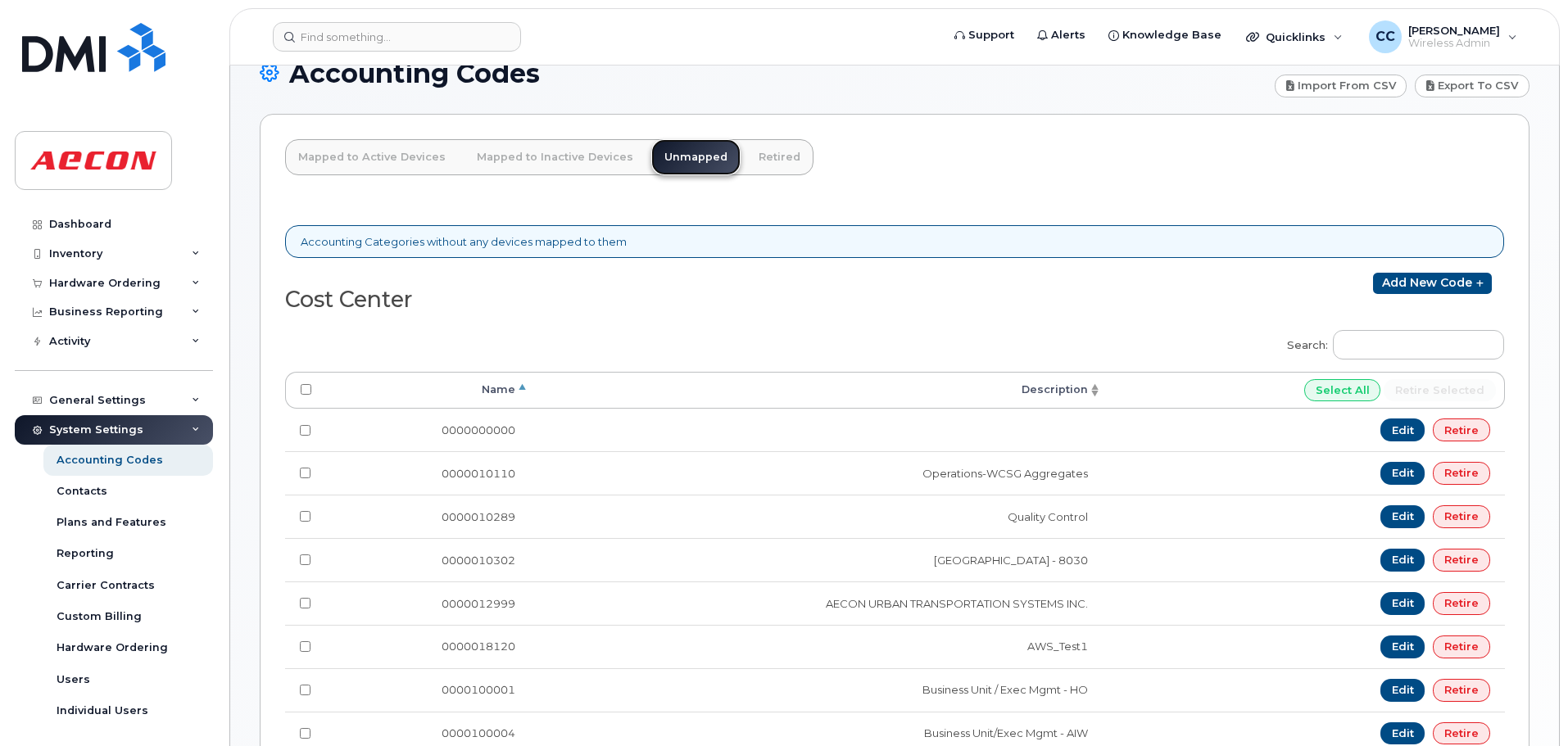
scroll to position [164, 0]
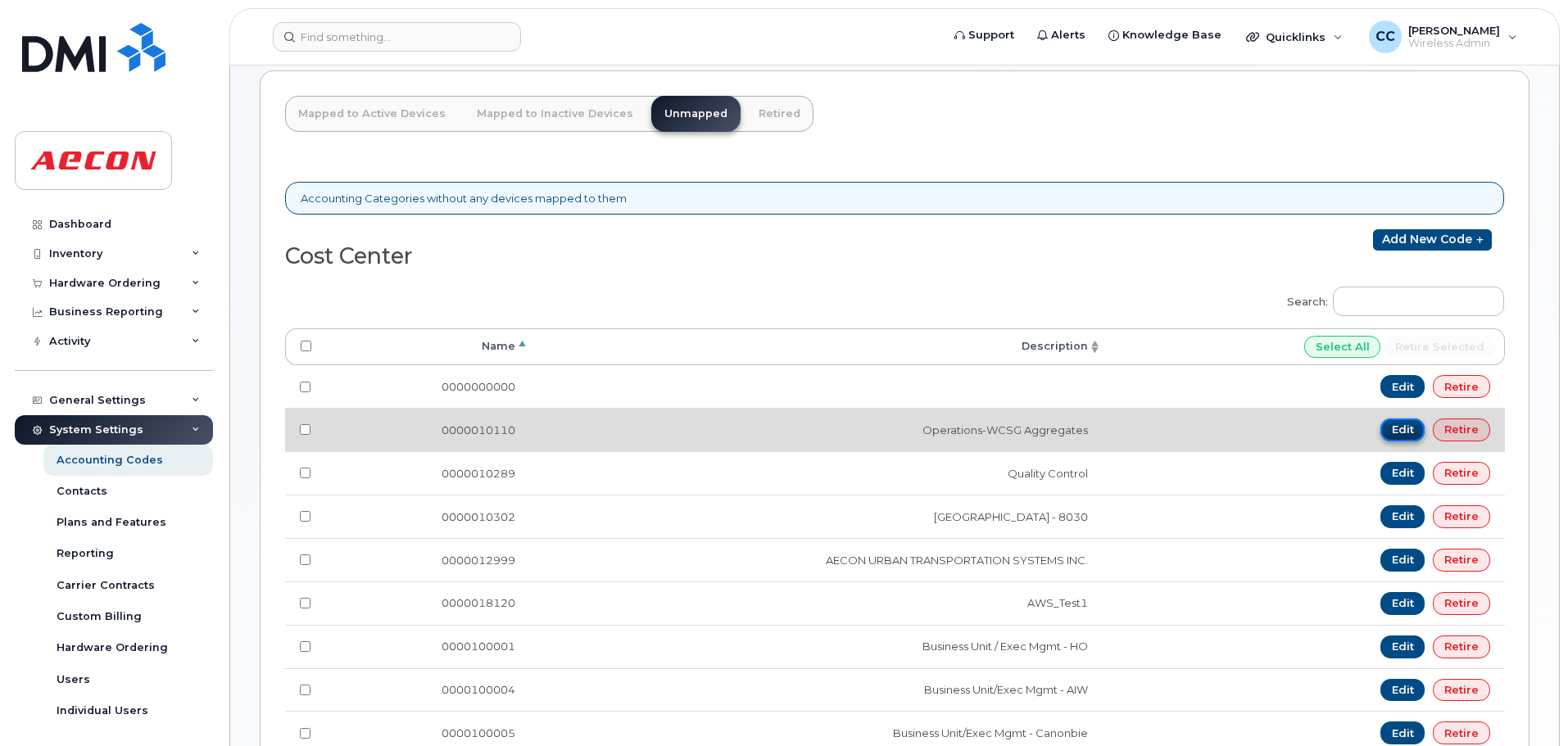
click at [1410, 431] on link "Edit" at bounding box center [1403, 429] width 45 height 23
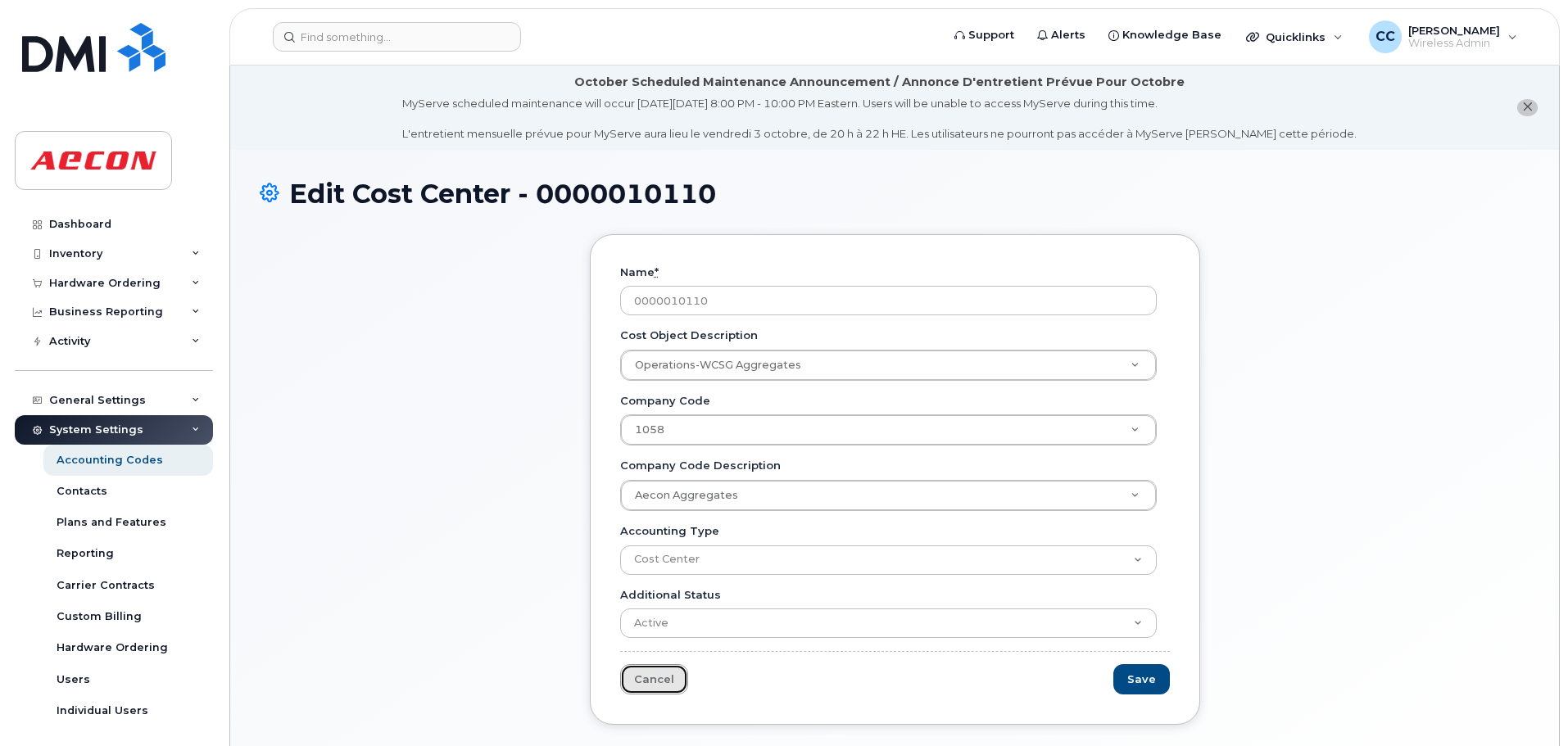
click at [652, 675] on link "Cancel" at bounding box center [654, 679] width 68 height 30
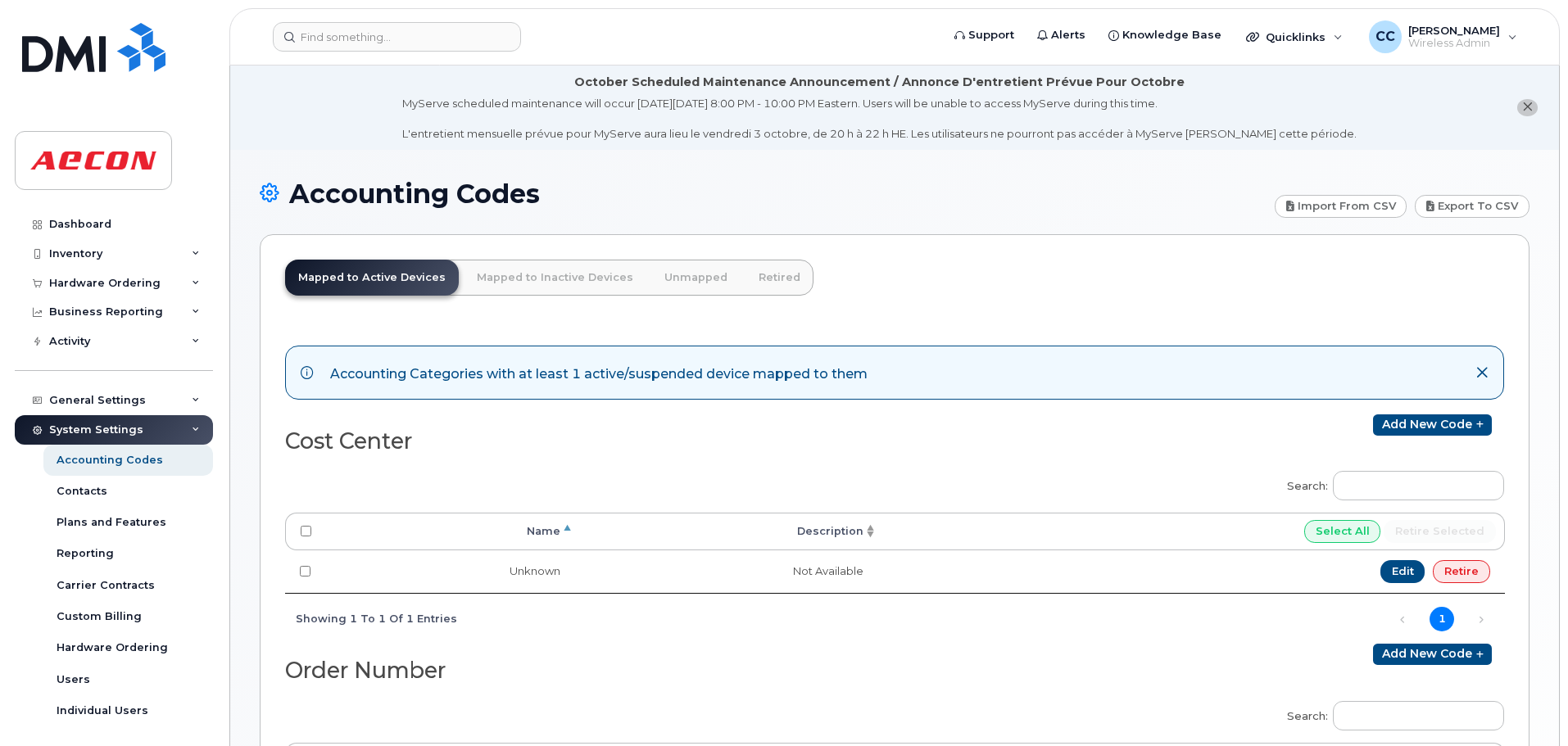
click at [1481, 370] on icon at bounding box center [1482, 373] width 13 height 13
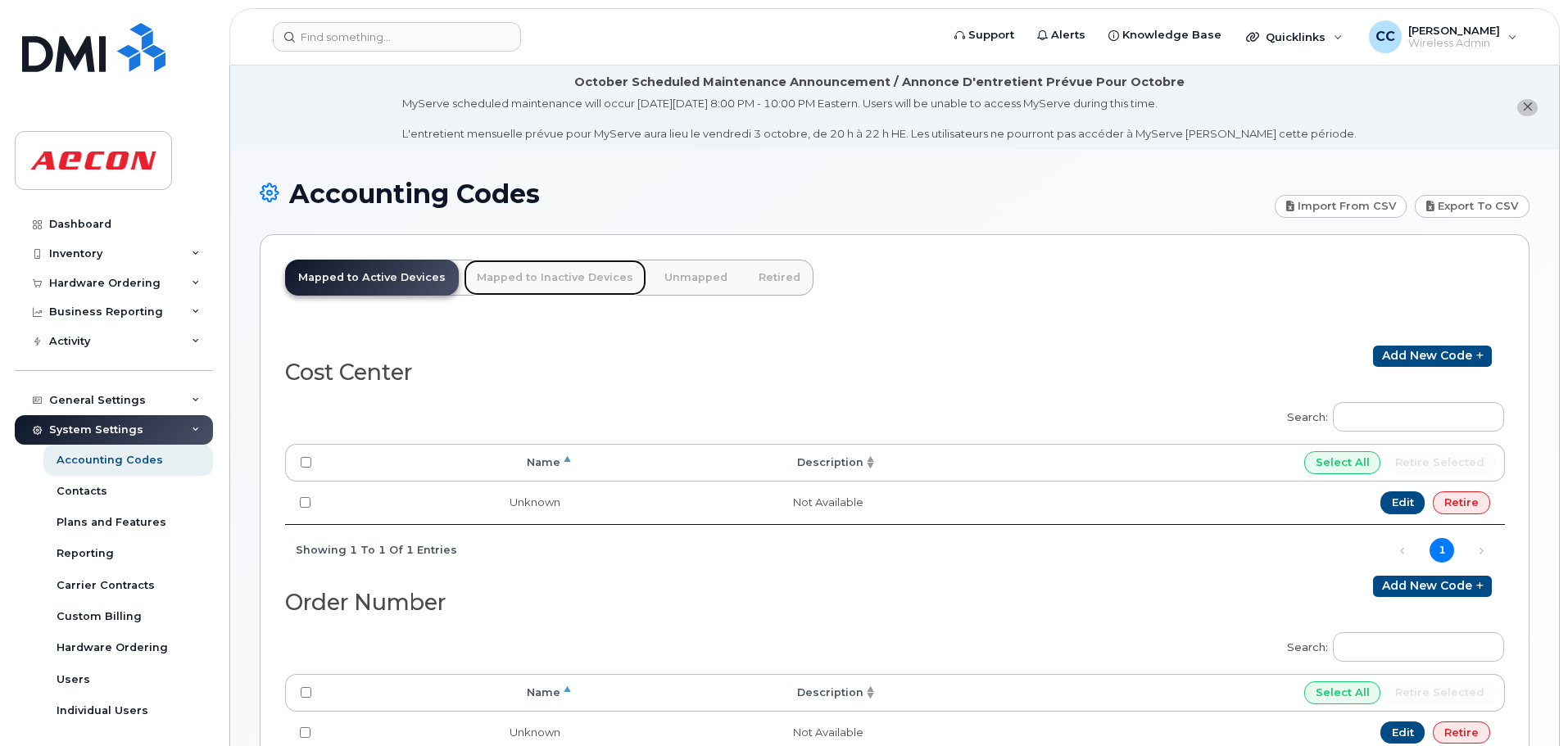
click at [584, 278] on link "Mapped to Inactive Devices" at bounding box center [555, 278] width 183 height 36
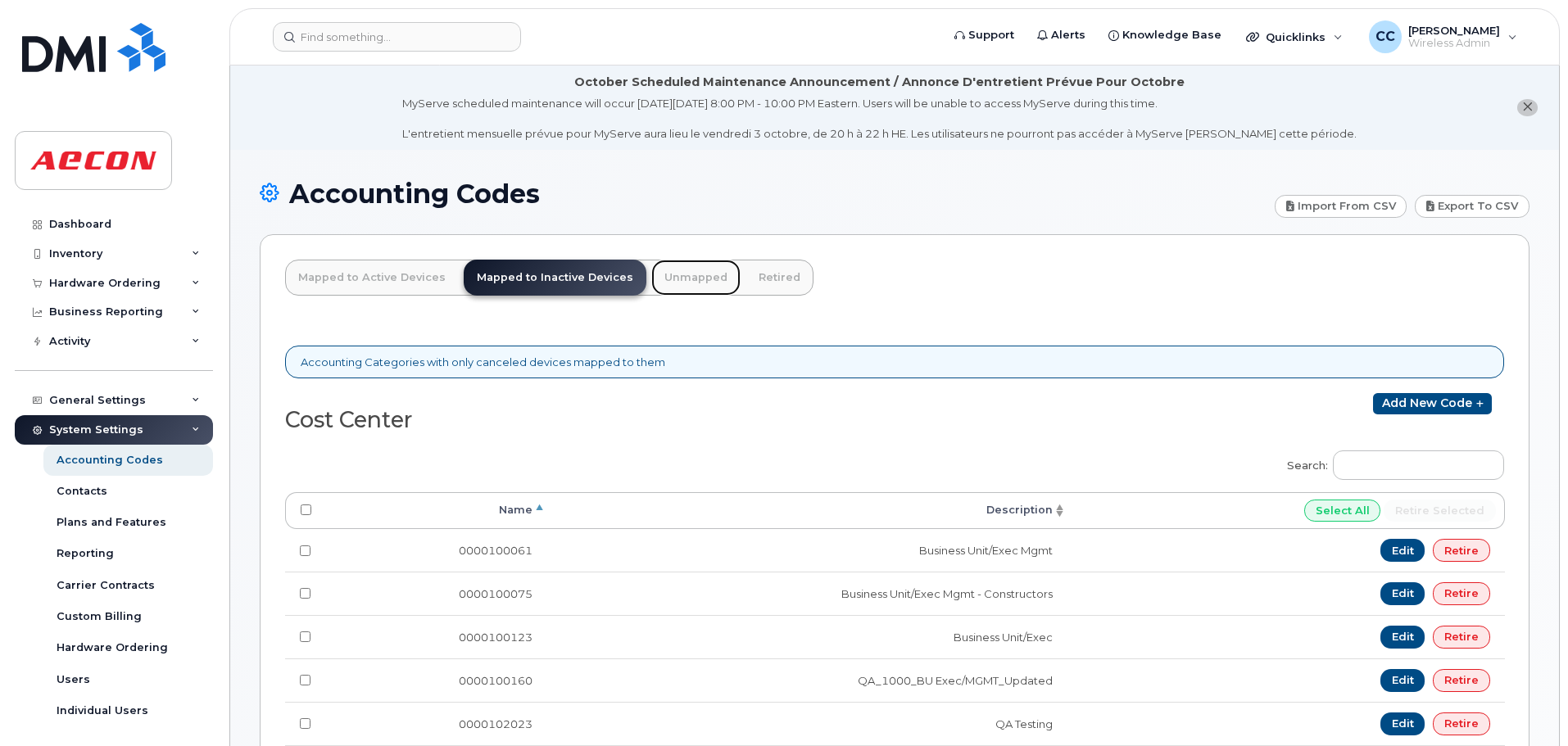
click at [666, 273] on link "Unmapped" at bounding box center [695, 278] width 90 height 36
